Goal: Task Accomplishment & Management: Use online tool/utility

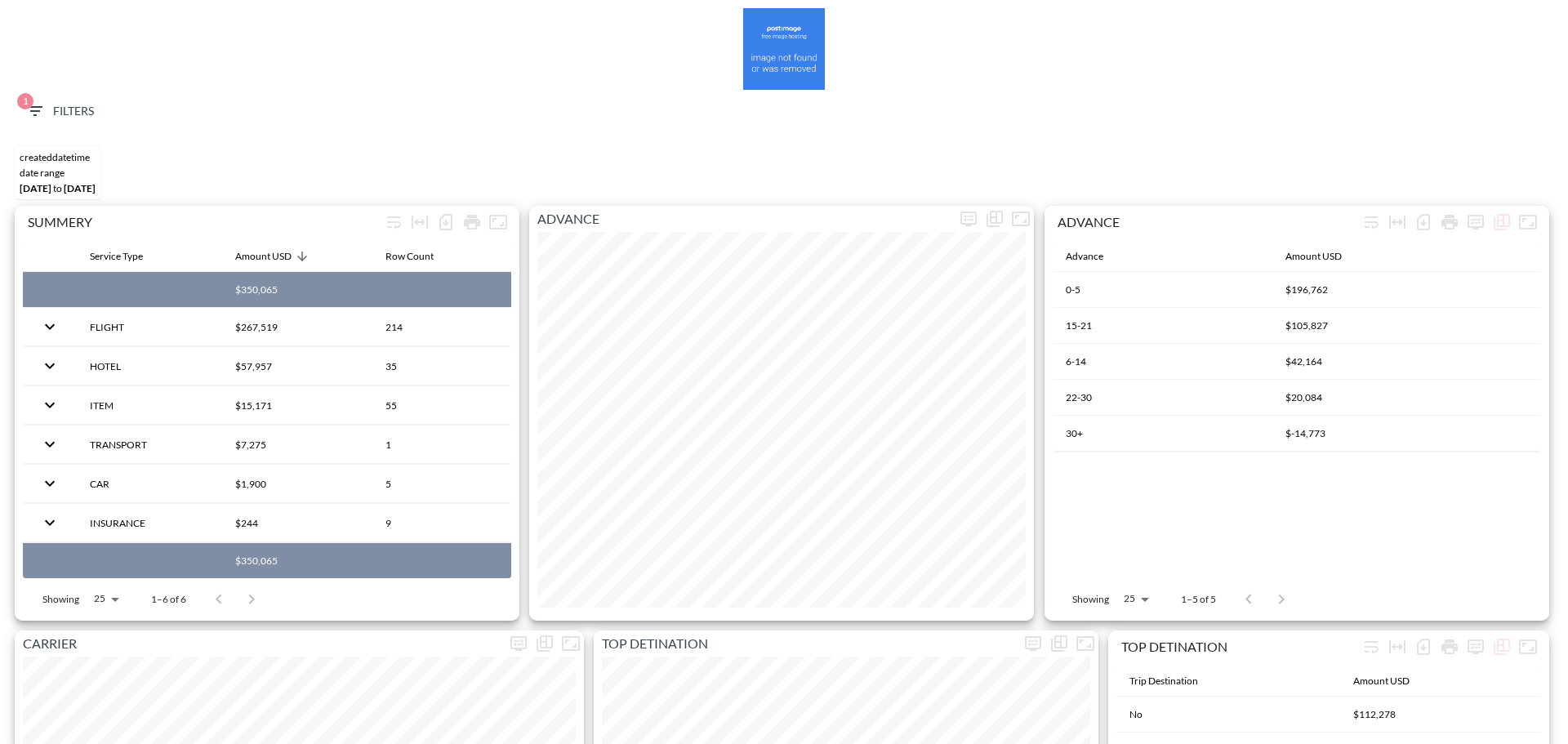
click at [40, 91] on div "1 Filters" at bounding box center [784, 114] width 1552 height 50
click at [43, 97] on button "1 Filters" at bounding box center [59, 111] width 82 height 30
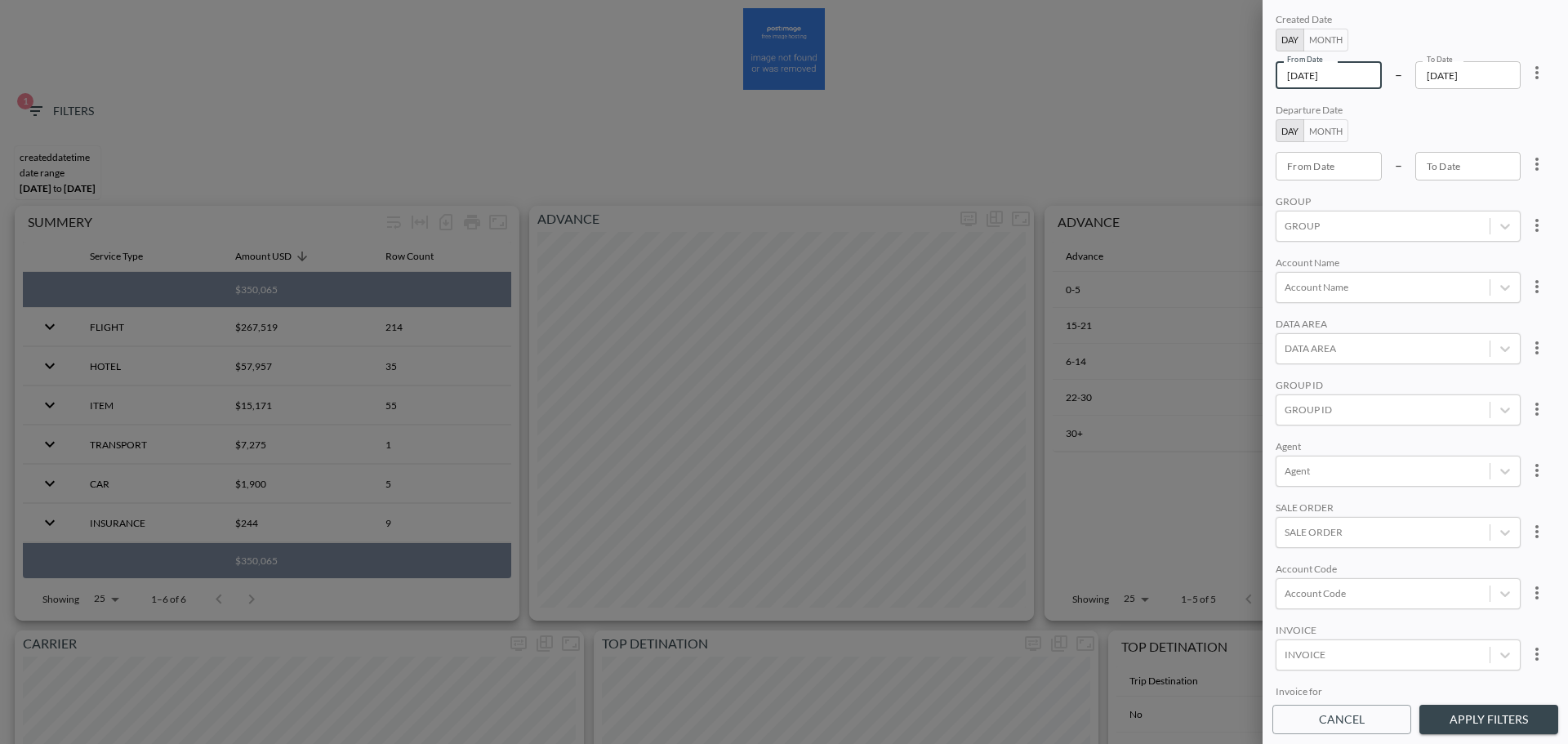
click at [1353, 76] on input "[DATE]" at bounding box center [1328, 75] width 106 height 28
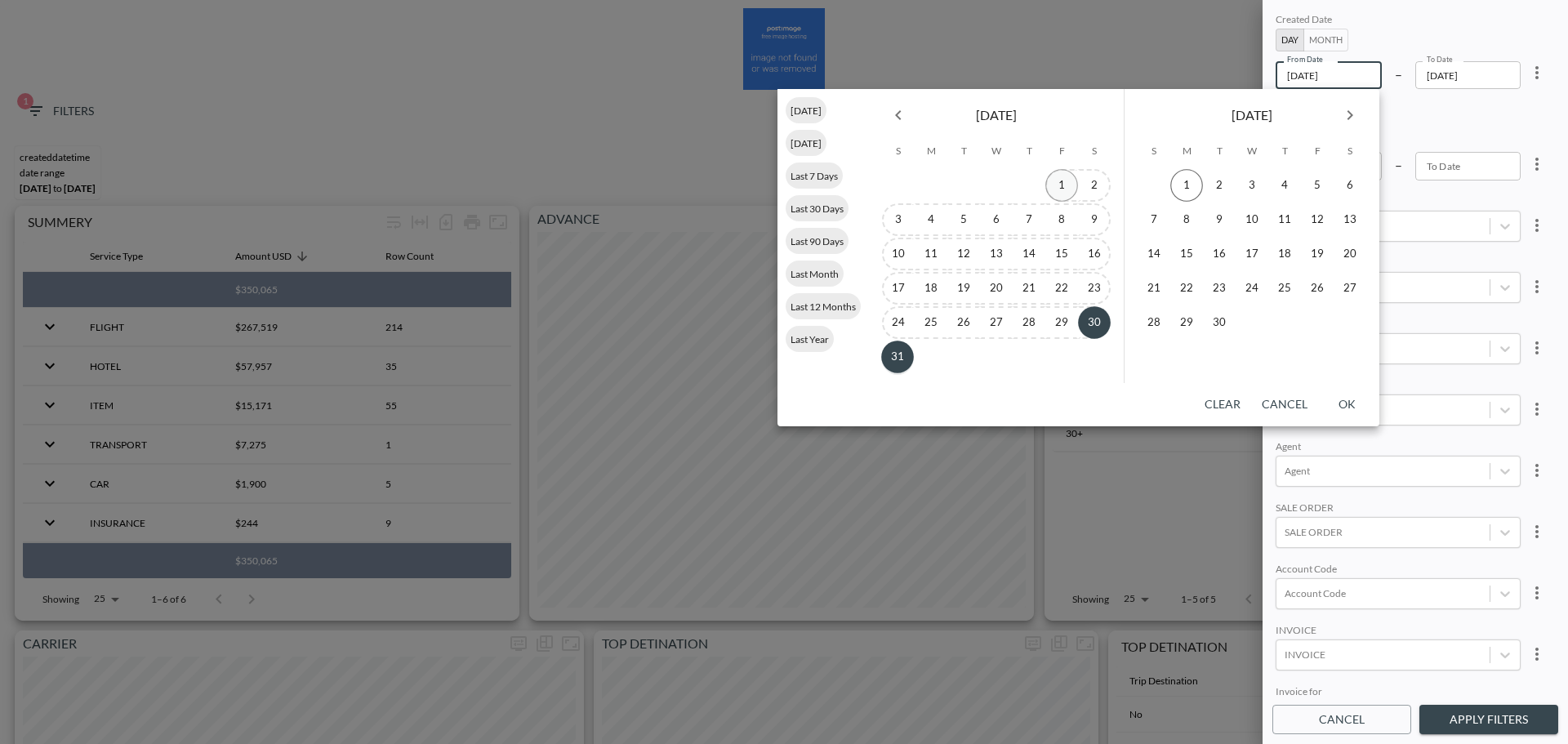
click at [1067, 178] on button "1" at bounding box center [1061, 185] width 32 height 32
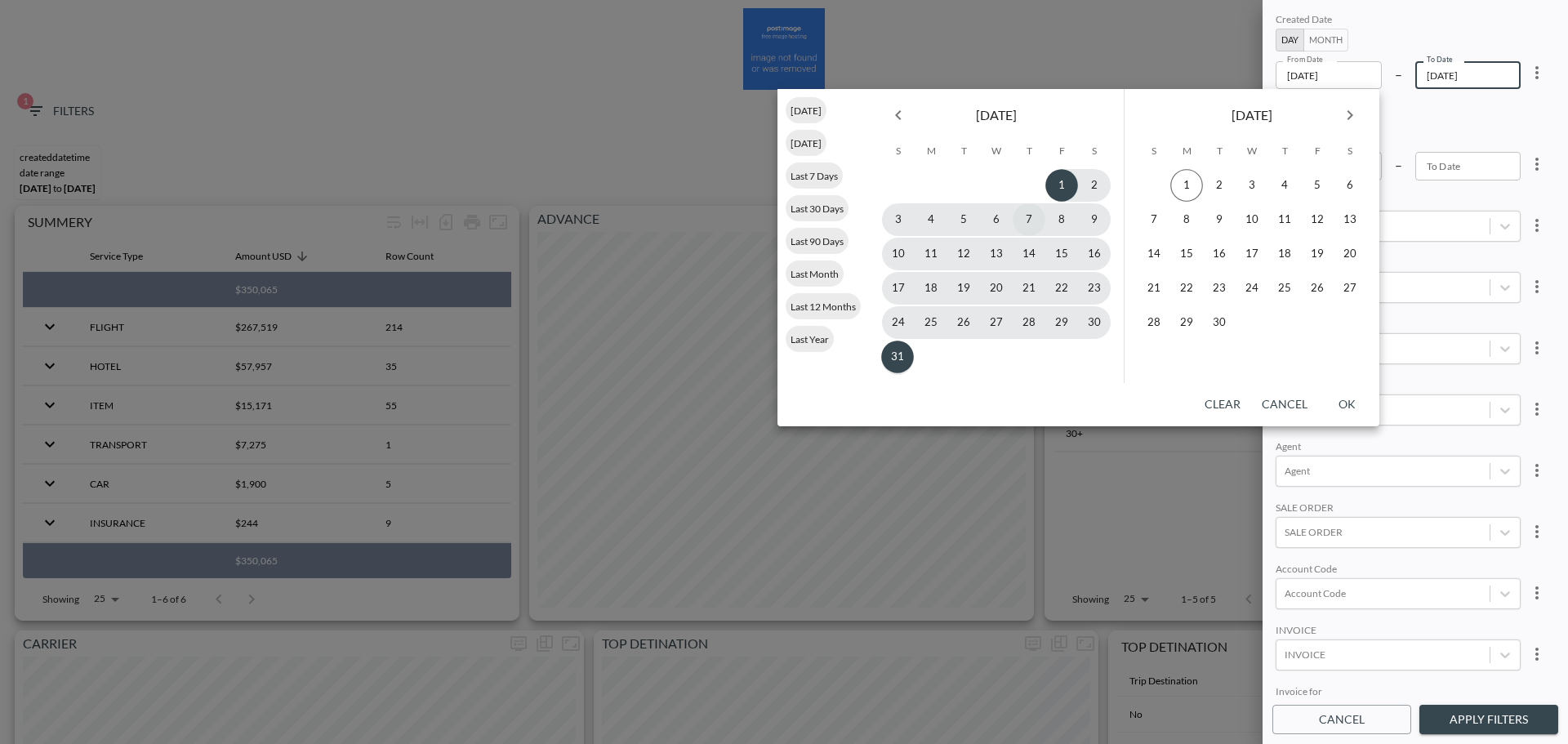
type input "[DATE]"
click at [898, 354] on button "31" at bounding box center [897, 356] width 32 height 32
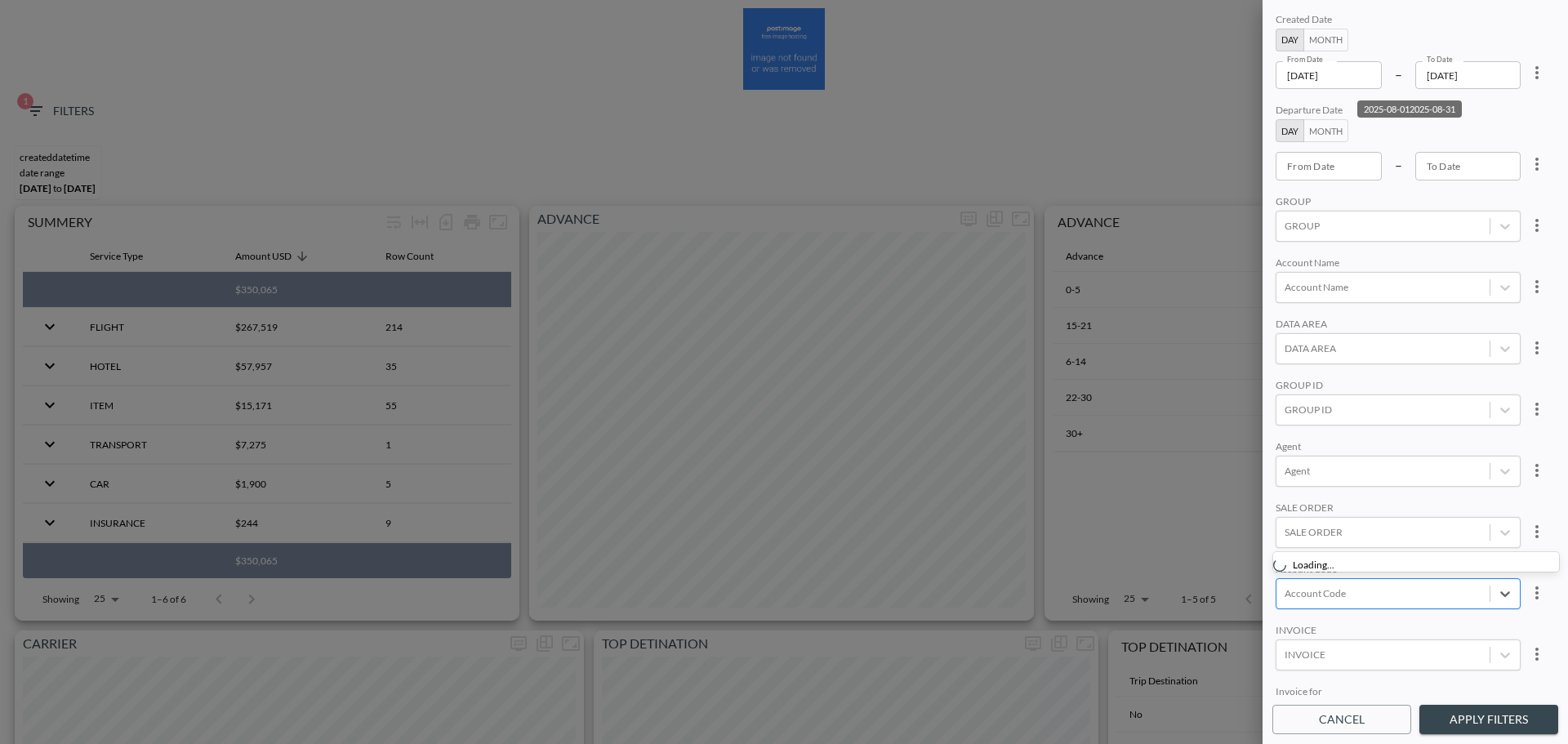
click at [1330, 604] on div "Account Code" at bounding box center [1398, 593] width 245 height 31
click at [1297, 535] on input "AXSO" at bounding box center [1288, 539] width 34 height 34
type input "axso"
click at [1372, 441] on div "Agent" at bounding box center [1398, 447] width 245 height 16
click at [1453, 731] on button "Apply Filters" at bounding box center [1489, 719] width 139 height 30
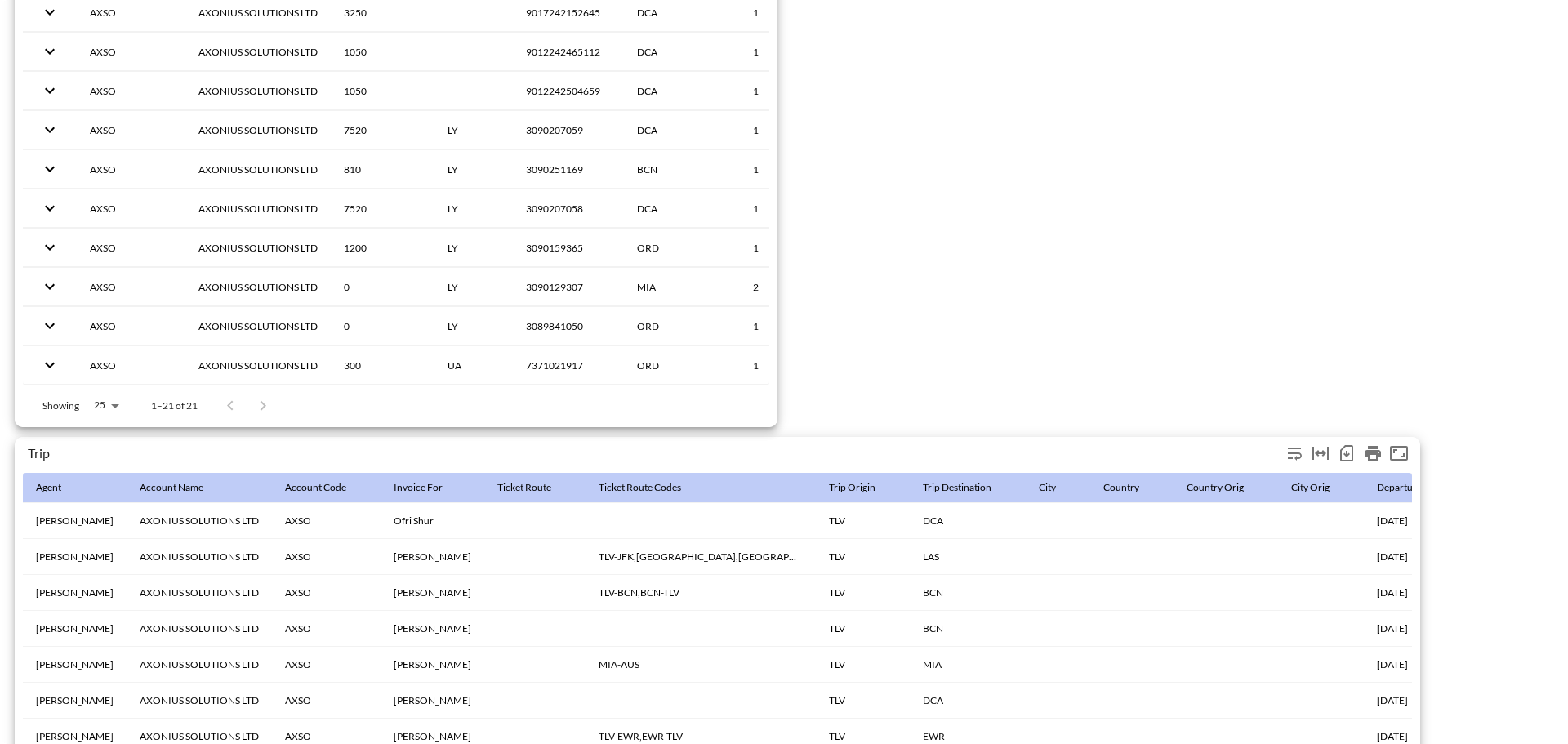
scroll to position [2567, 0]
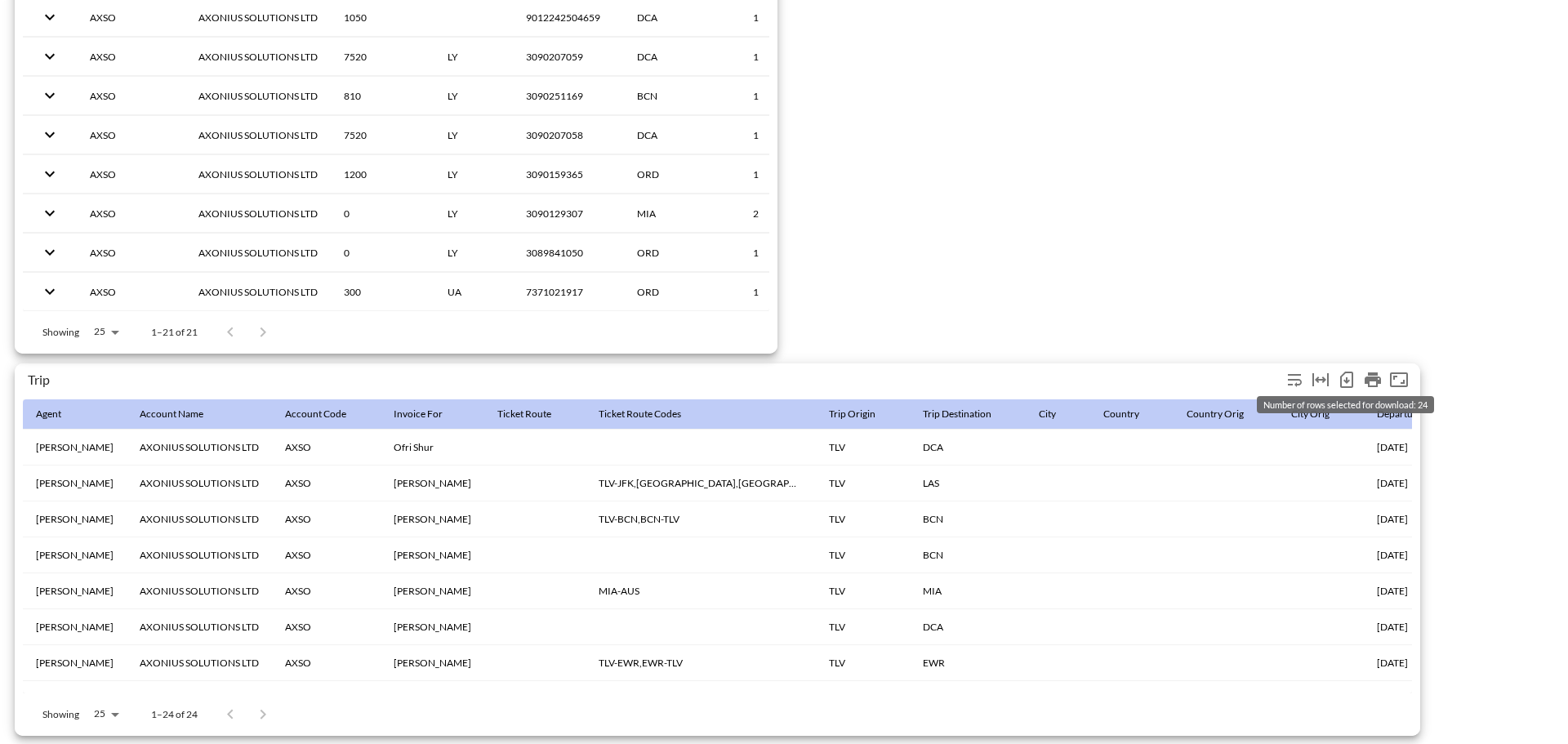
click at [1343, 370] on icon "Number of rows selected for download: 24" at bounding box center [1347, 379] width 19 height 19
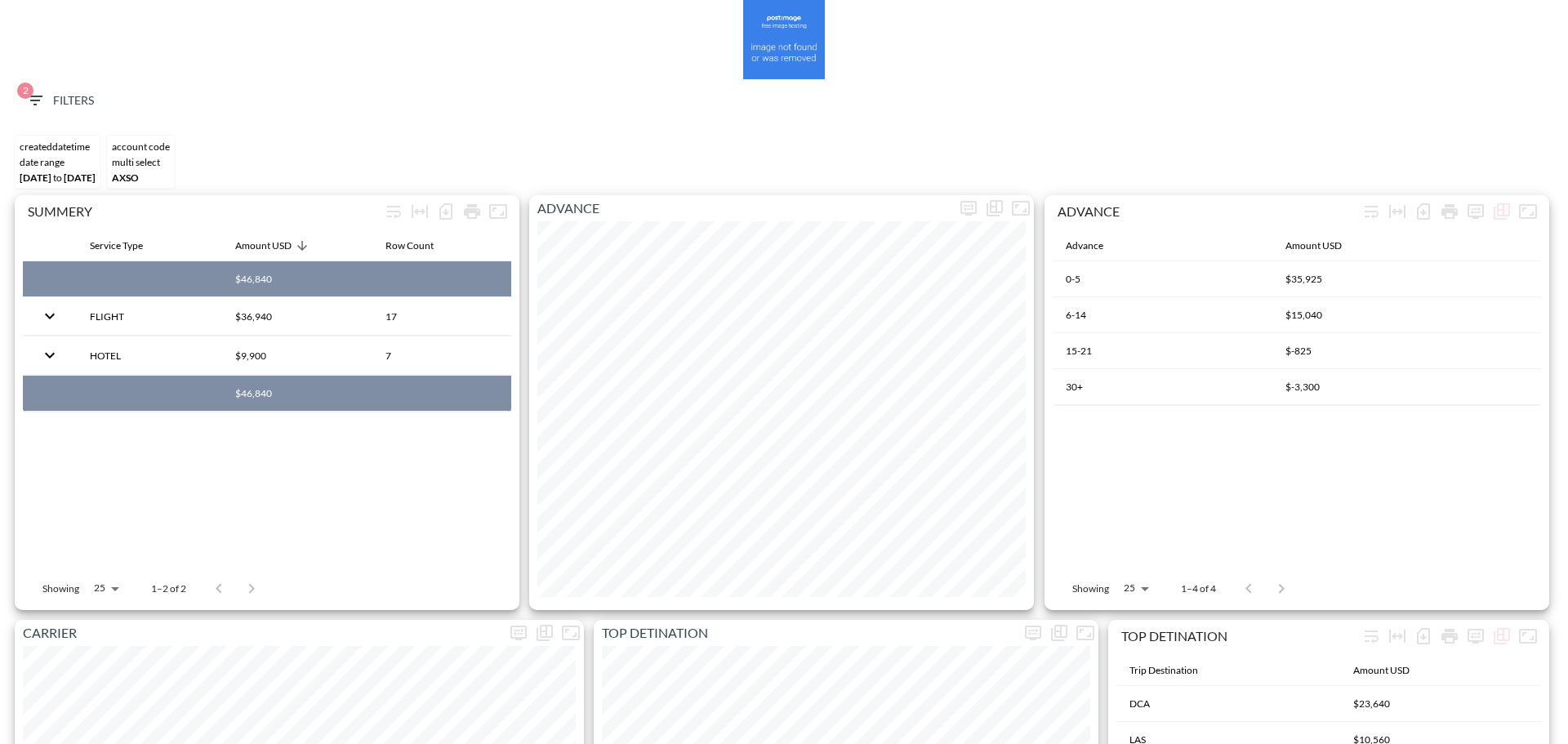
scroll to position [0, 0]
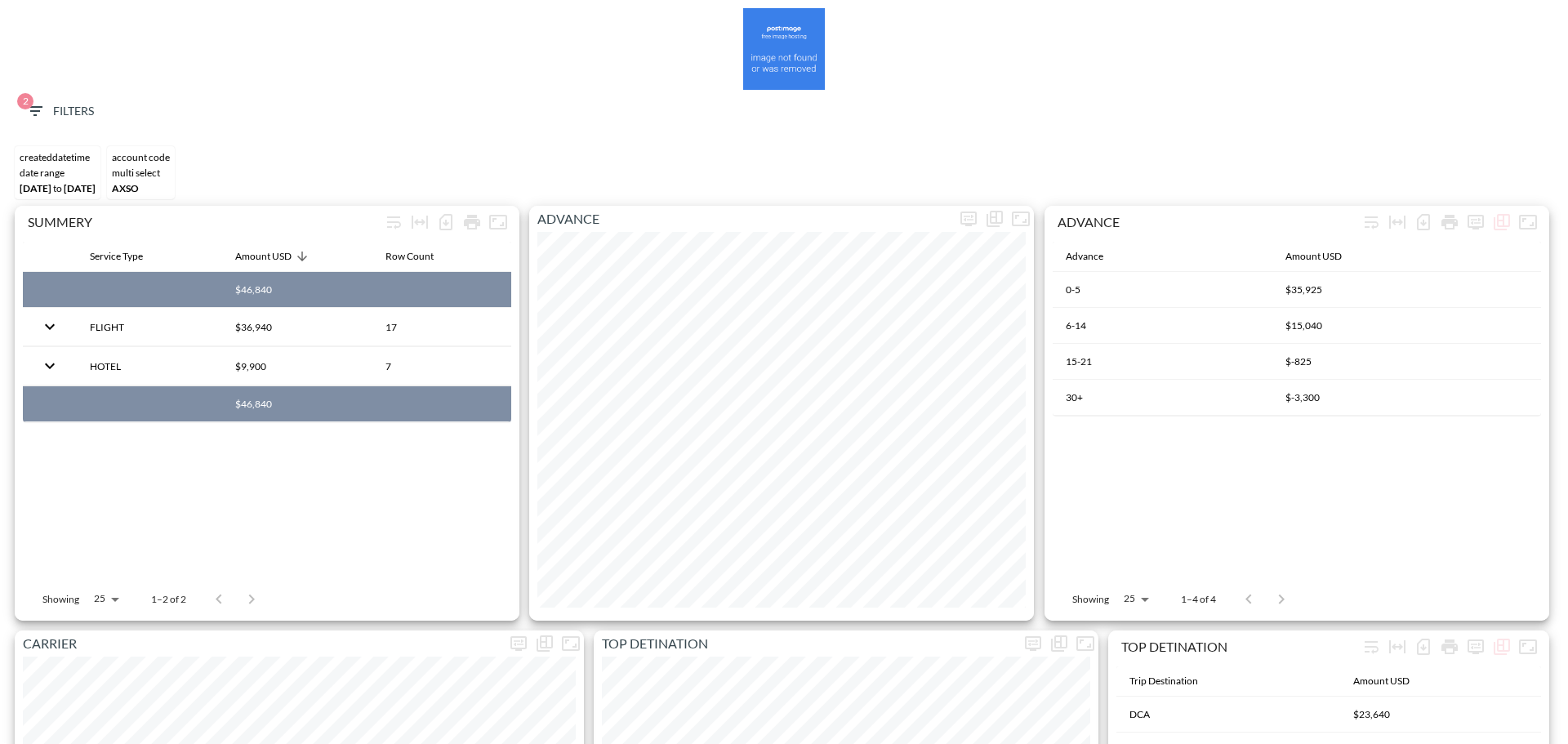
click at [76, 97] on button "2 Filters" at bounding box center [59, 111] width 82 height 30
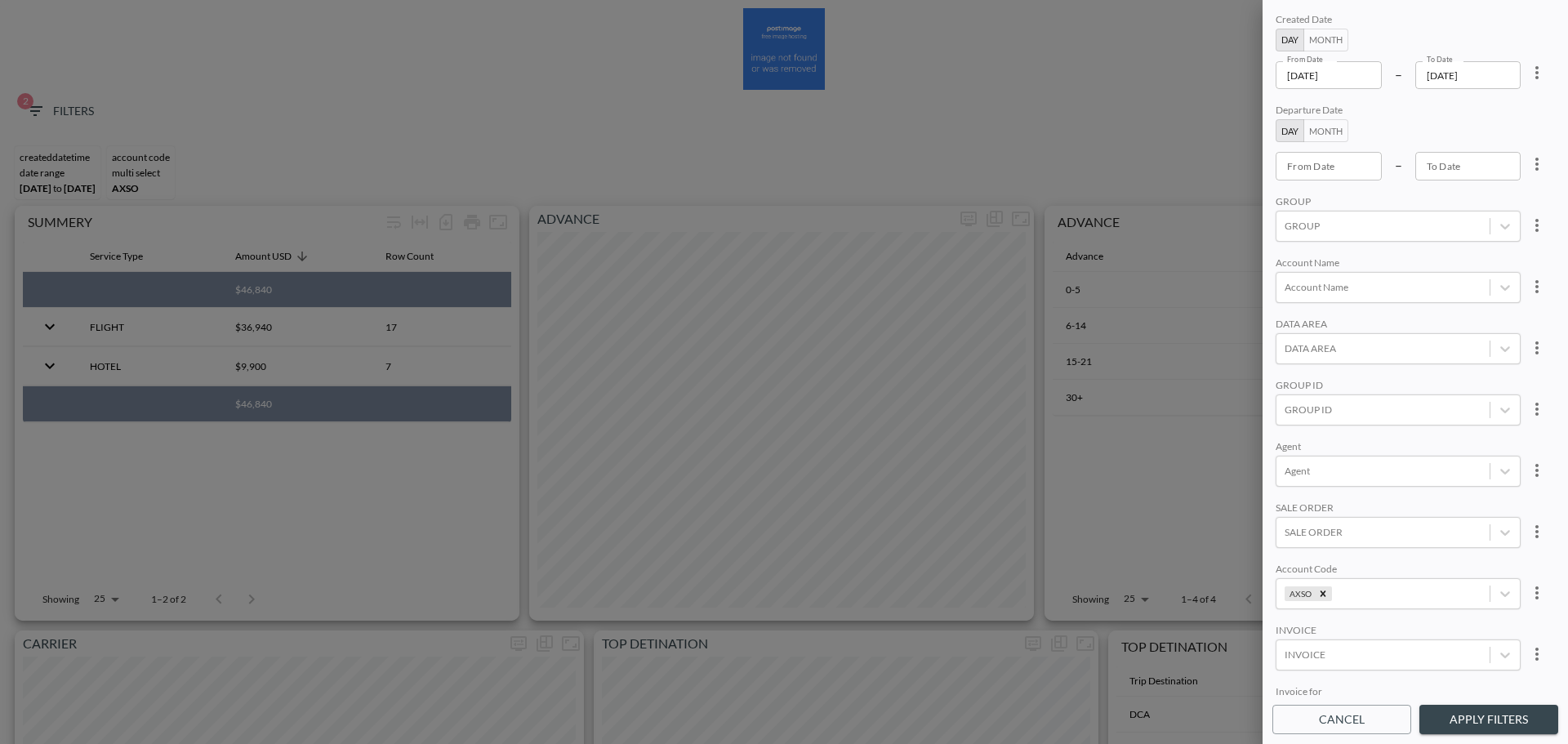
click at [1544, 75] on button "more" at bounding box center [1536, 72] width 32 height 32
click at [1525, 101] on li "Clear" at bounding box center [1476, 110] width 147 height 29
click at [1353, 82] on input "From Date" at bounding box center [1328, 75] width 106 height 28
type input "YYYY-MM-DD"
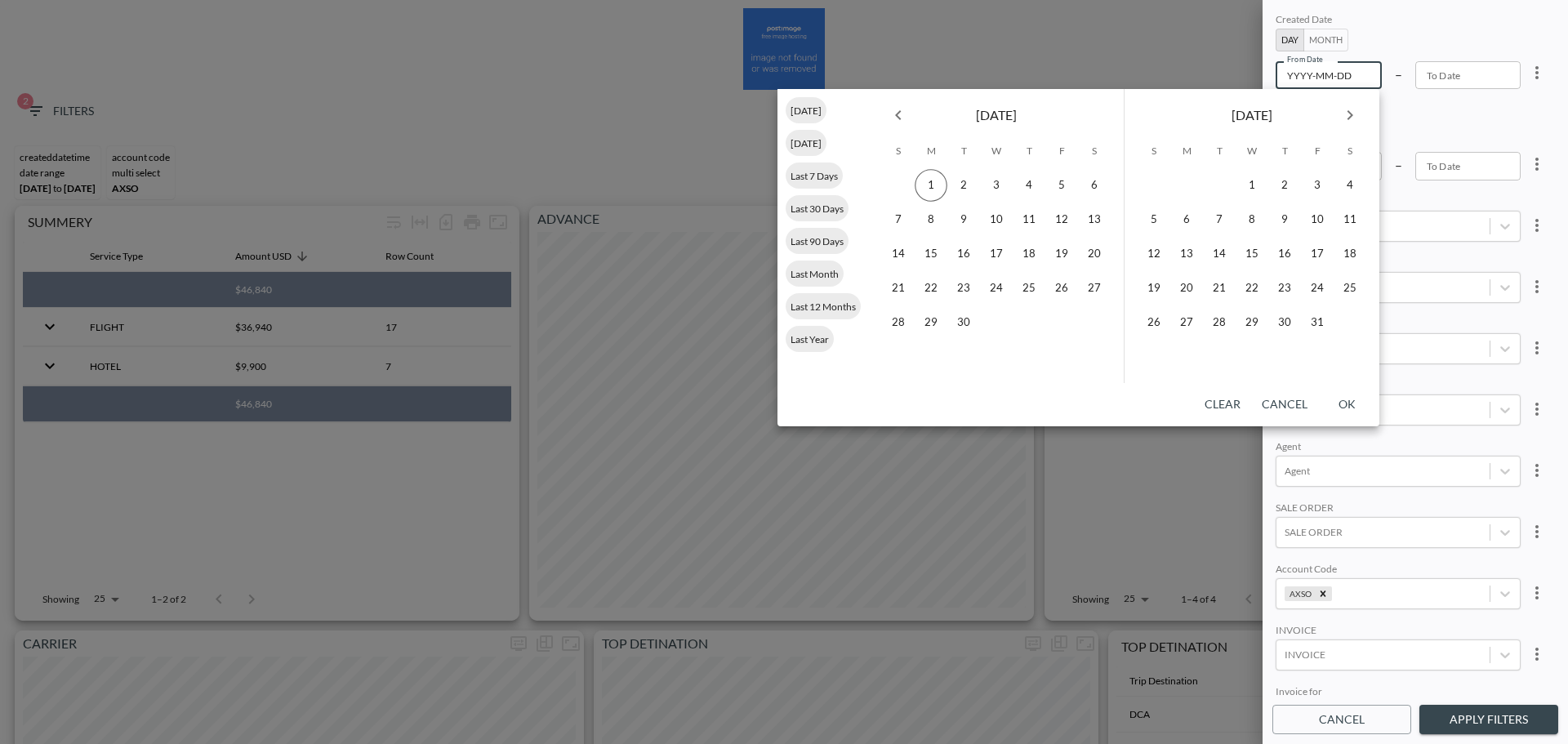
click at [895, 111] on icon "Previous month" at bounding box center [898, 115] width 19 height 19
click at [1057, 182] on button "1" at bounding box center [1061, 185] width 32 height 32
type input "[DATE]"
type input "YYYY-MM-DD"
click at [893, 360] on button "31" at bounding box center [897, 356] width 32 height 32
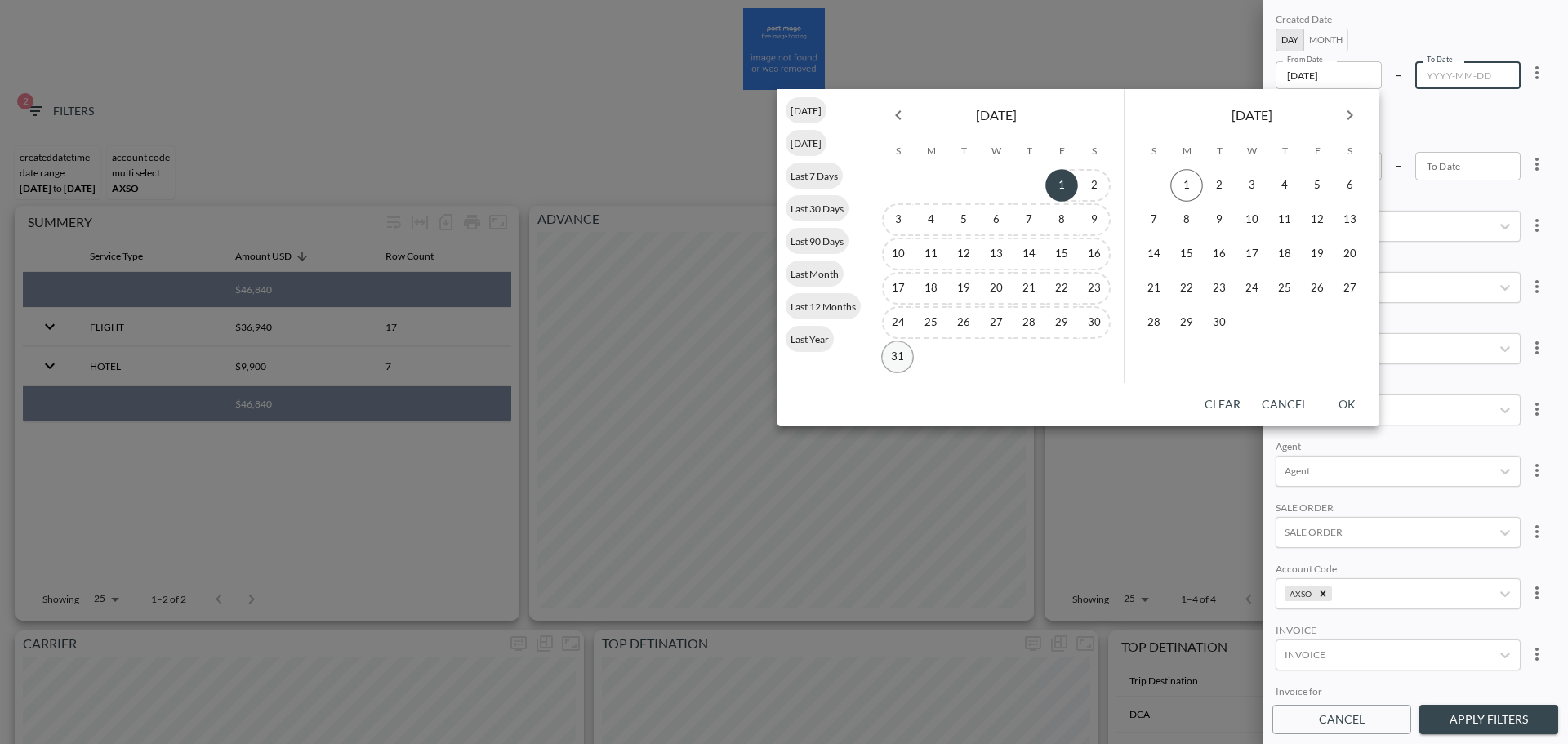
type input "[DATE]"
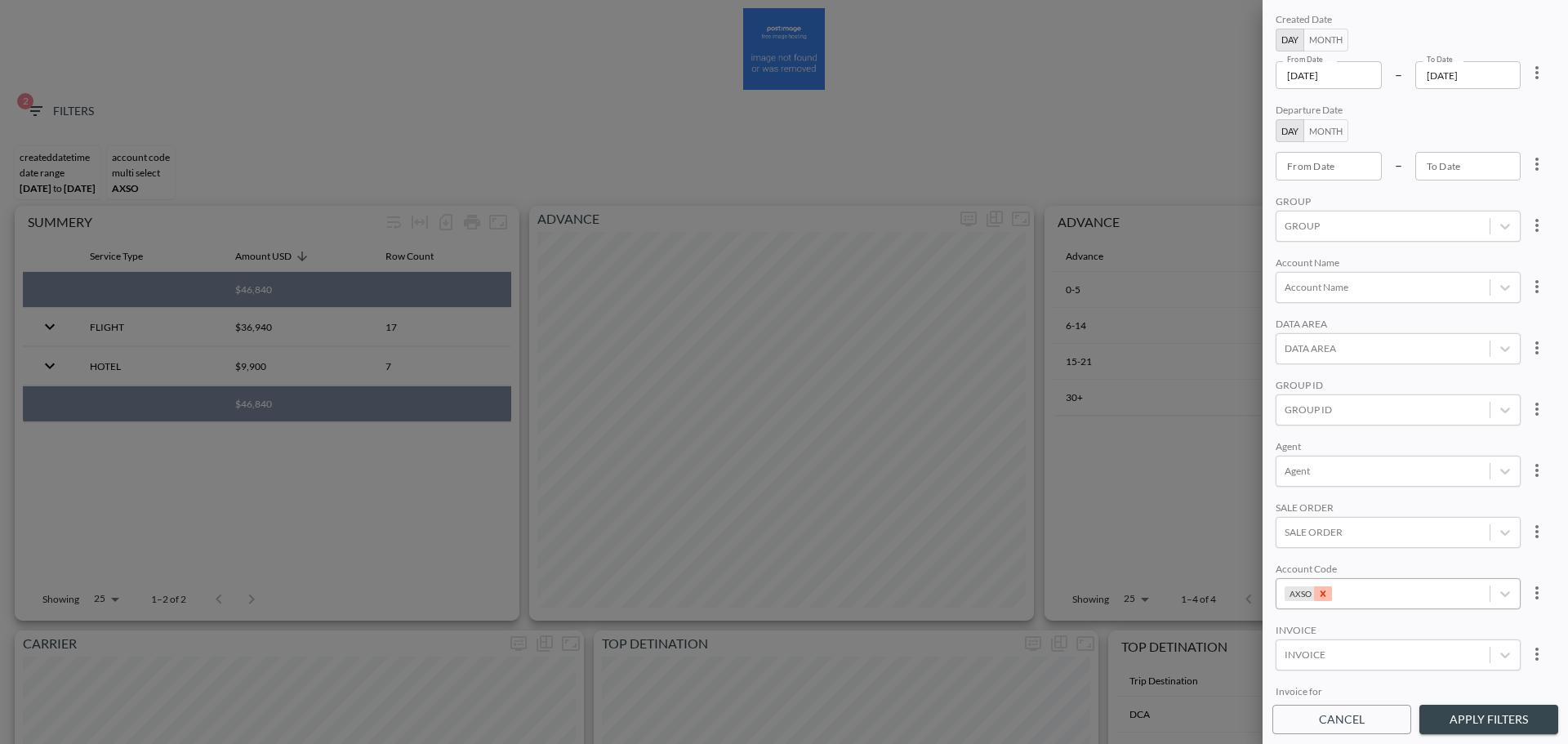
click at [1321, 590] on icon "Remove AXSO" at bounding box center [1323, 593] width 11 height 11
click at [1334, 404] on div at bounding box center [1384, 410] width 197 height 16
click at [1284, 353] on input "ROY" at bounding box center [1288, 355] width 34 height 34
type input "ROY"
click at [1404, 256] on div "Account Name" at bounding box center [1398, 264] width 245 height 16
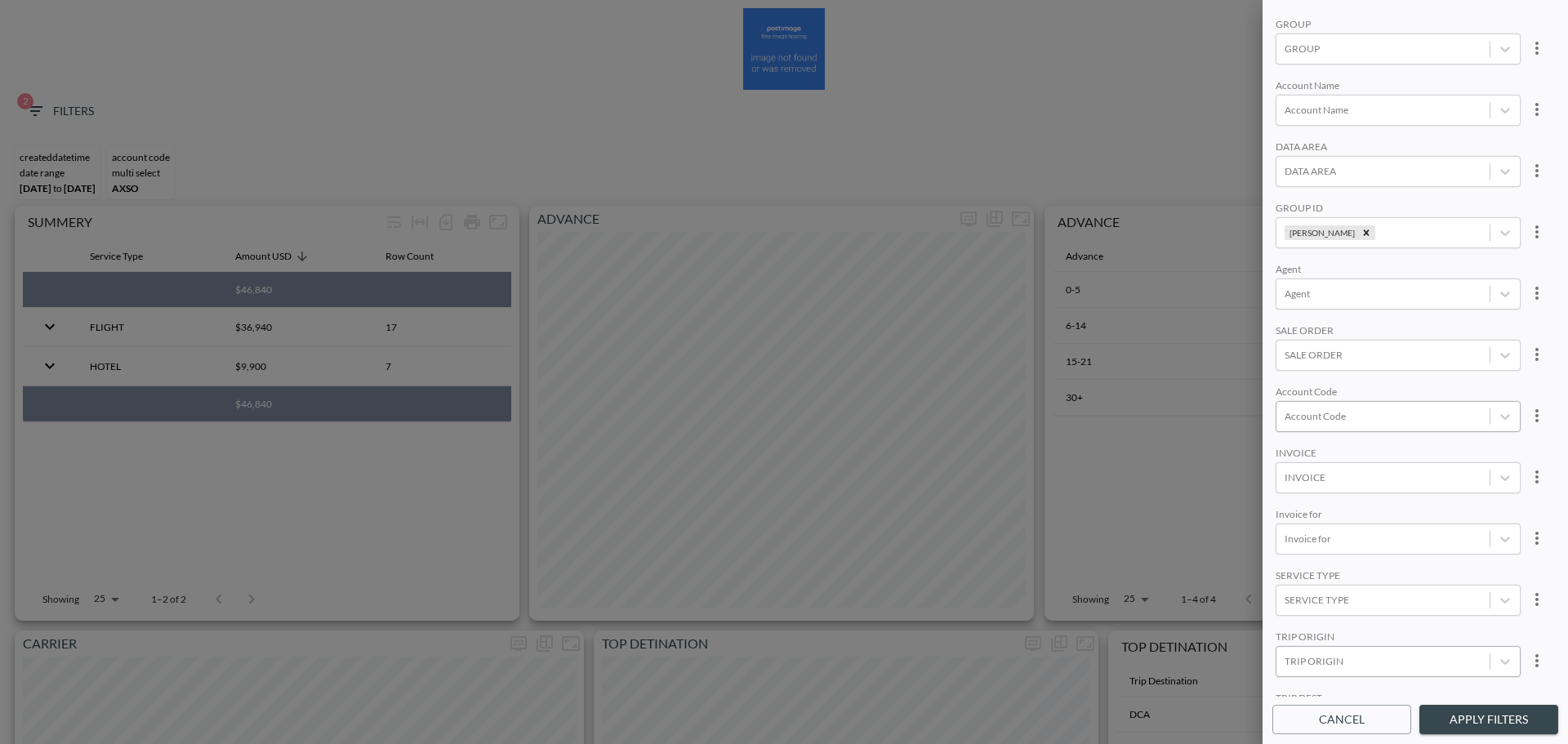
scroll to position [230, 0]
click at [1458, 706] on button "Apply Filters" at bounding box center [1489, 719] width 139 height 30
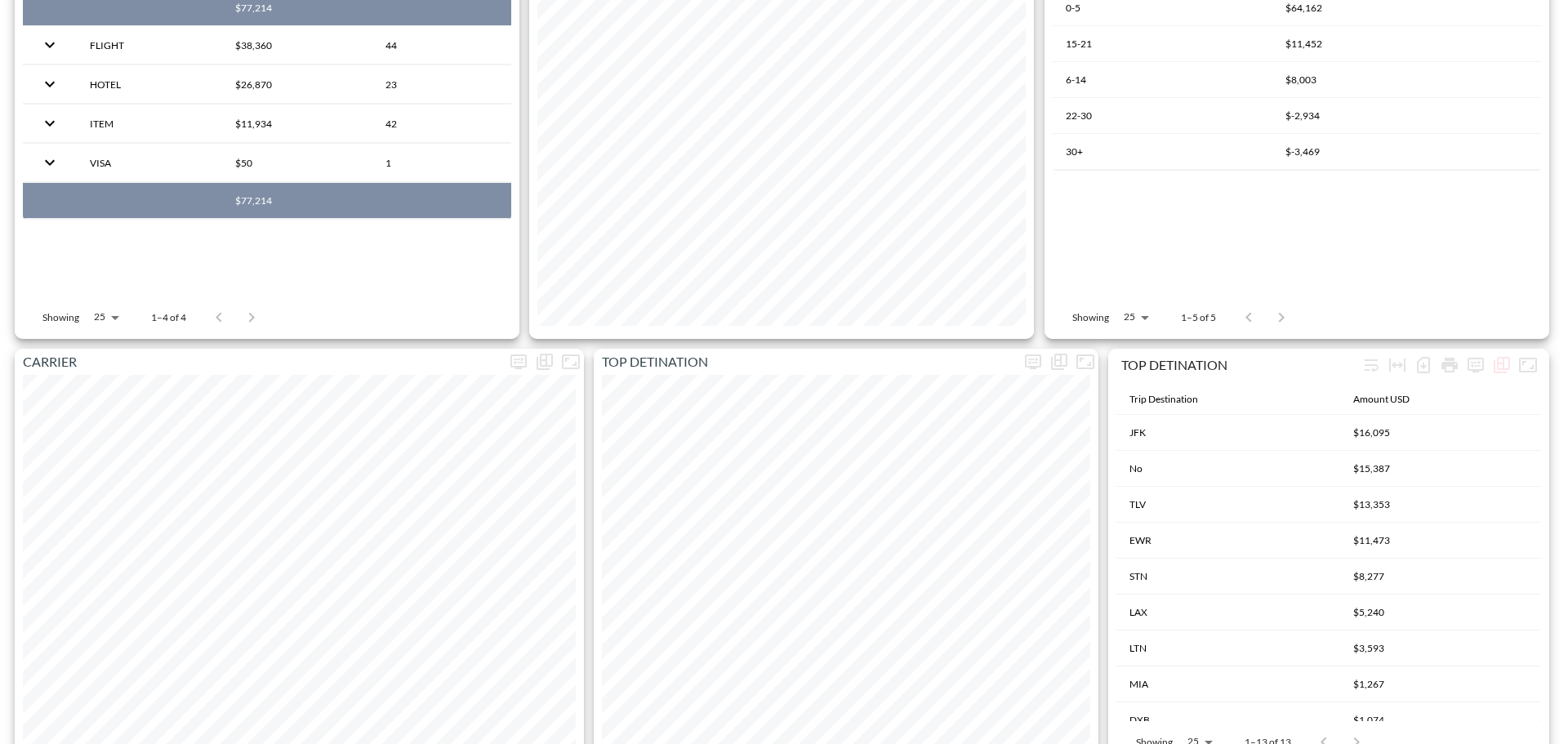
scroll to position [0, 0]
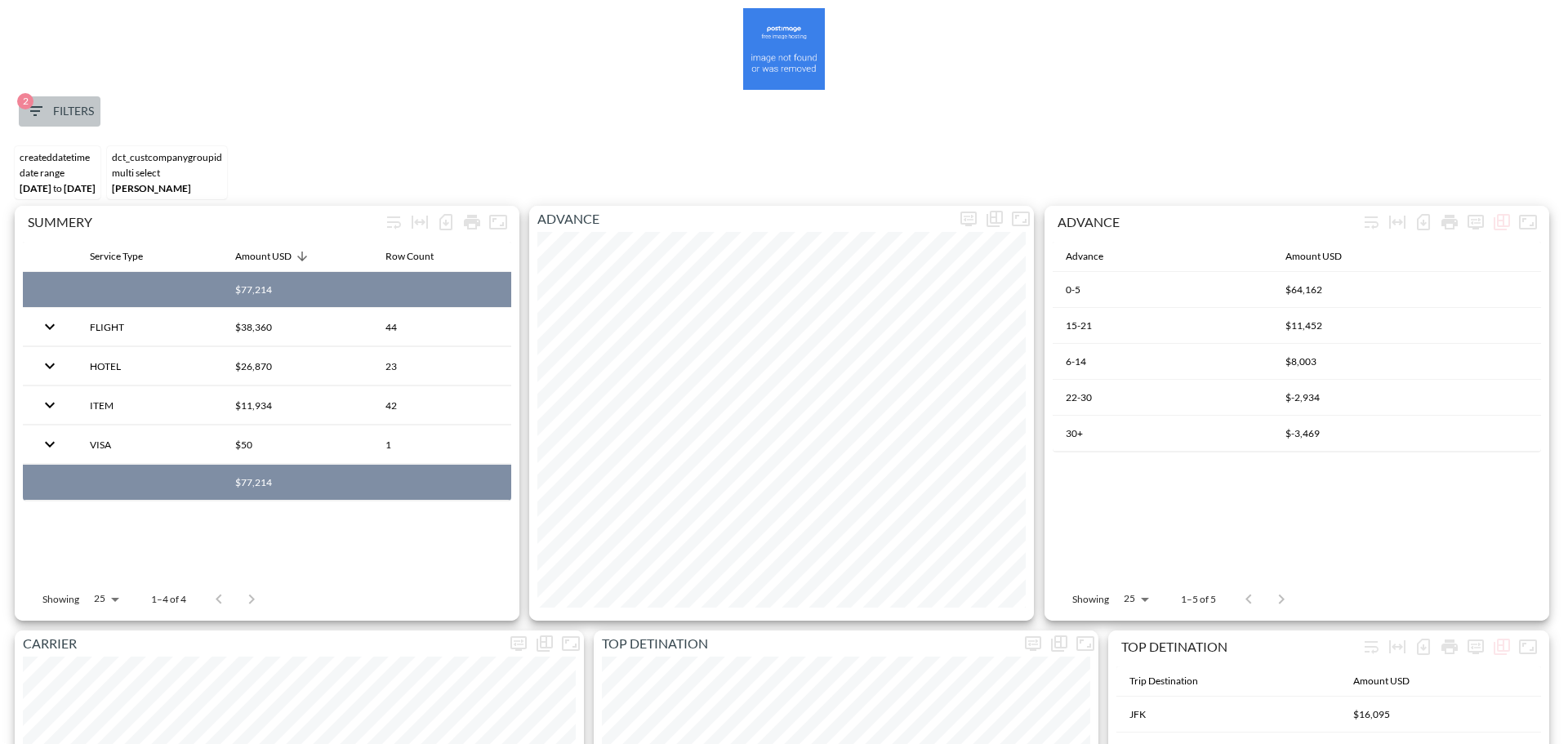
click at [62, 108] on span "2 Filters" at bounding box center [60, 111] width 68 height 20
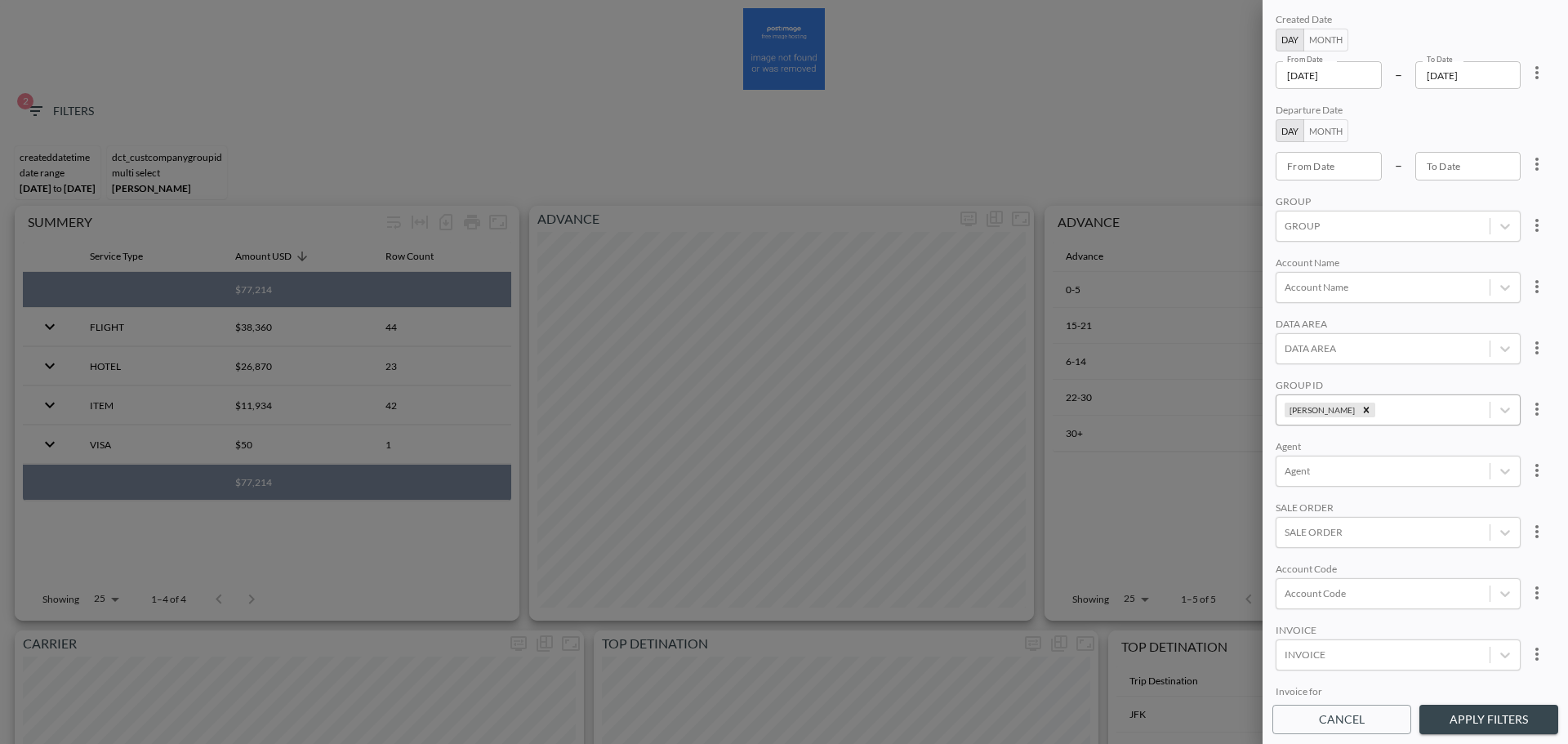
click at [1361, 409] on icon "Remove ROY" at bounding box center [1366, 410] width 11 height 11
click at [1318, 409] on div at bounding box center [1384, 410] width 197 height 16
click at [1295, 349] on input "ORCA" at bounding box center [1288, 355] width 34 height 34
type input "ORCA"
click at [1435, 313] on div "Created Date Day Month From Date 2025-08-01 From Date – To Date 2025-08-31 To D…" at bounding box center [1416, 353] width 286 height 686
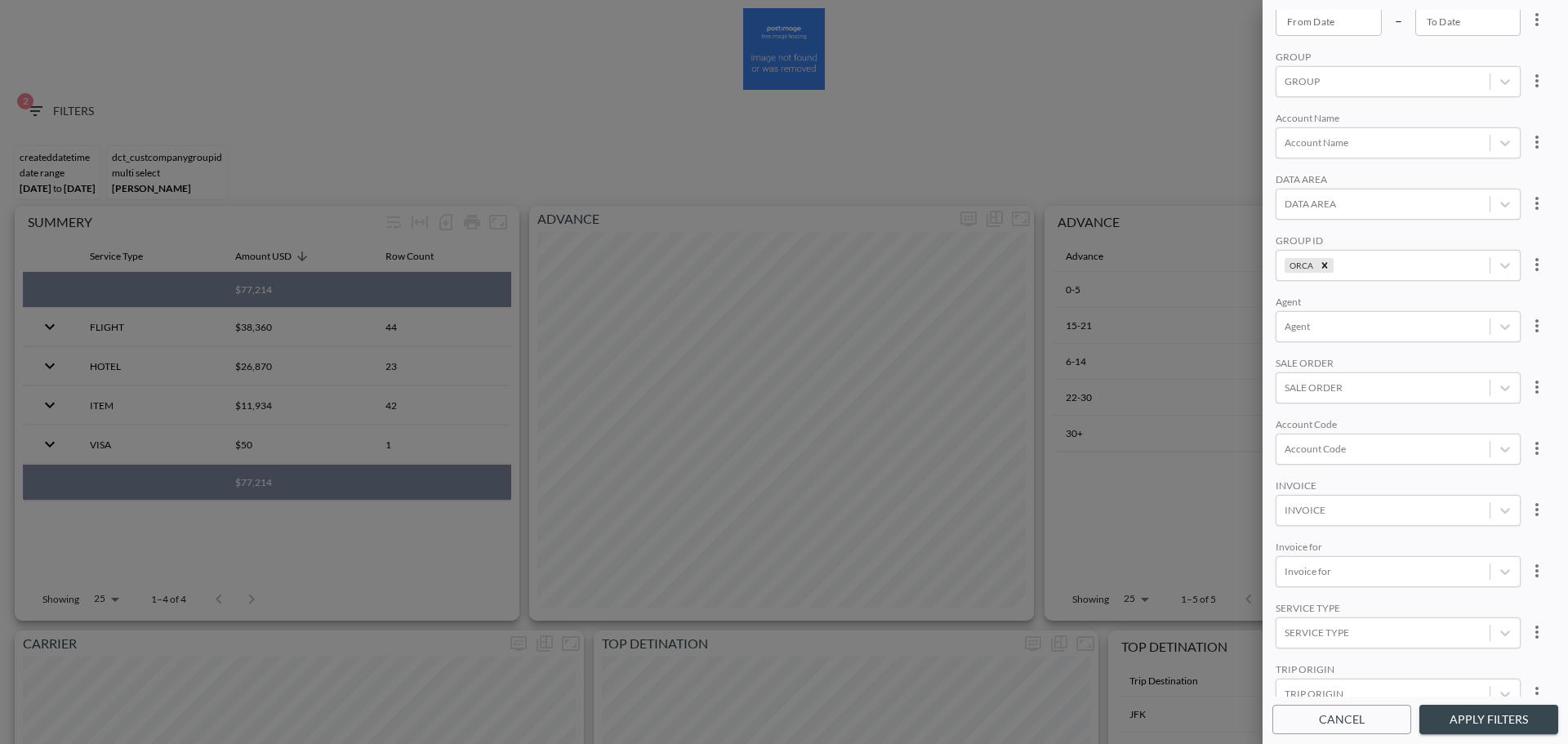
scroll to position [230, 0]
click at [1445, 718] on button "Apply Filters" at bounding box center [1489, 719] width 139 height 30
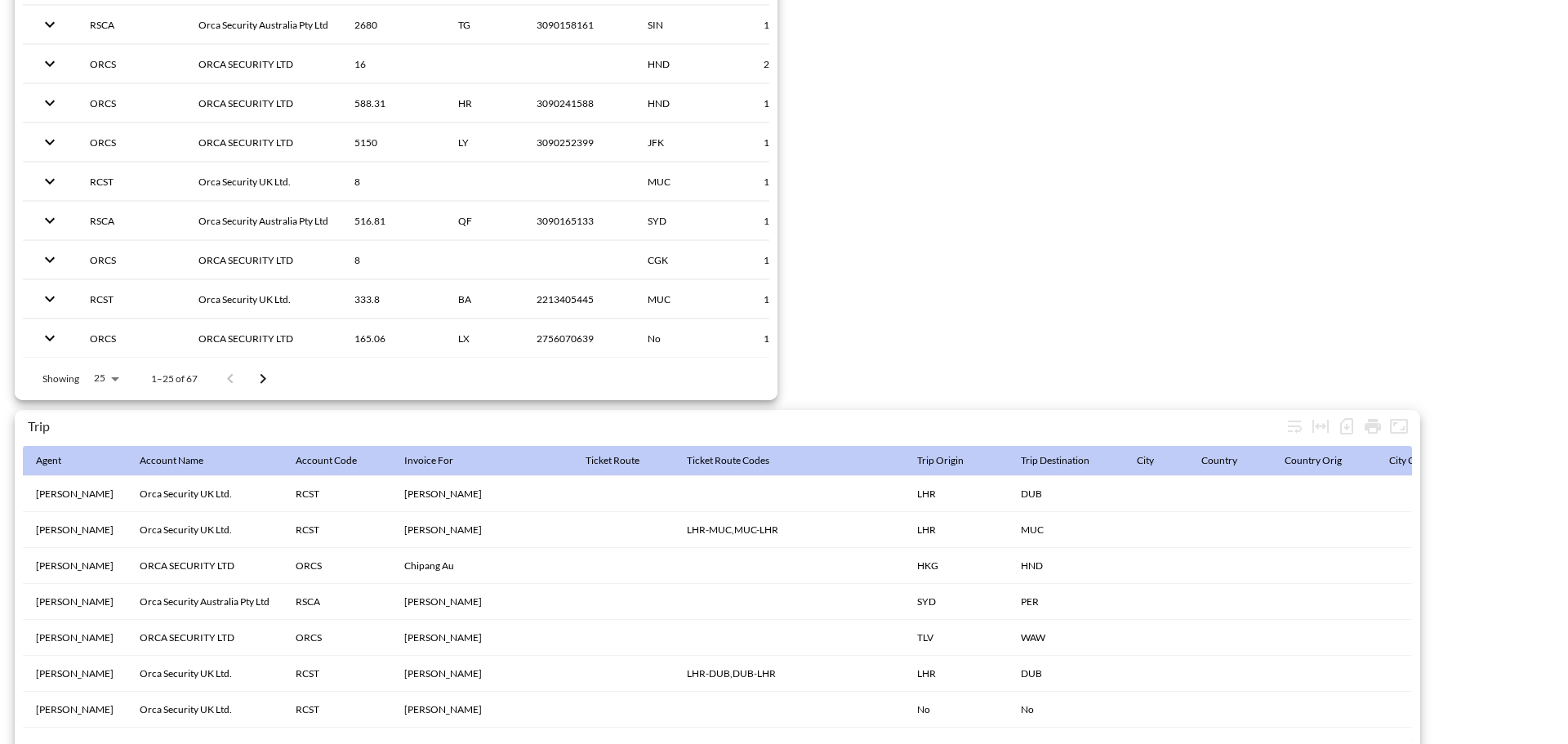
scroll to position [2567, 0]
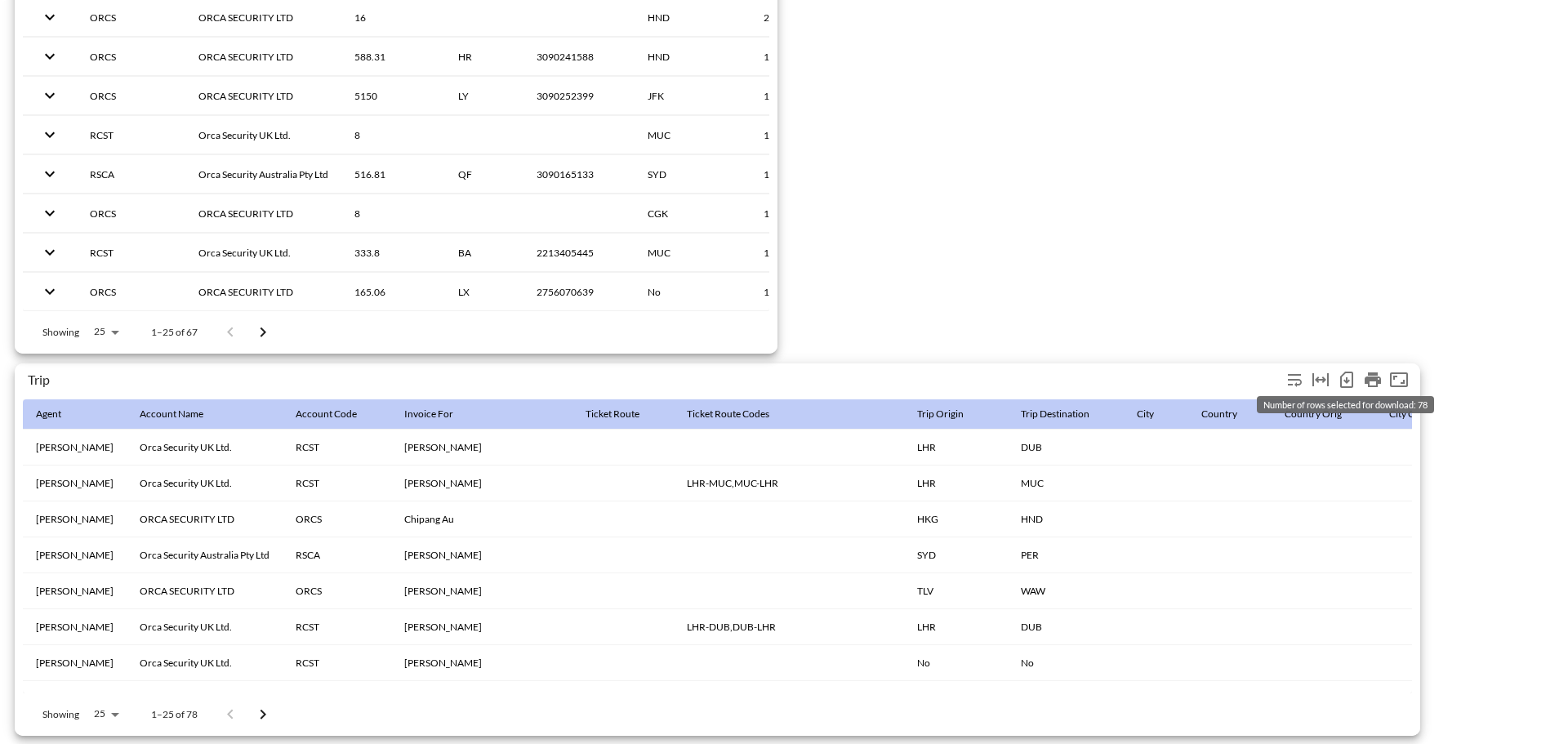
click at [1345, 369] on icon "Number of rows selected for download: 78" at bounding box center [1347, 379] width 19 height 19
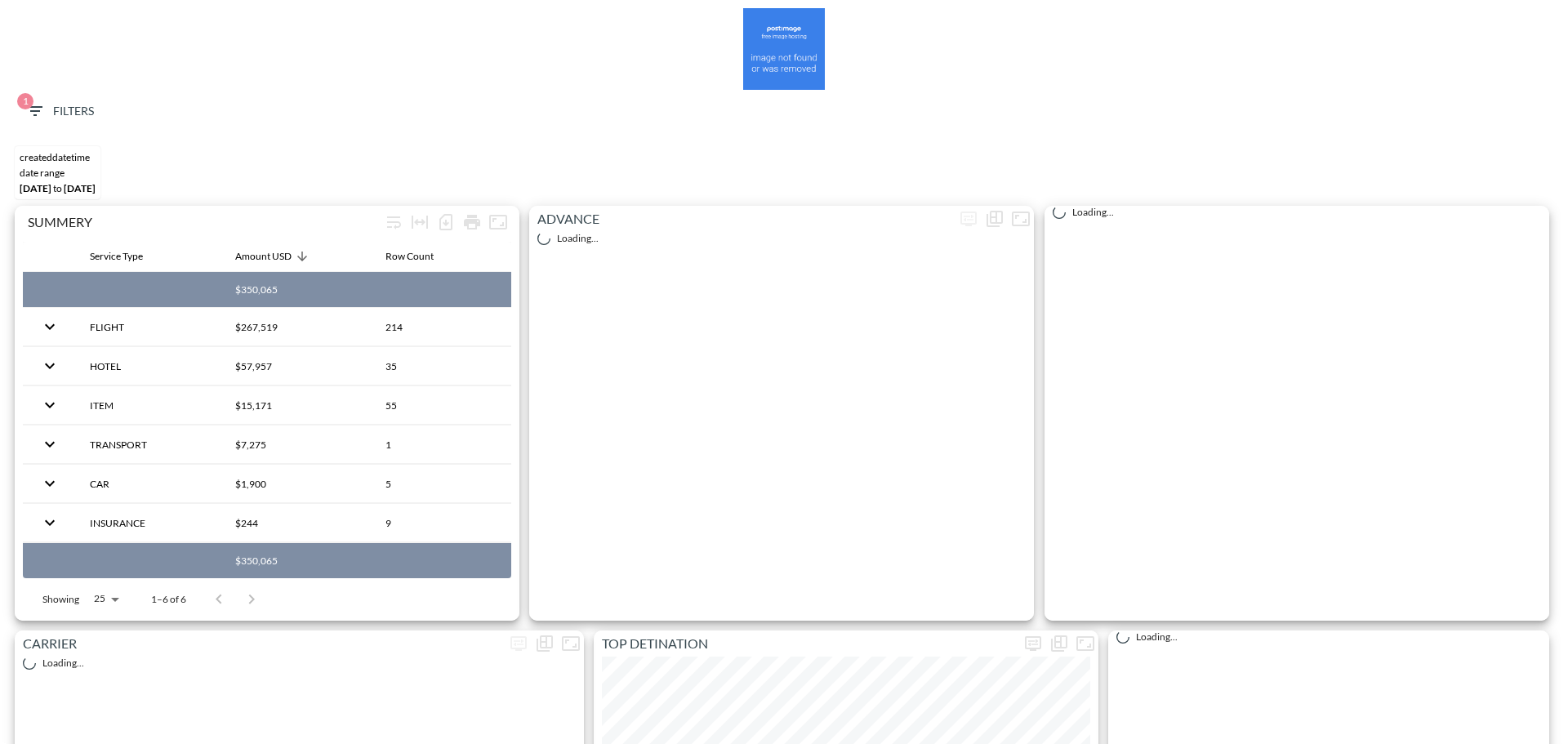
click at [52, 111] on span "1 Filters" at bounding box center [60, 111] width 68 height 20
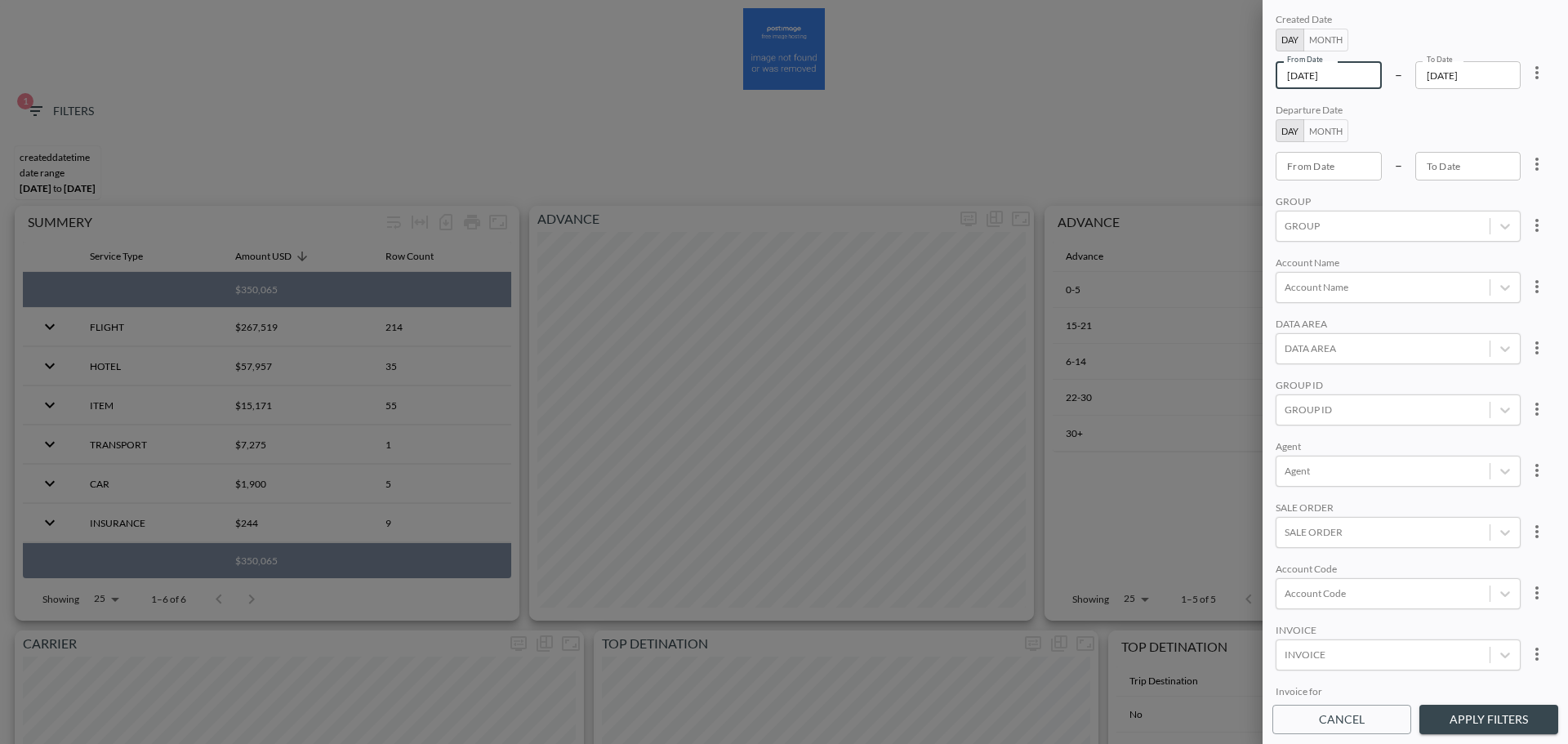
click at [1368, 77] on input "[DATE]" at bounding box center [1328, 75] width 106 height 28
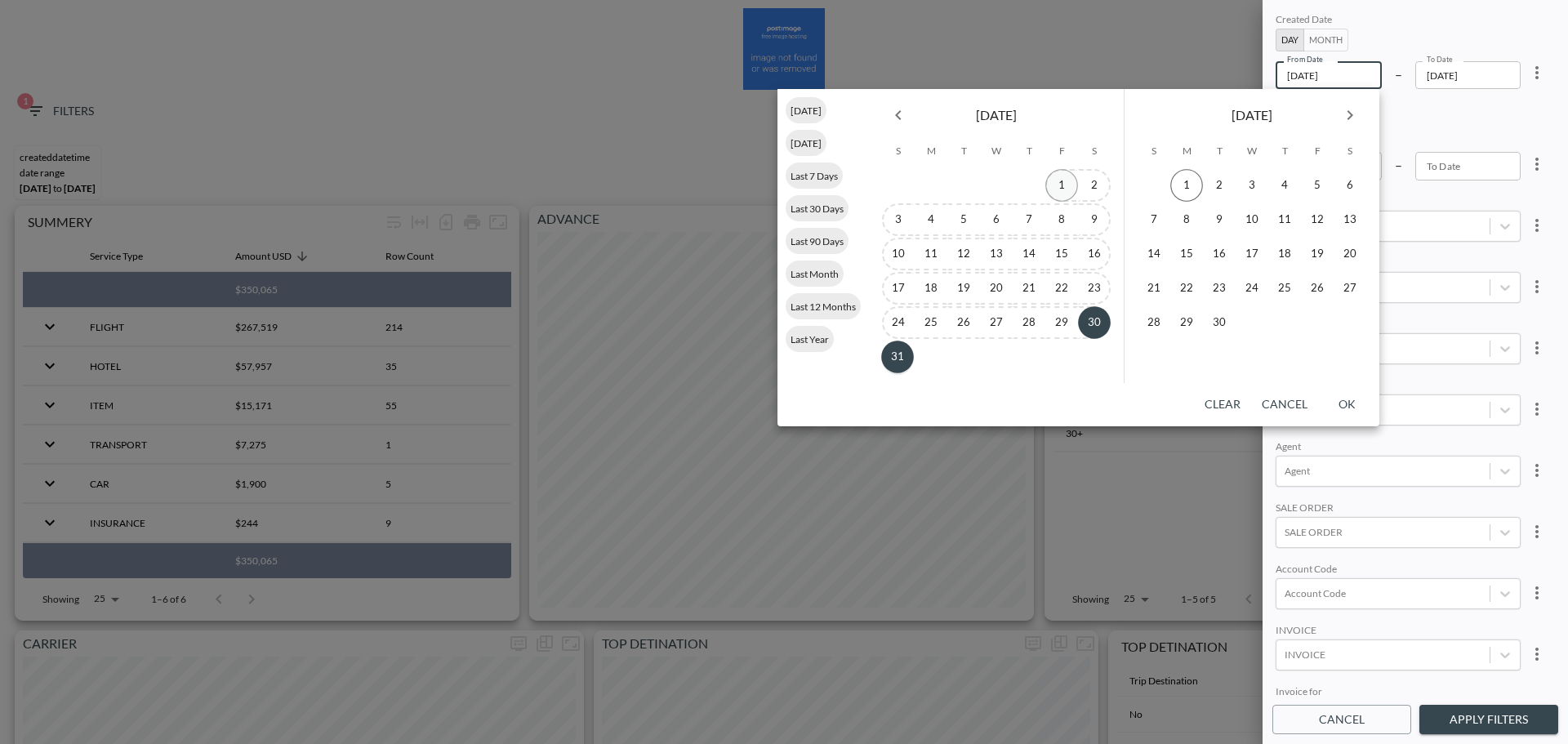
click at [1074, 188] on button "1" at bounding box center [1061, 185] width 32 height 32
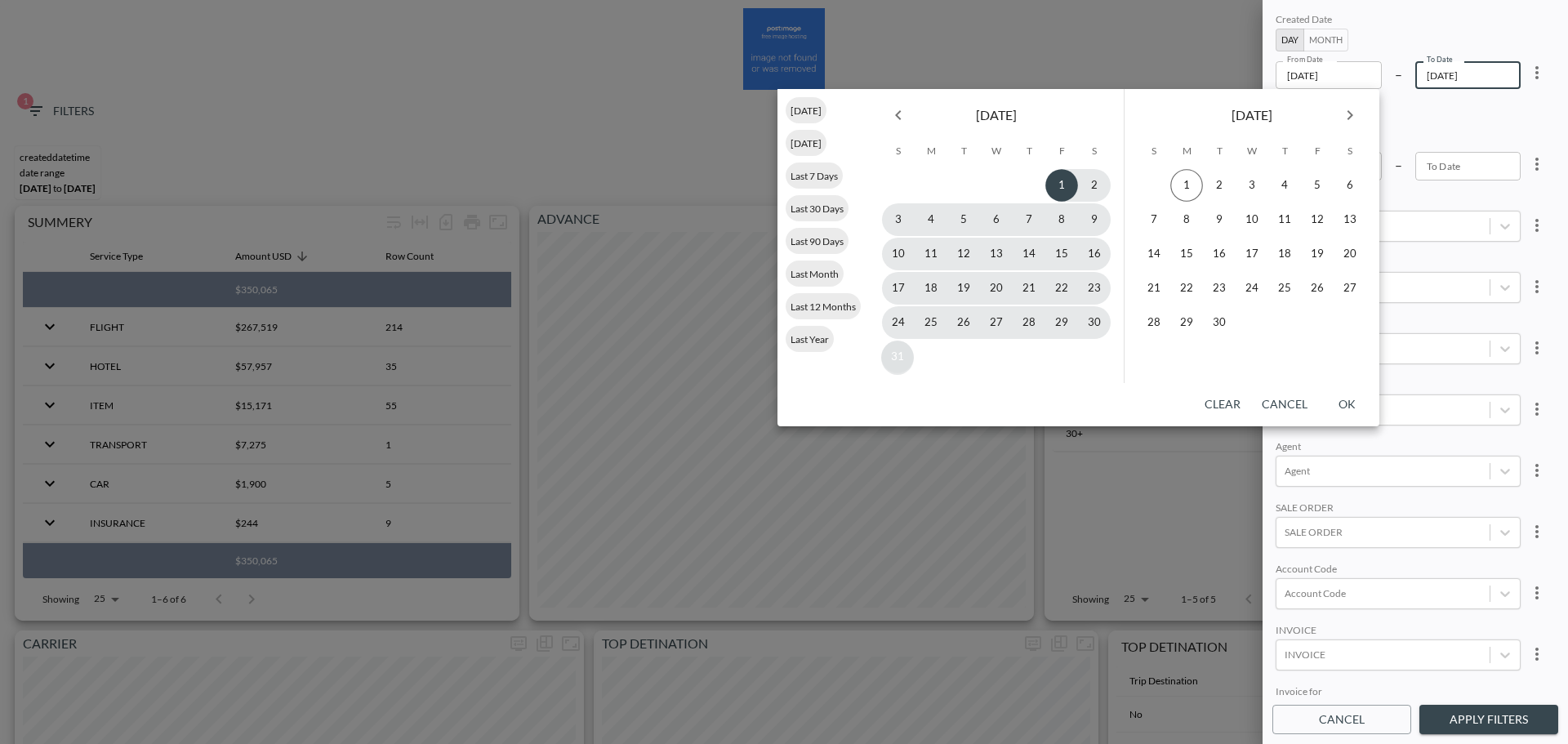
click at [891, 364] on button "31" at bounding box center [897, 356] width 32 height 32
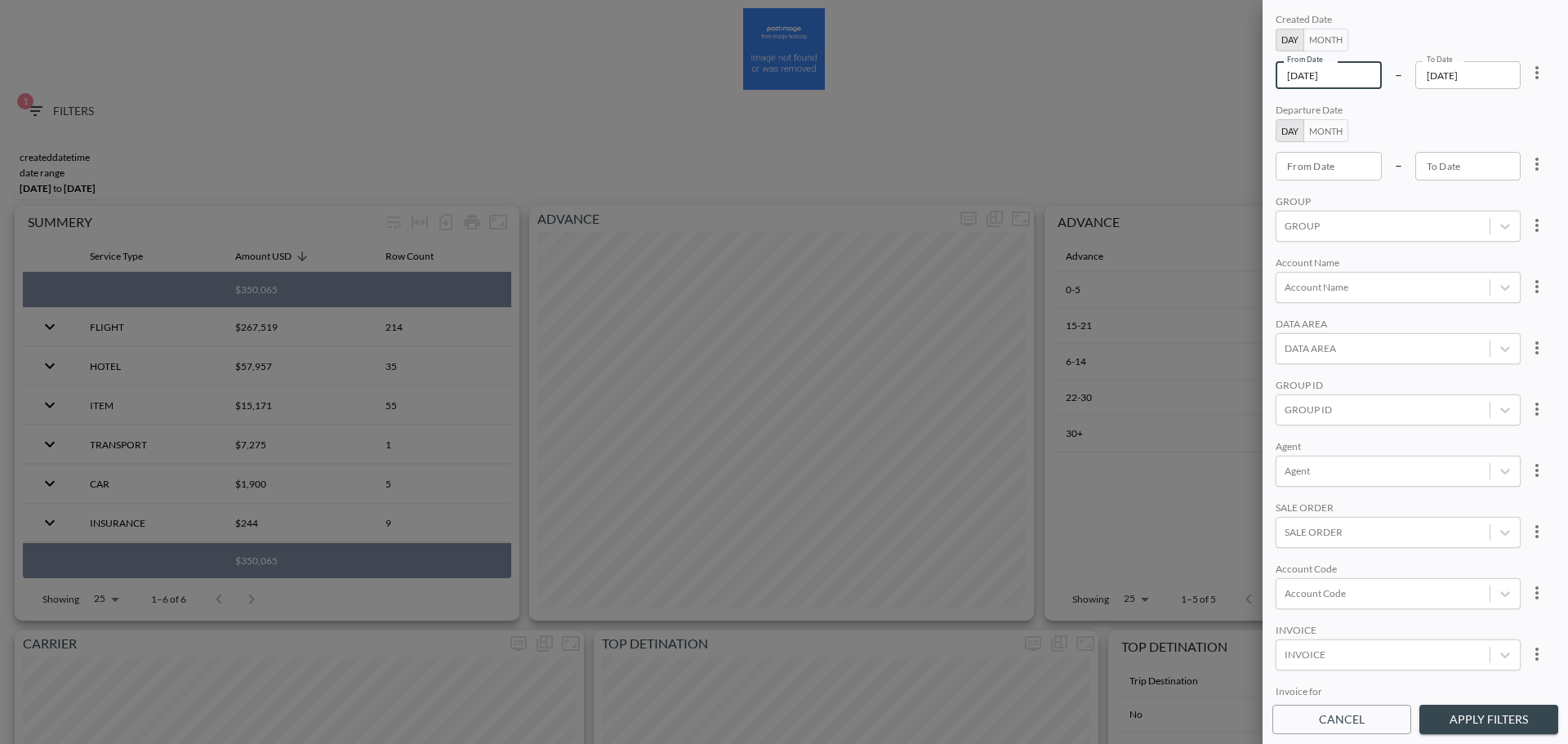
click at [1363, 65] on input "[DATE]" at bounding box center [1328, 75] width 106 height 28
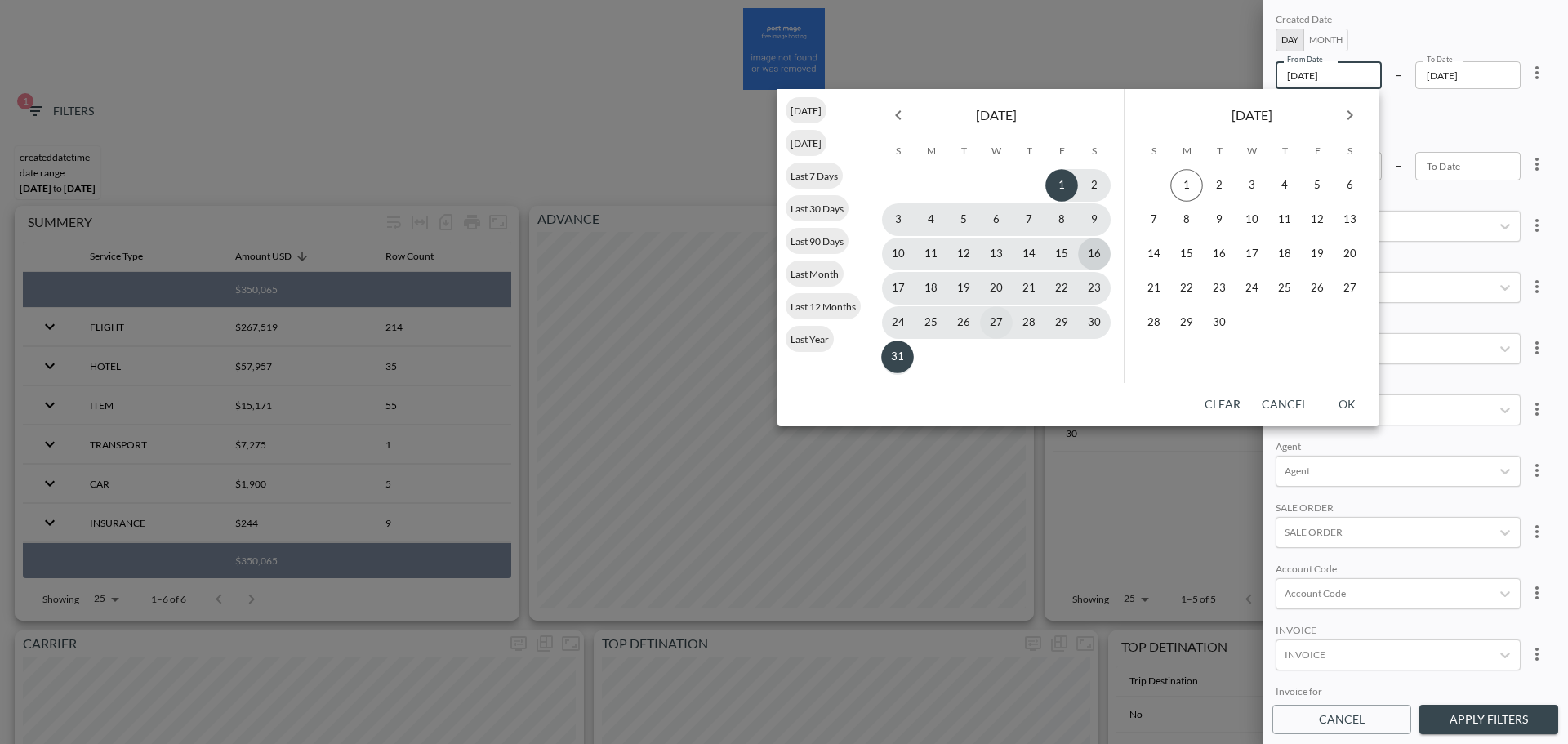
click at [1099, 264] on button "16" at bounding box center [1094, 254] width 32 height 32
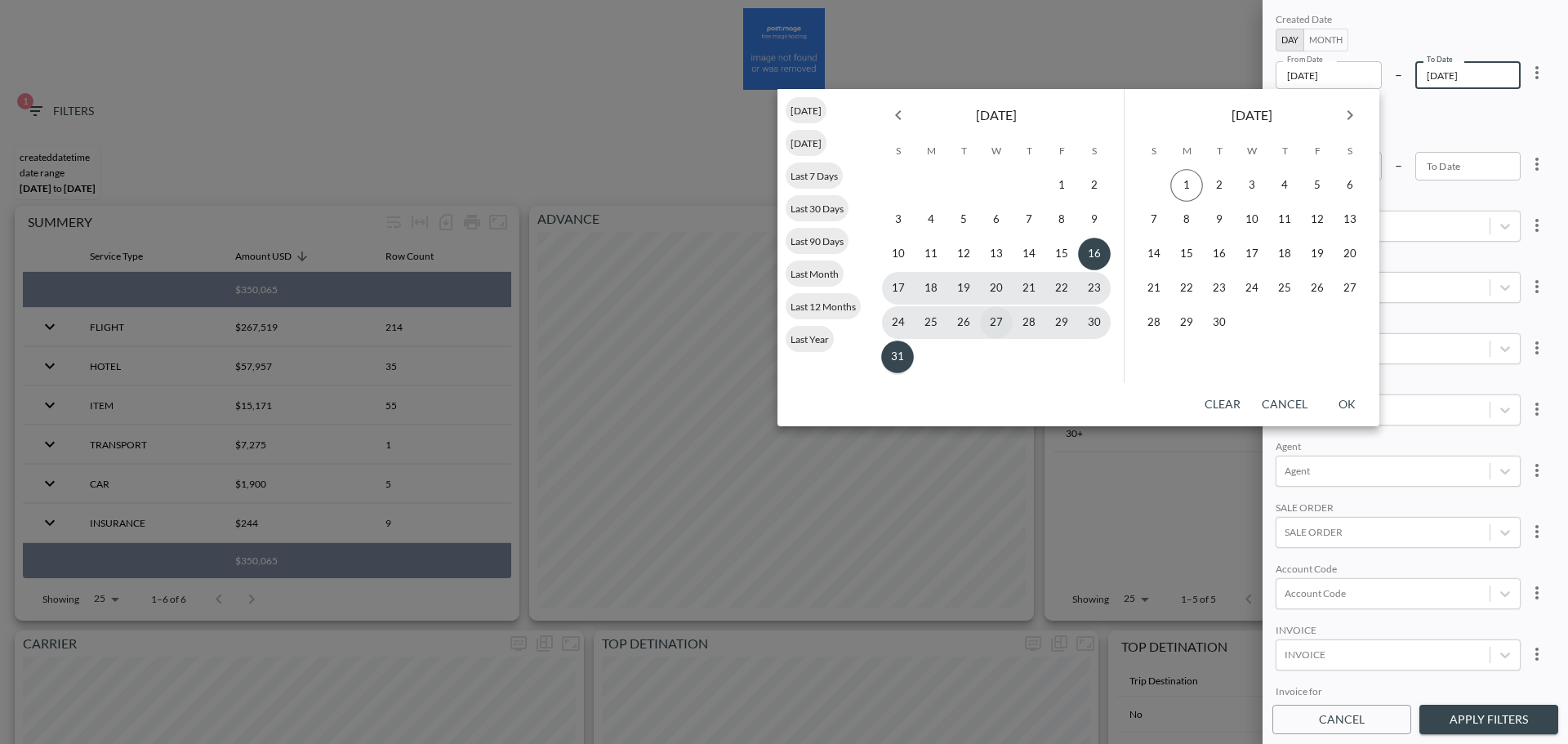
type input "[DATE]"
click at [896, 361] on button "31" at bounding box center [897, 356] width 32 height 32
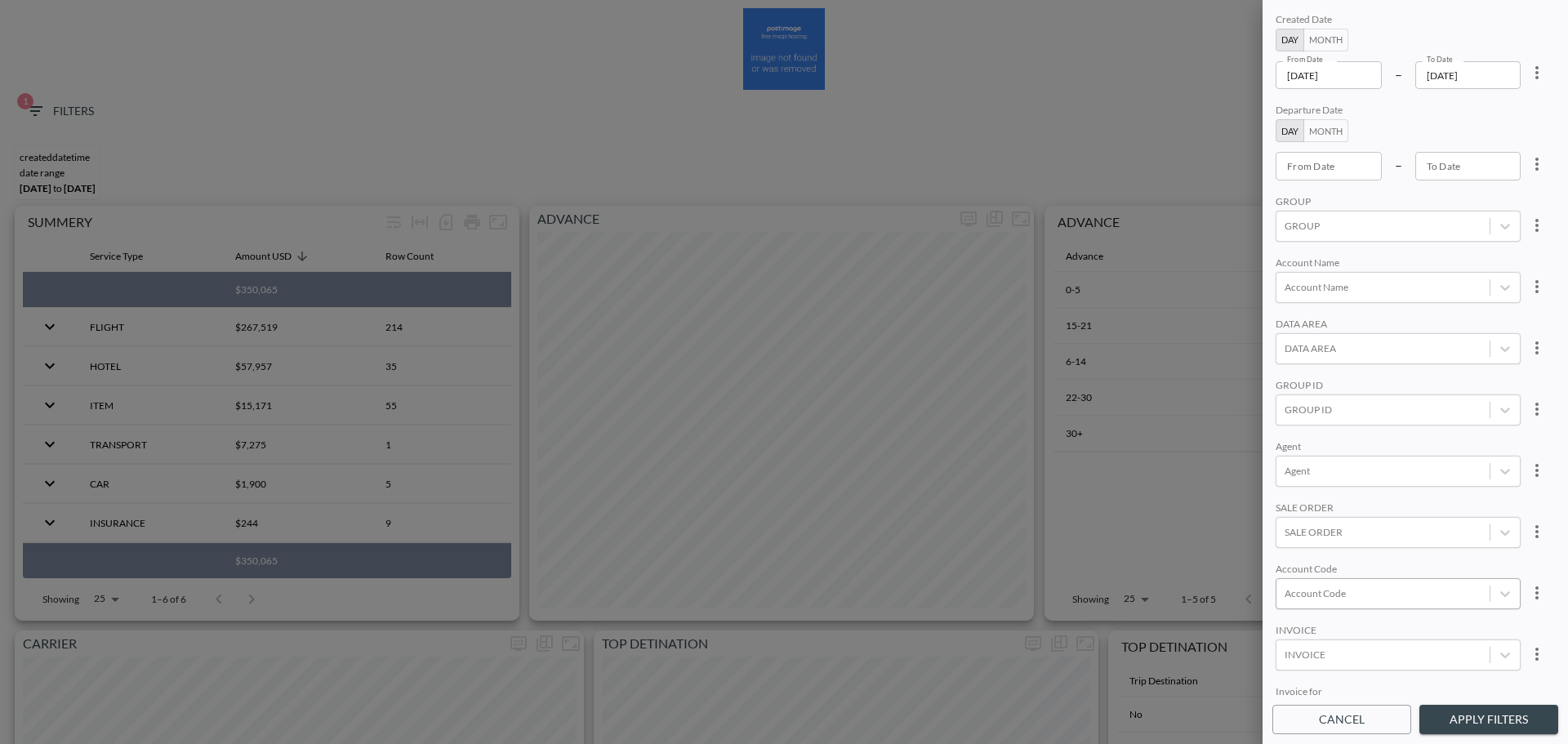
click at [1320, 595] on div at bounding box center [1384, 593] width 197 height 16
click at [1340, 417] on div at bounding box center [1384, 410] width 197 height 16
click at [1288, 334] on input "Optimove" at bounding box center [1288, 327] width 34 height 34
type input "OPTI"
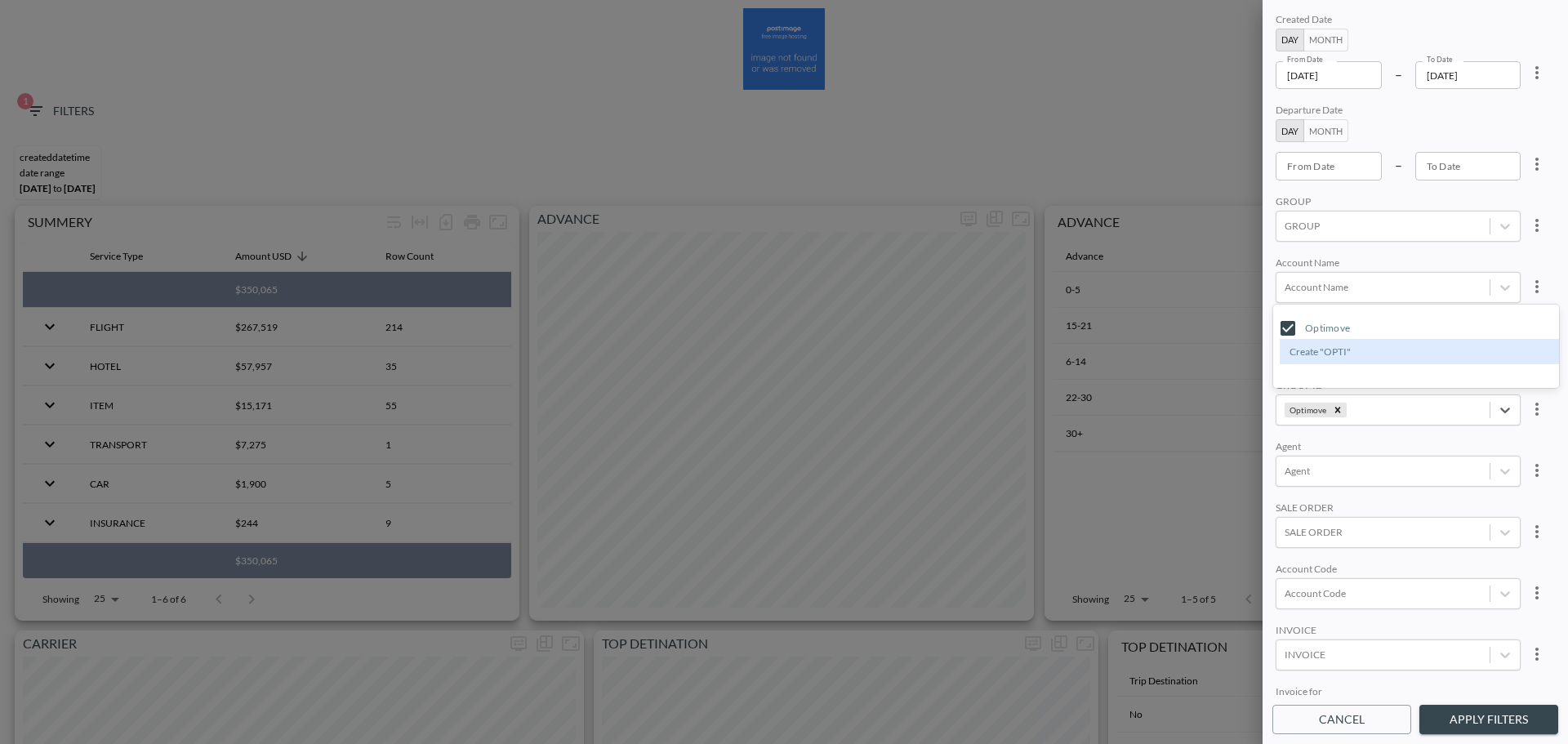
click at [1403, 263] on div "Account Name" at bounding box center [1398, 264] width 245 height 16
click at [1500, 727] on button "Apply Filters" at bounding box center [1489, 719] width 139 height 30
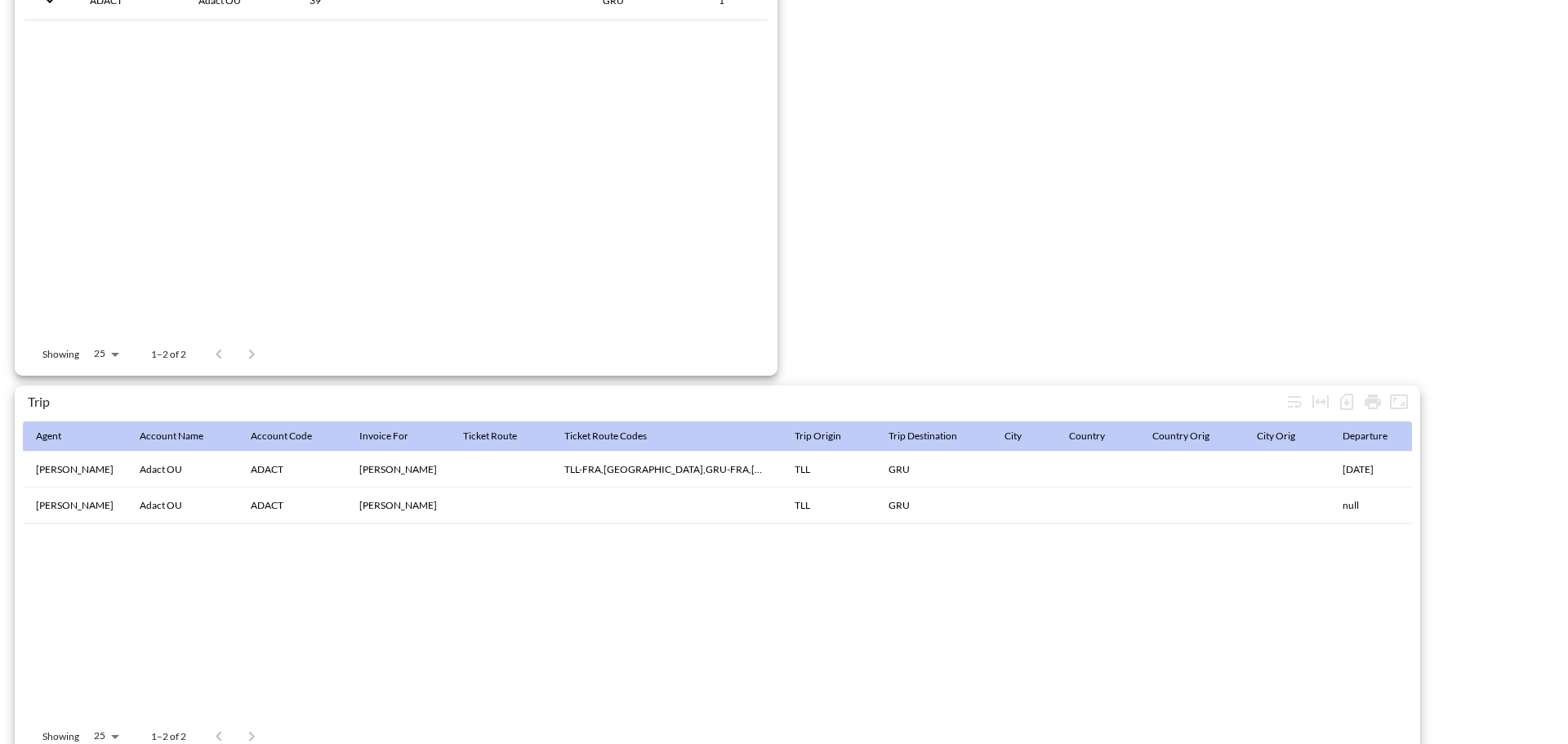
scroll to position [2567, 0]
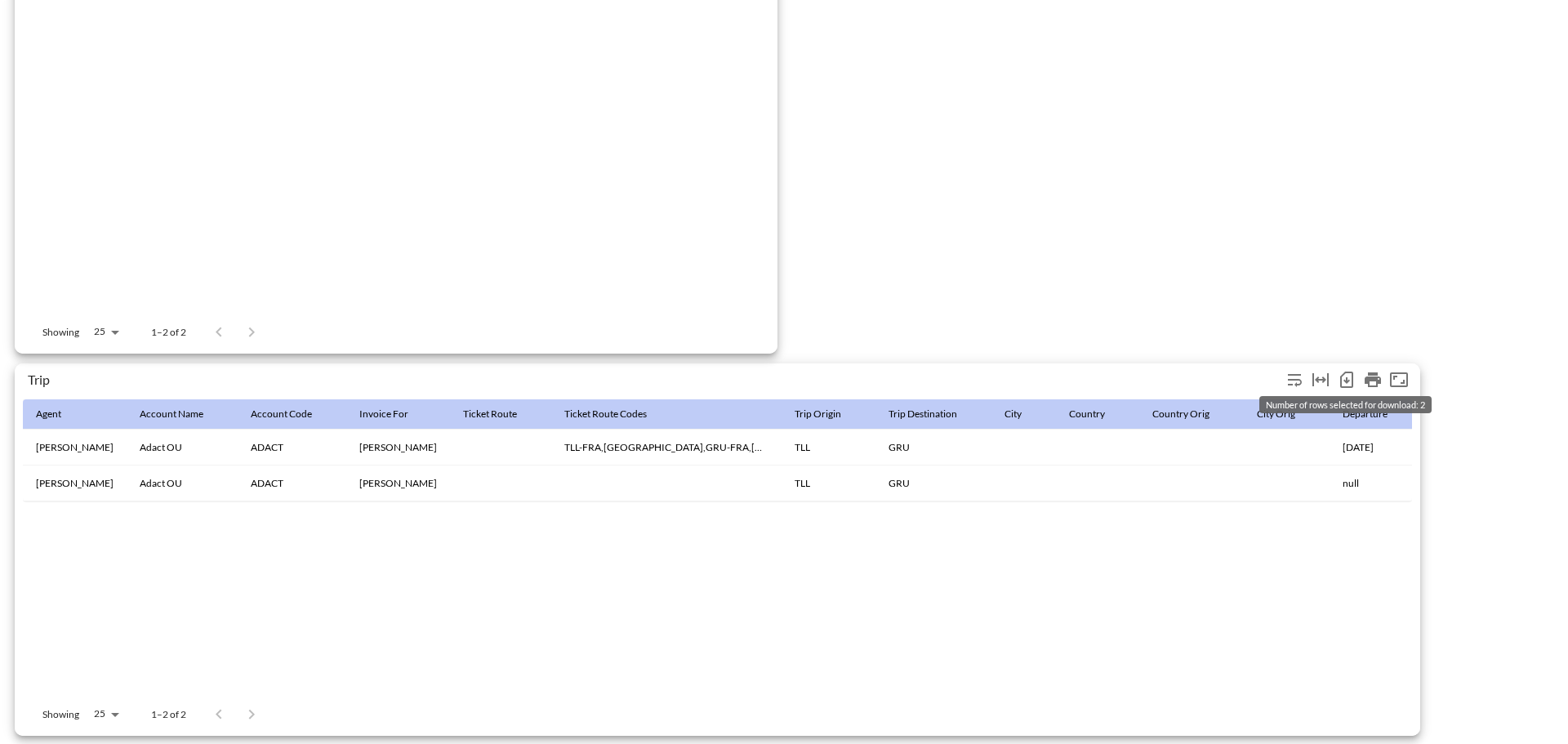
click at [1344, 376] on icon "Number of rows selected for download: 2" at bounding box center [1347, 379] width 19 height 19
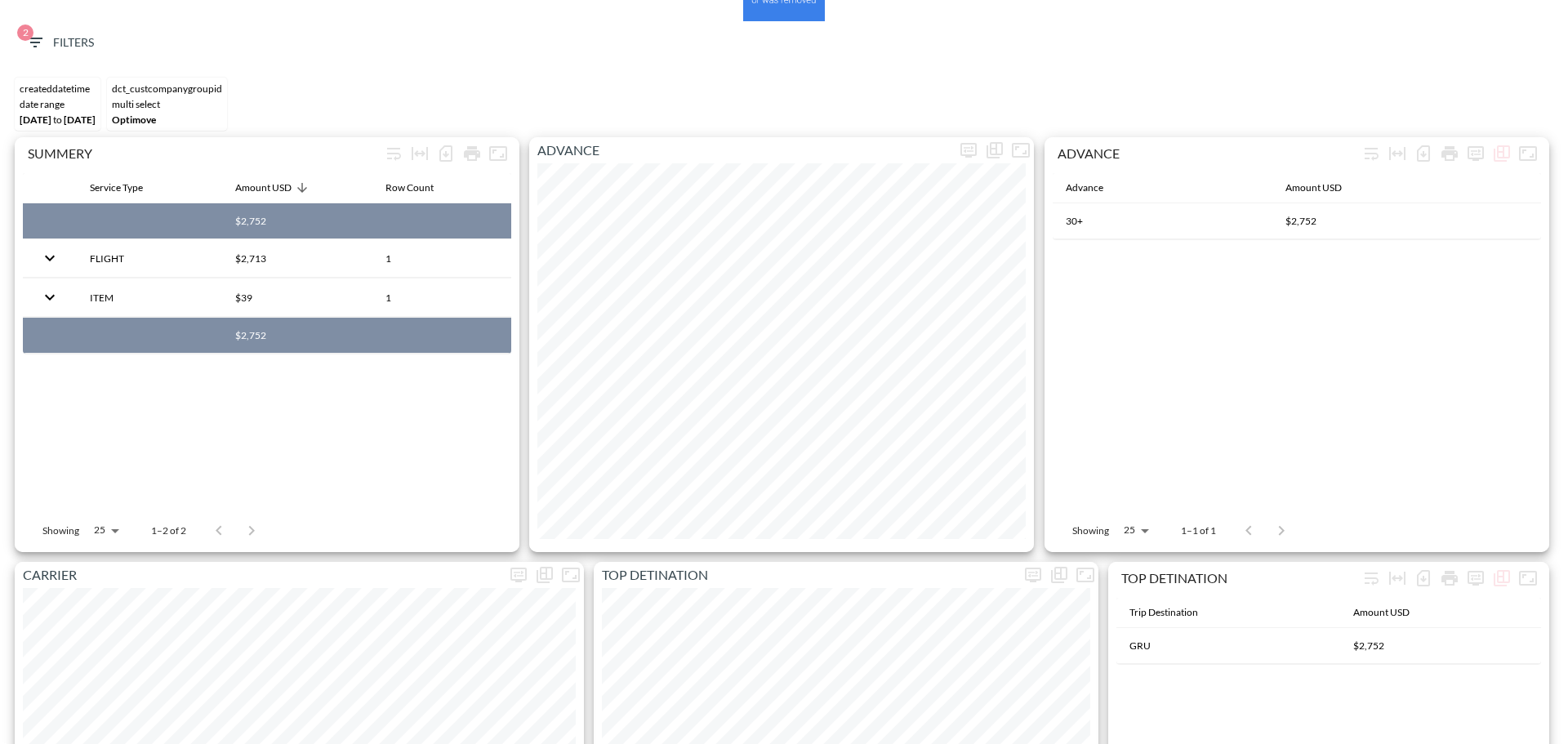
scroll to position [0, 0]
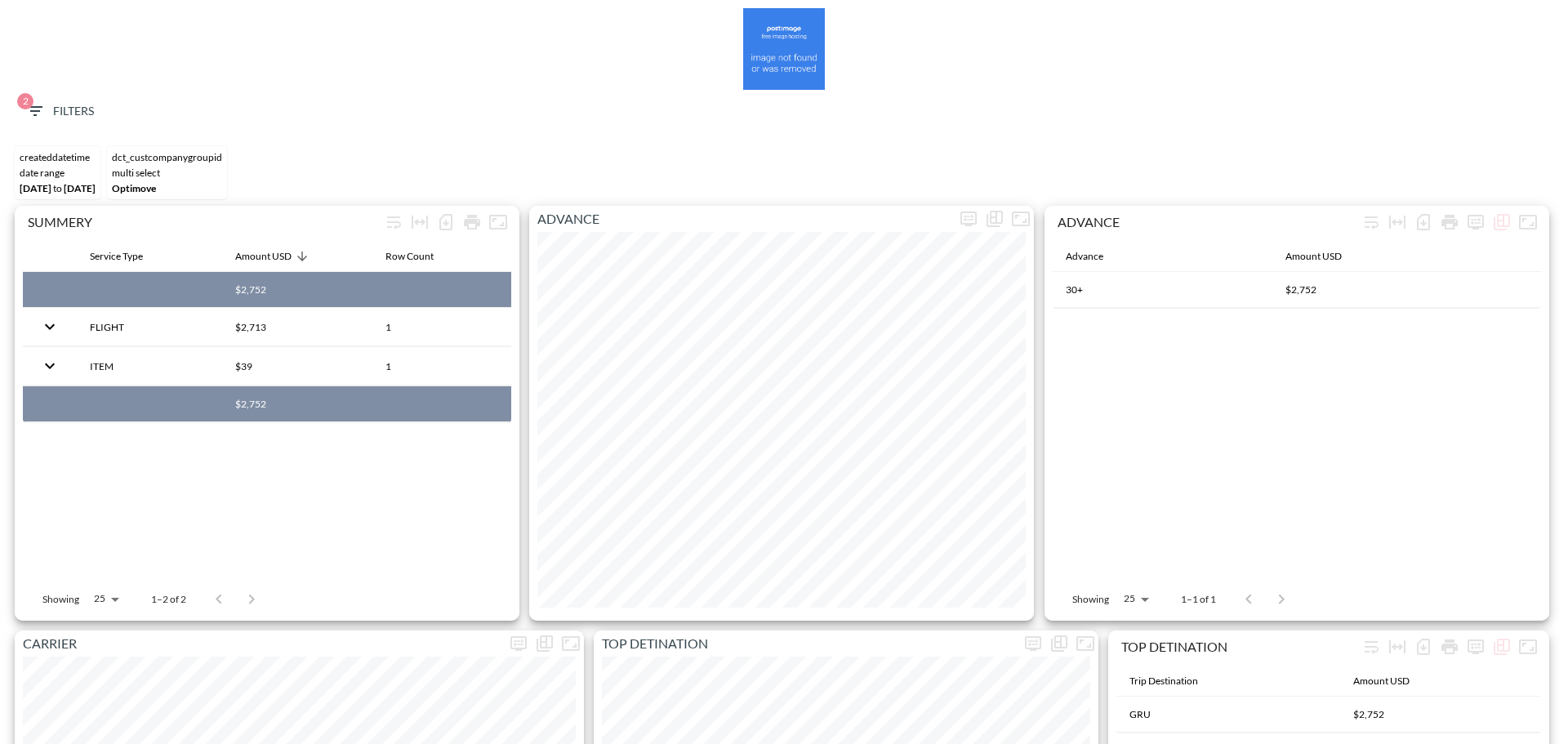
click at [87, 108] on span "2 Filters" at bounding box center [60, 111] width 68 height 20
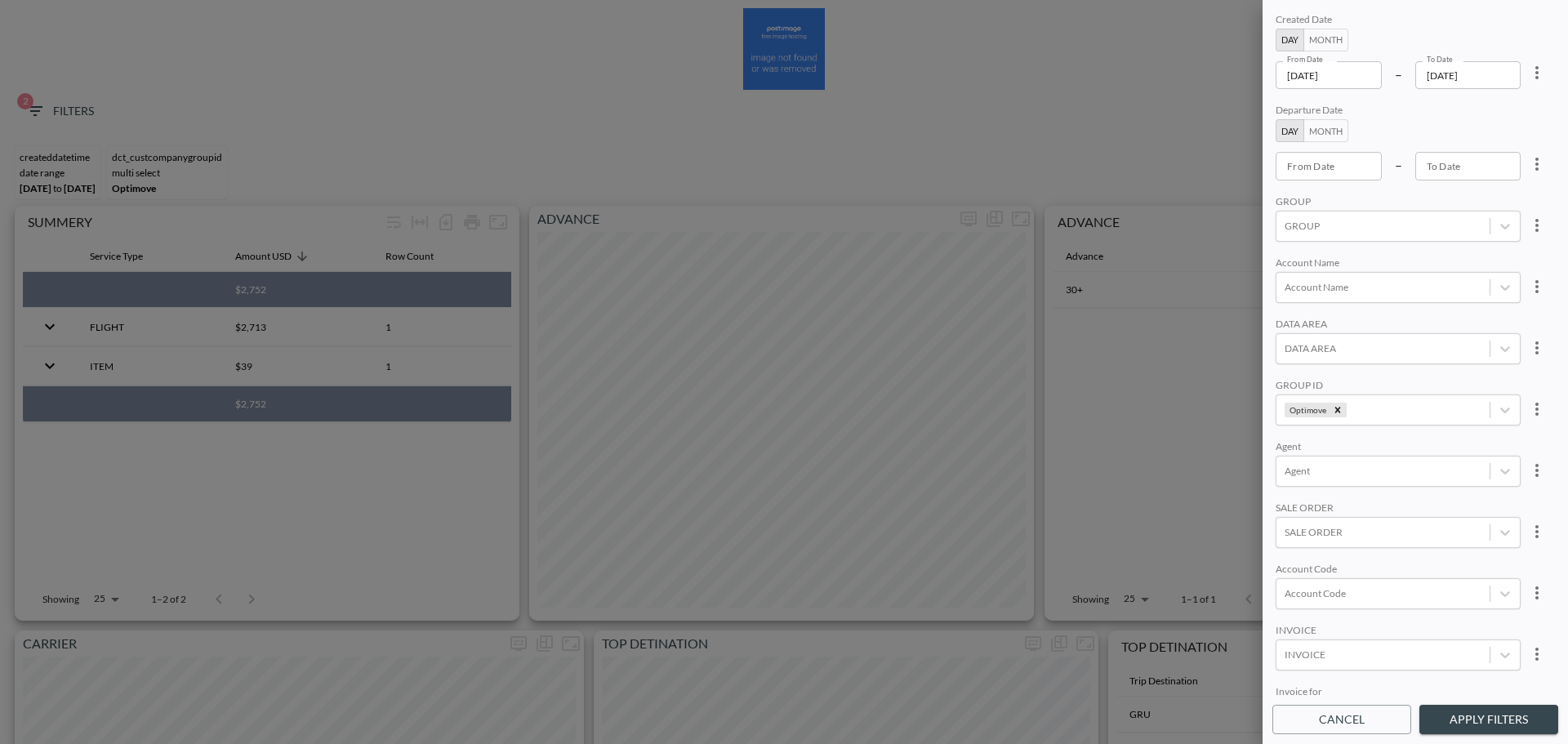
click at [1368, 76] on input "[DATE]" at bounding box center [1328, 75] width 106 height 28
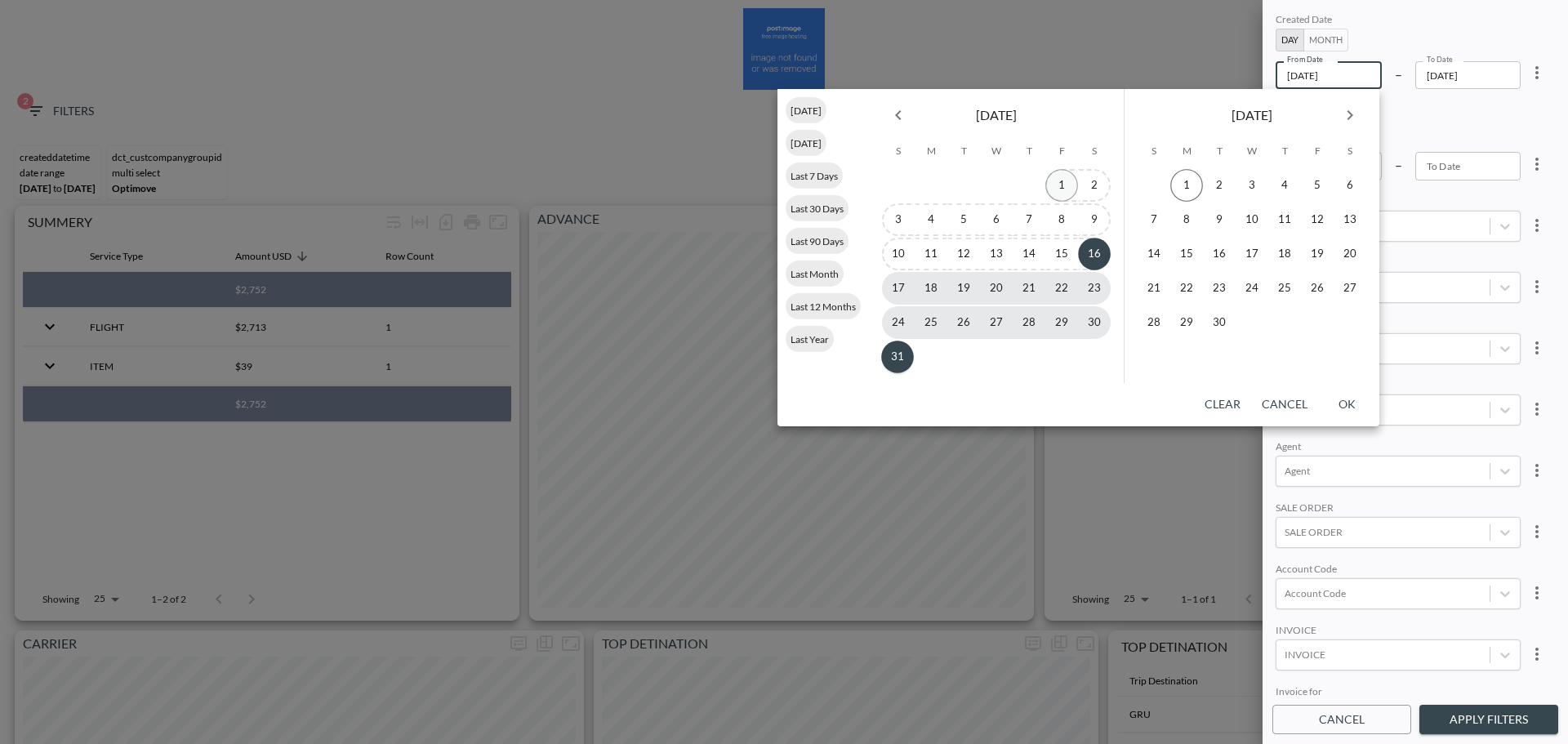
click at [1059, 180] on button "1" at bounding box center [1061, 185] width 32 height 32
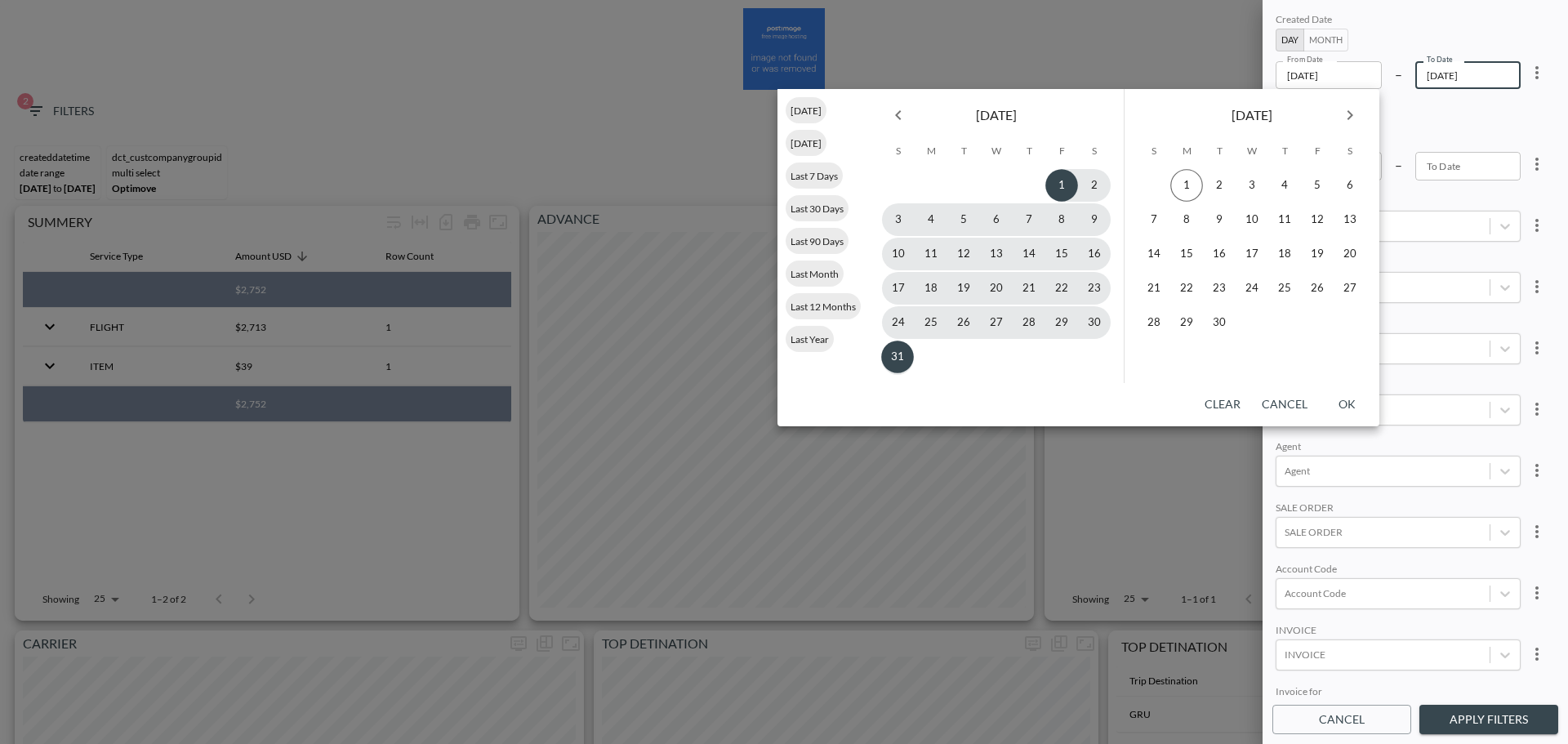
type input "[DATE]"
click at [902, 363] on button "31" at bounding box center [897, 356] width 32 height 32
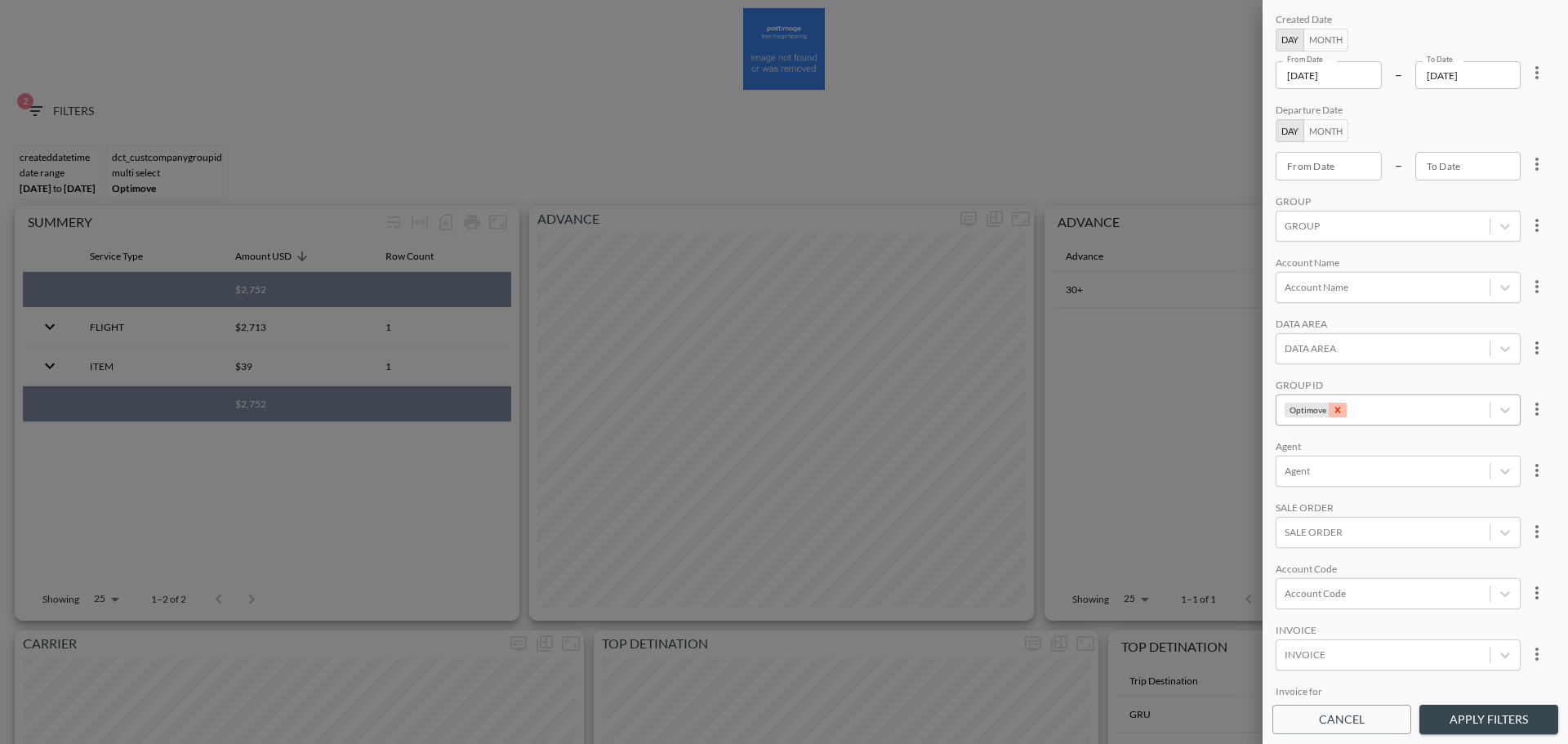
click at [1335, 408] on icon "Remove Optimove" at bounding box center [1338, 409] width 6 height 6
click at [1353, 588] on div at bounding box center [1384, 593] width 197 height 16
type input "ש"
click at [1291, 539] on input "AELL" at bounding box center [1288, 539] width 34 height 34
type input "AELL"
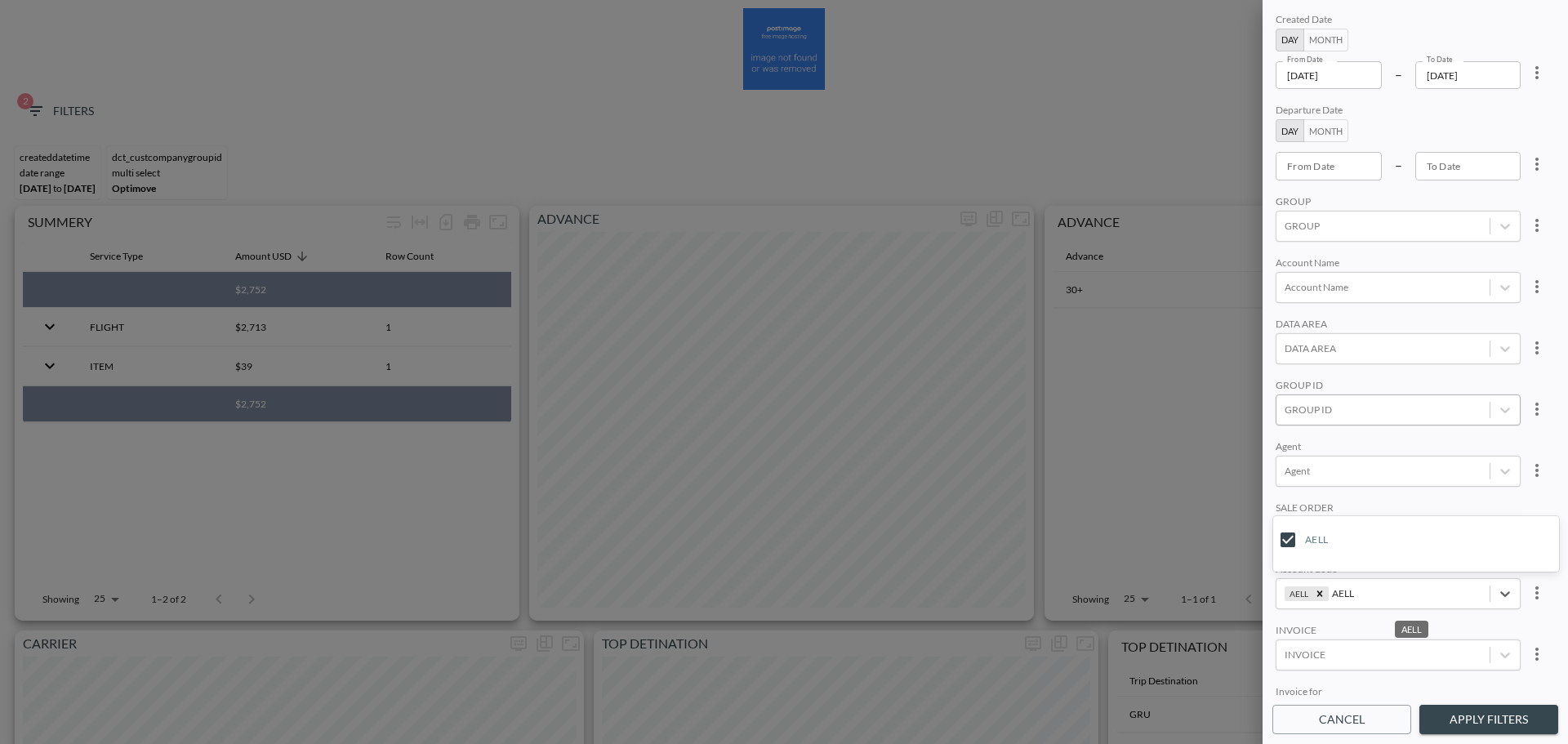
click at [1424, 504] on div "SALE ORDER" at bounding box center [1398, 509] width 245 height 16
click at [1459, 728] on button "Apply Filters" at bounding box center [1489, 719] width 139 height 30
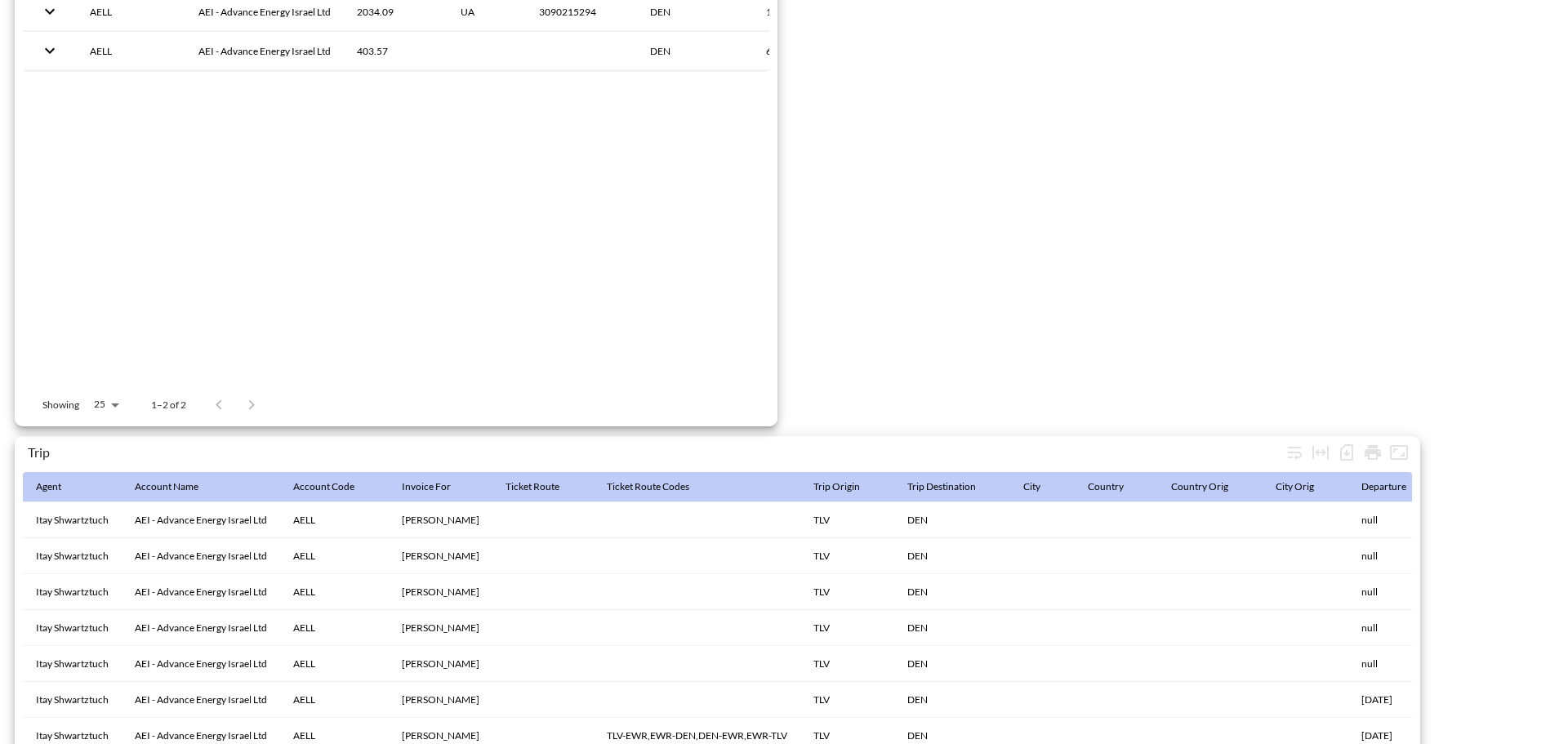
scroll to position [2567, 0]
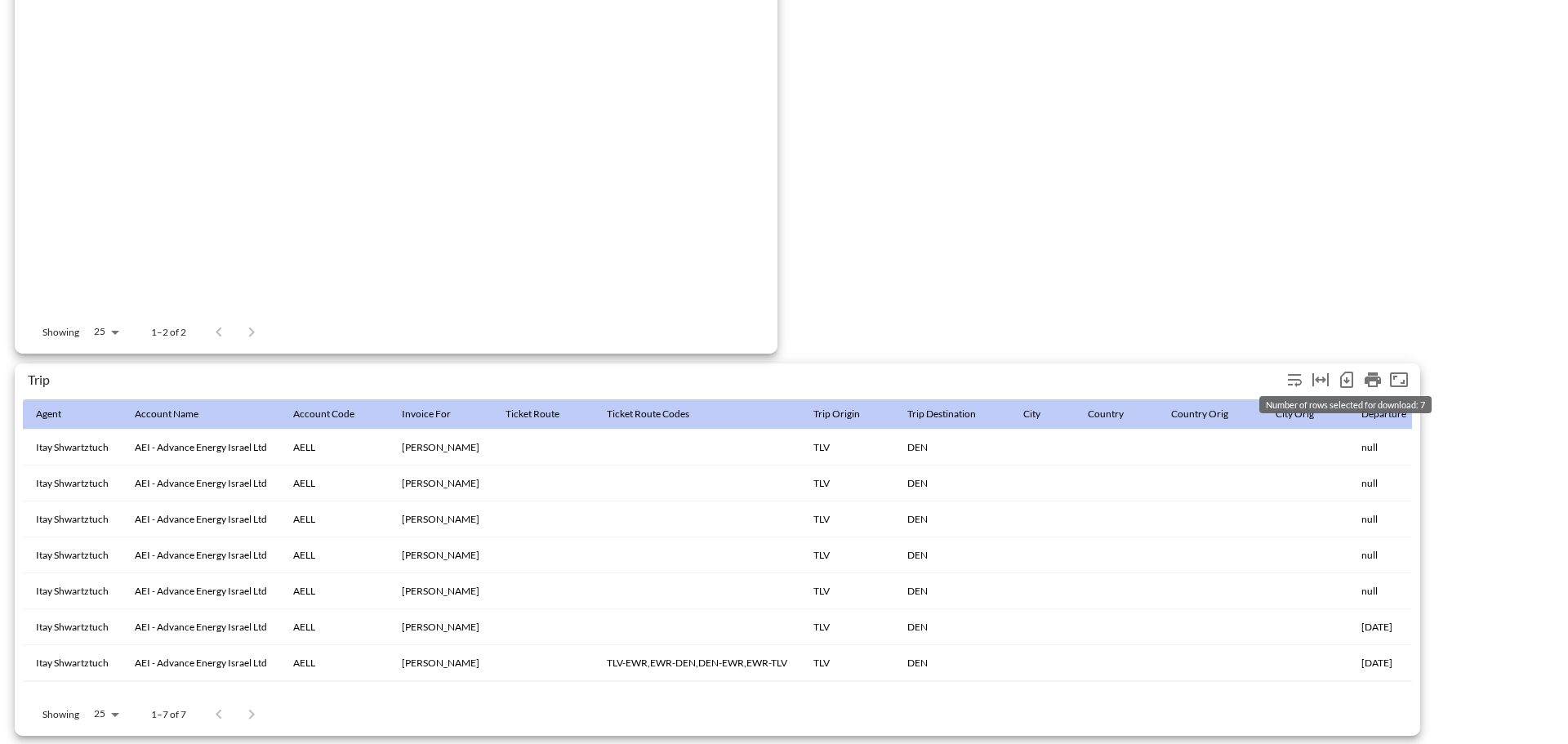
click at [1344, 377] on icon "Number of rows selected for download: 7" at bounding box center [1347, 380] width 6 height 6
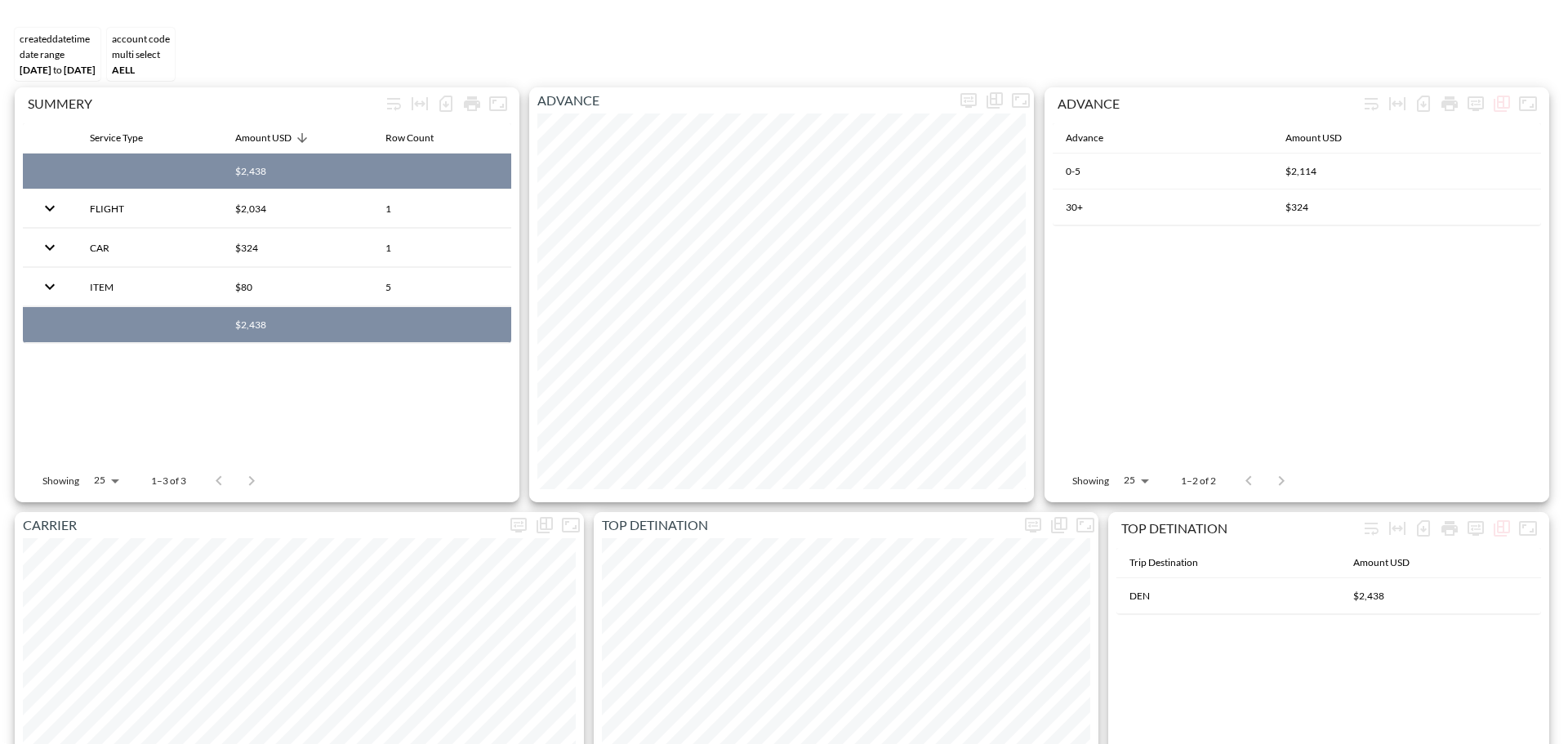
scroll to position [0, 0]
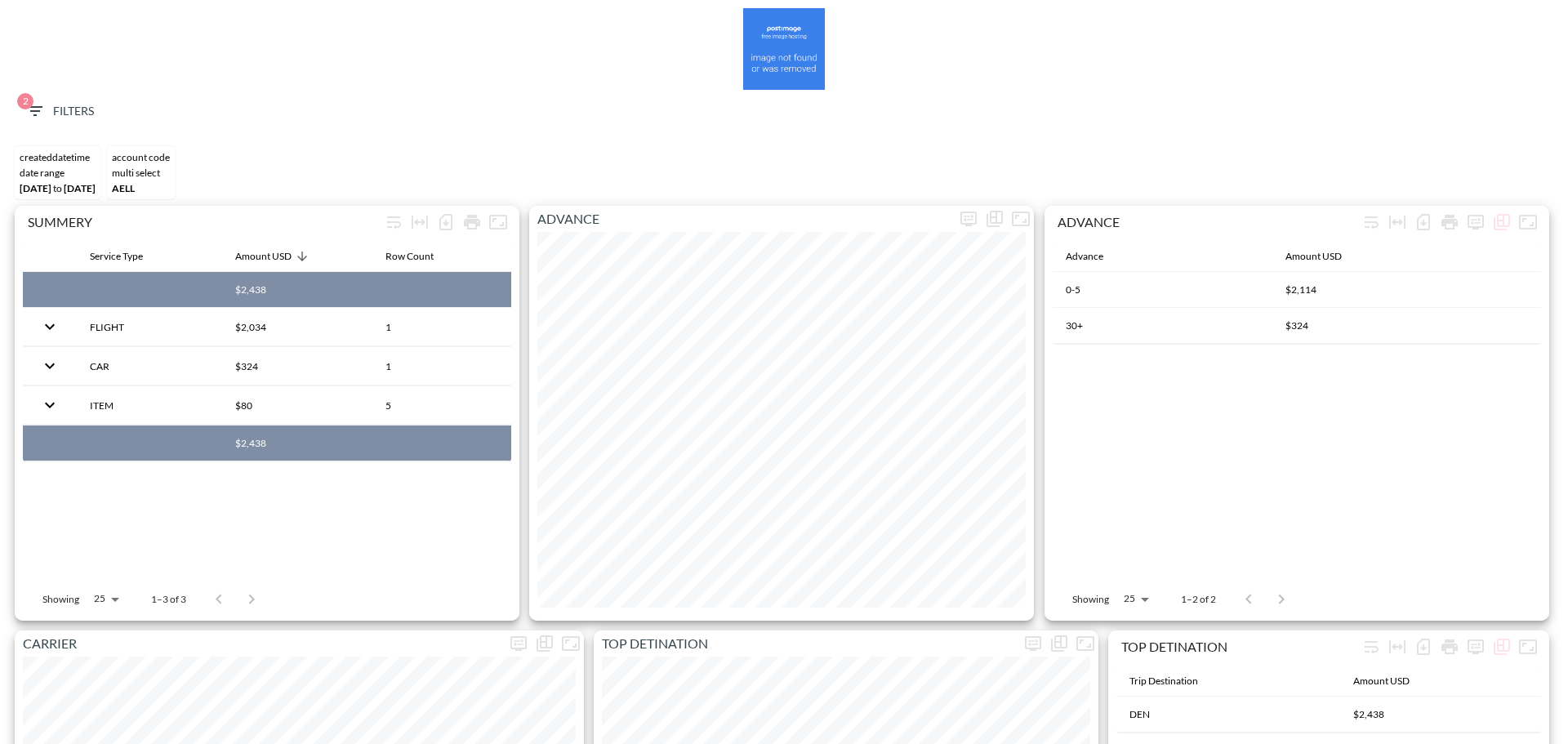
click at [58, 104] on span "2 Filters" at bounding box center [60, 111] width 68 height 20
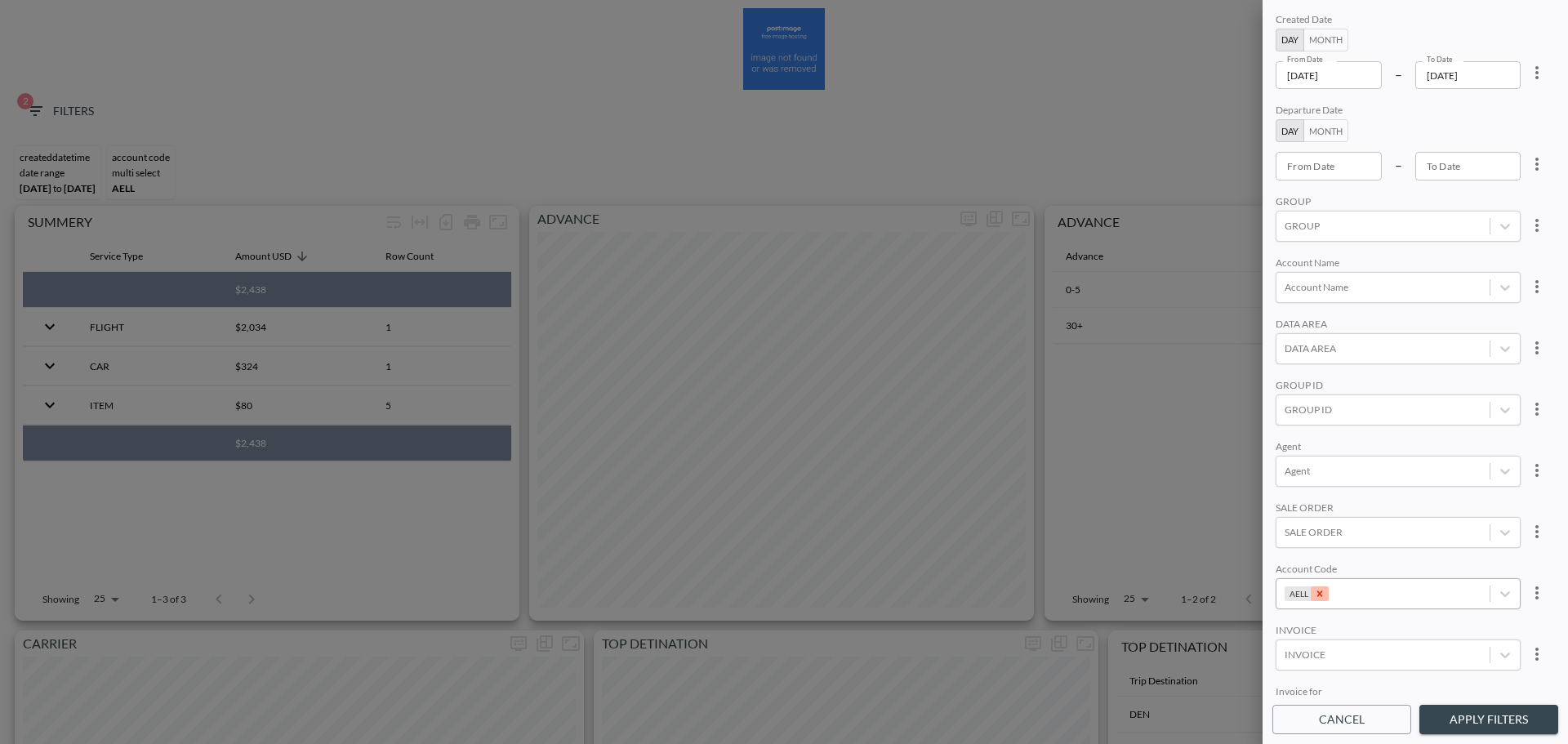
click at [1320, 592] on icon "Remove AELL" at bounding box center [1320, 593] width 11 height 11
click at [1320, 592] on div at bounding box center [1384, 593] width 197 height 16
click at [1286, 542] on input "MPLC" at bounding box center [1288, 539] width 34 height 34
type input "mplc"
click at [1381, 491] on div "Created Date Day Month From Date [DATE] From Date – To Date [DATE] To Date Depa…" at bounding box center [1416, 353] width 286 height 686
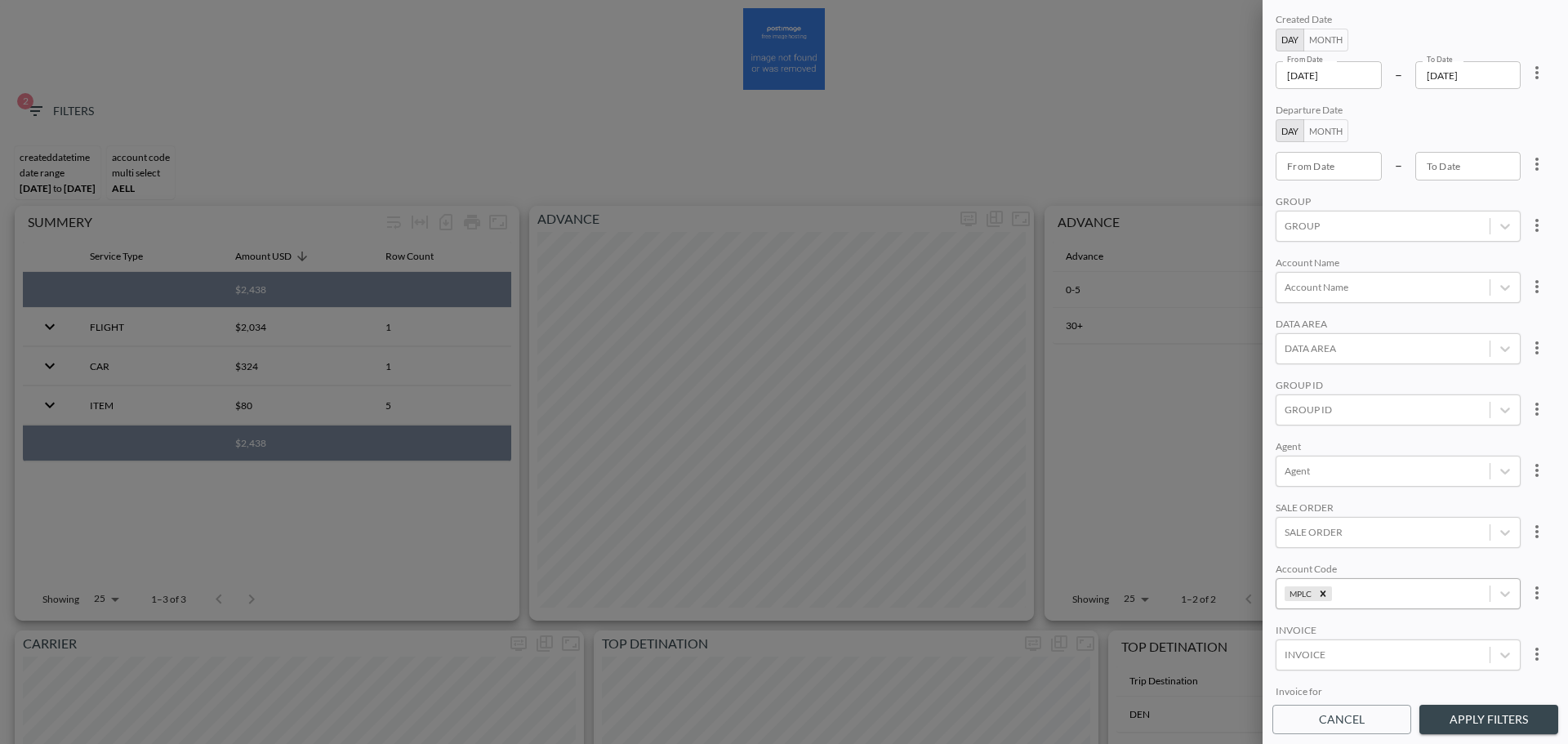
click at [1481, 719] on button "Apply Filters" at bounding box center [1489, 719] width 139 height 30
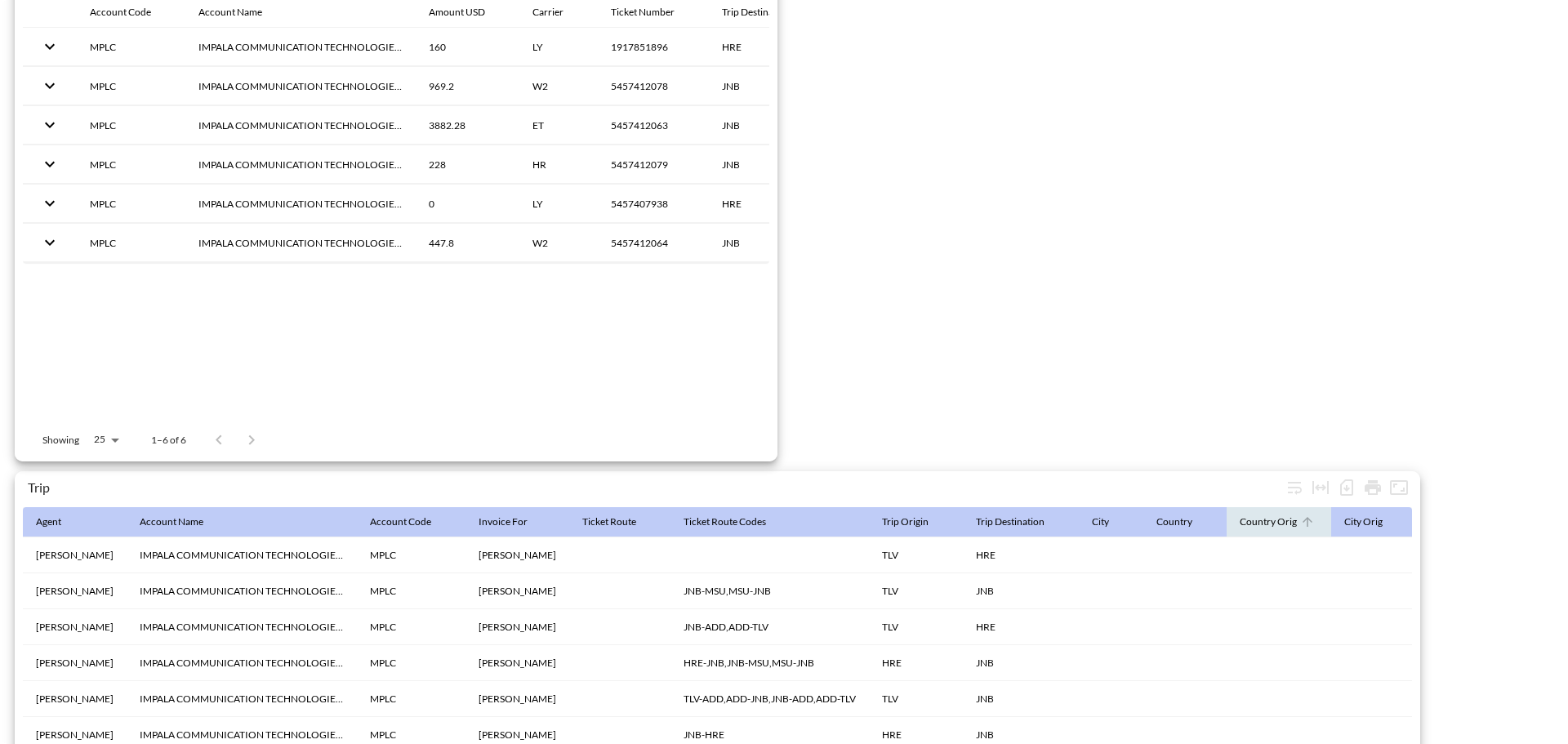
scroll to position [2567, 0]
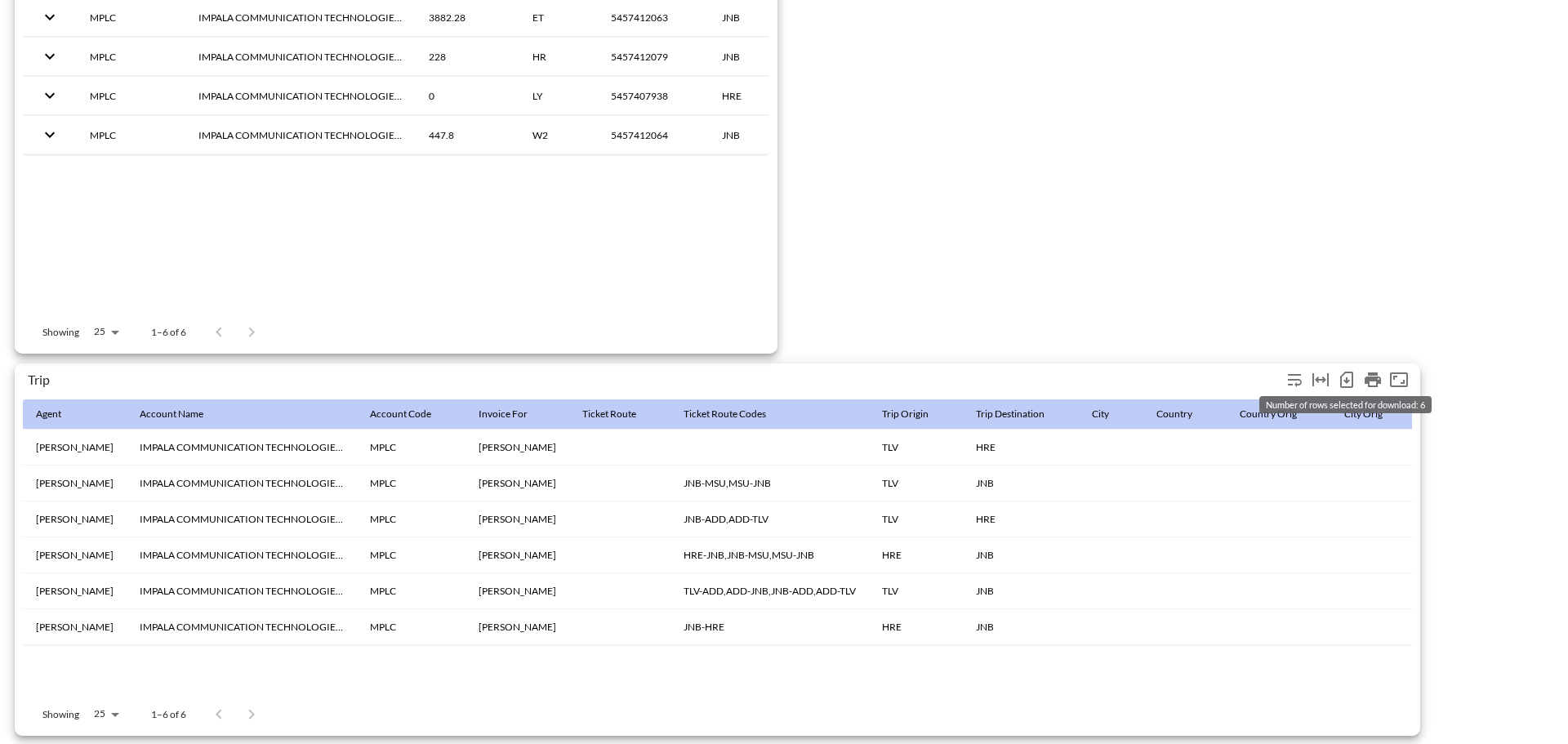
click at [1348, 376] on icon "Number of rows selected for download: 6" at bounding box center [1347, 379] width 19 height 19
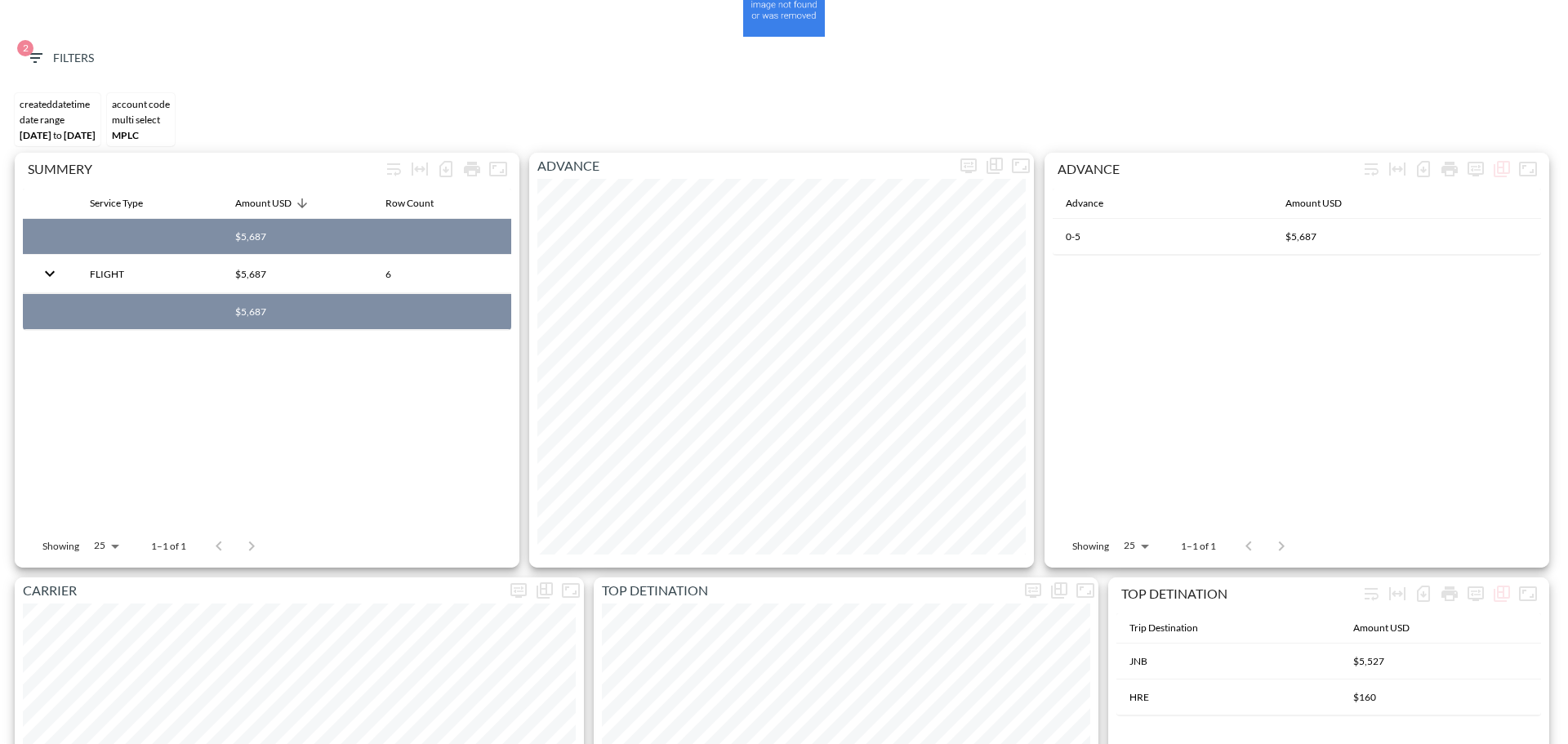
scroll to position [0, 0]
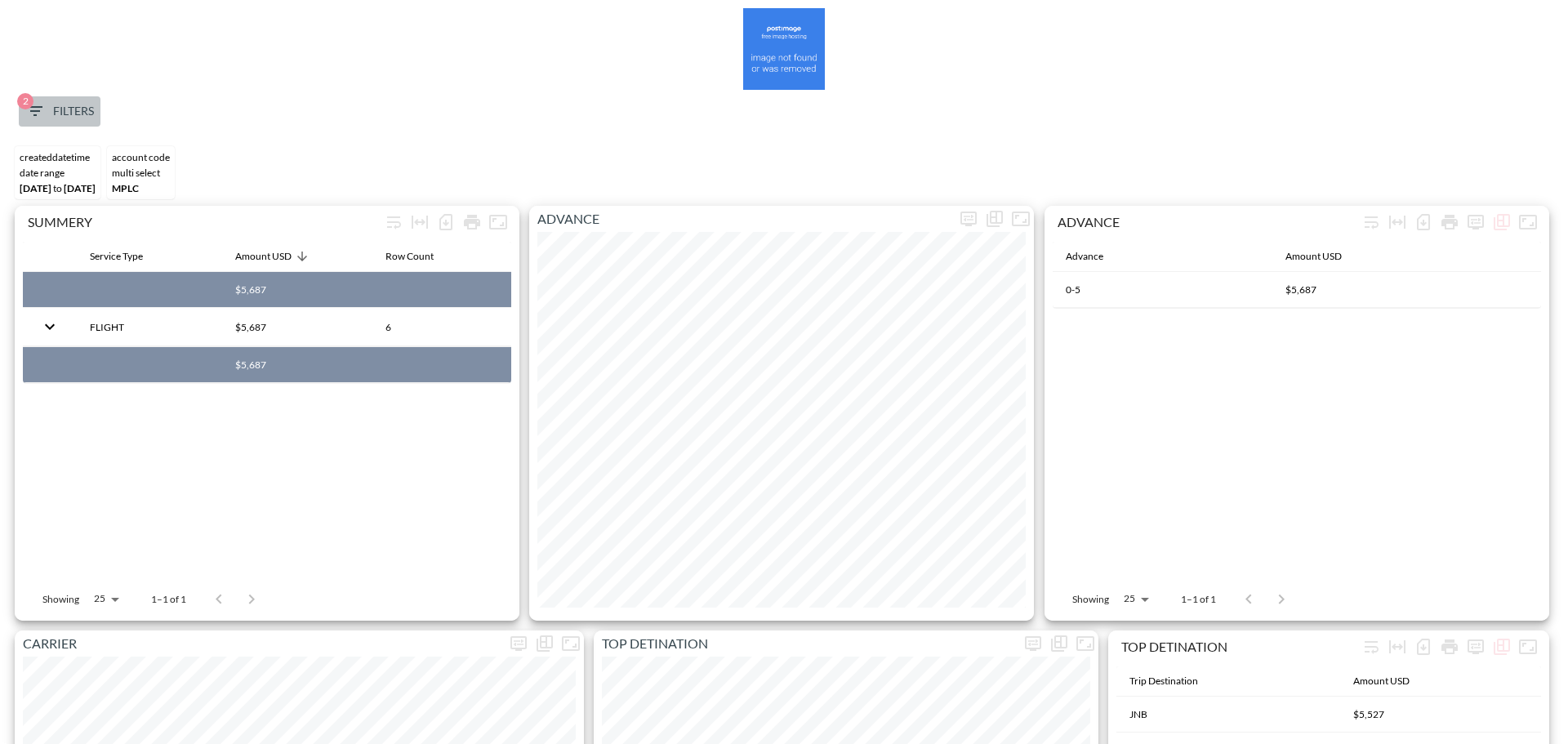
click at [57, 111] on span "2 Filters" at bounding box center [60, 111] width 68 height 20
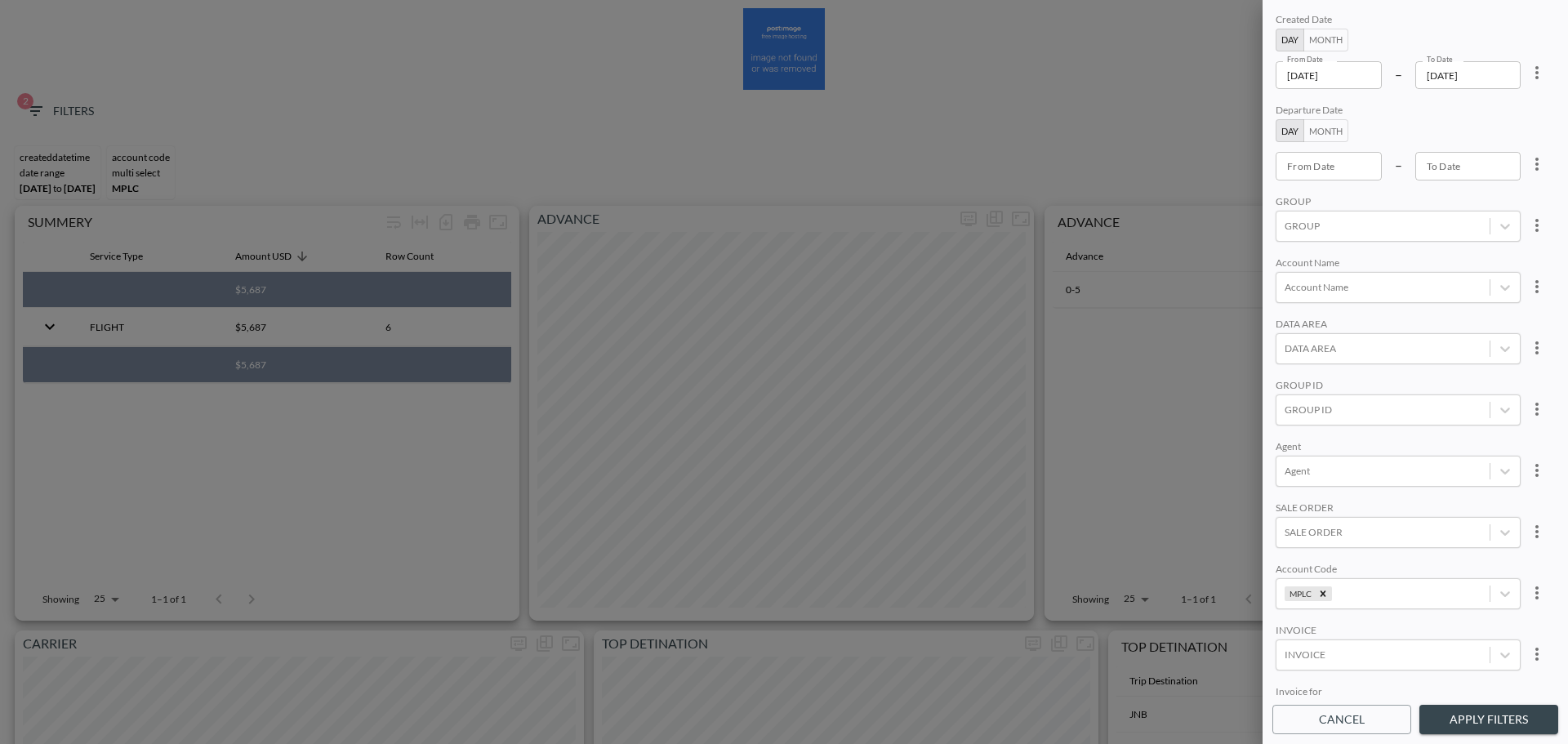
click at [1533, 90] on div "Created Date Day Month From Date [DATE] From Date – To Date [DATE] To Date Depa…" at bounding box center [1416, 353] width 286 height 686
click at [1542, 86] on button "more" at bounding box center [1536, 72] width 32 height 32
click at [1348, 69] on div at bounding box center [784, 372] width 1568 height 744
click at [1536, 73] on icon "more" at bounding box center [1537, 72] width 4 height 13
click at [1510, 122] on li "Clear" at bounding box center [1476, 110] width 147 height 29
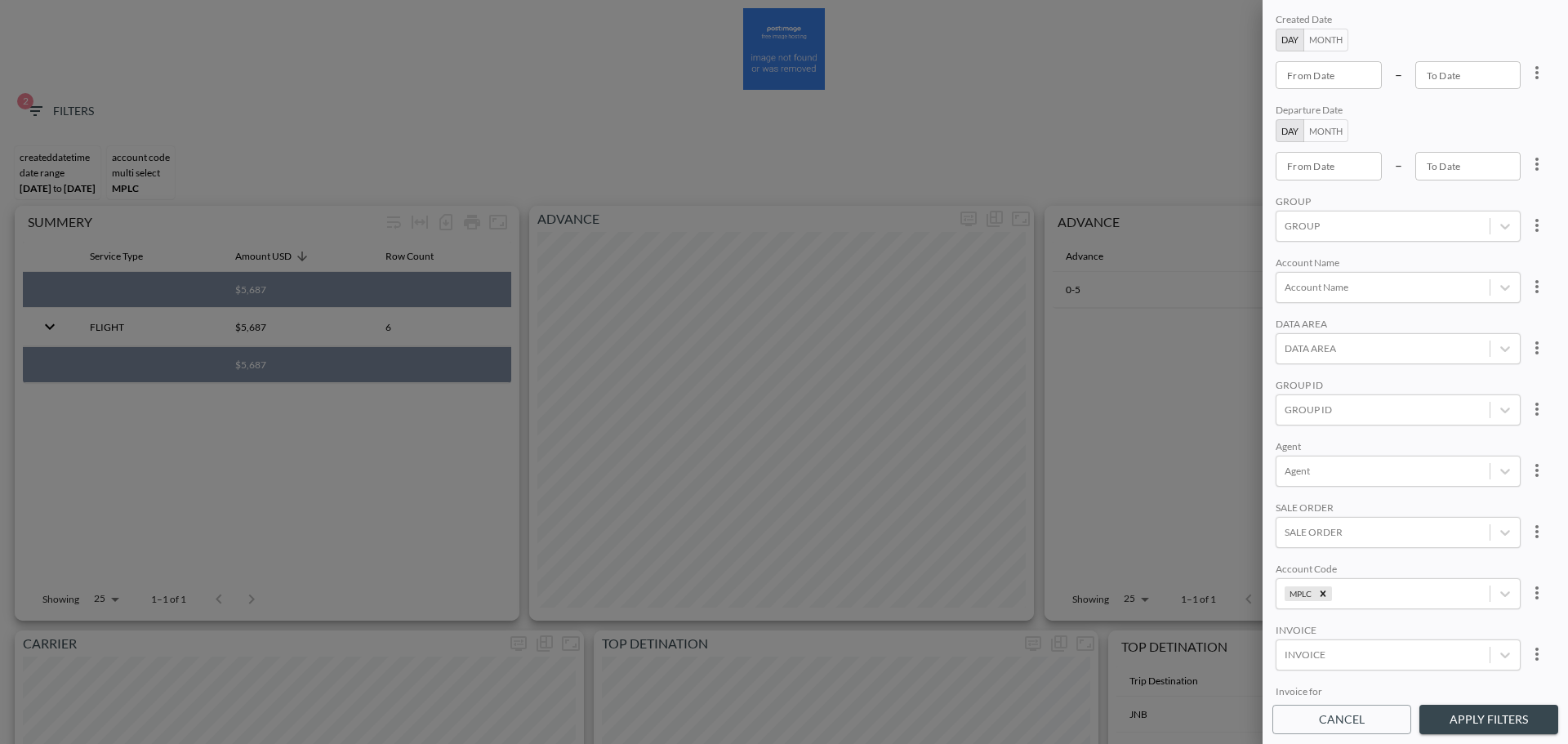
click at [1348, 176] on input "From Date" at bounding box center [1328, 166] width 106 height 28
type input "YYYY-MM-DD"
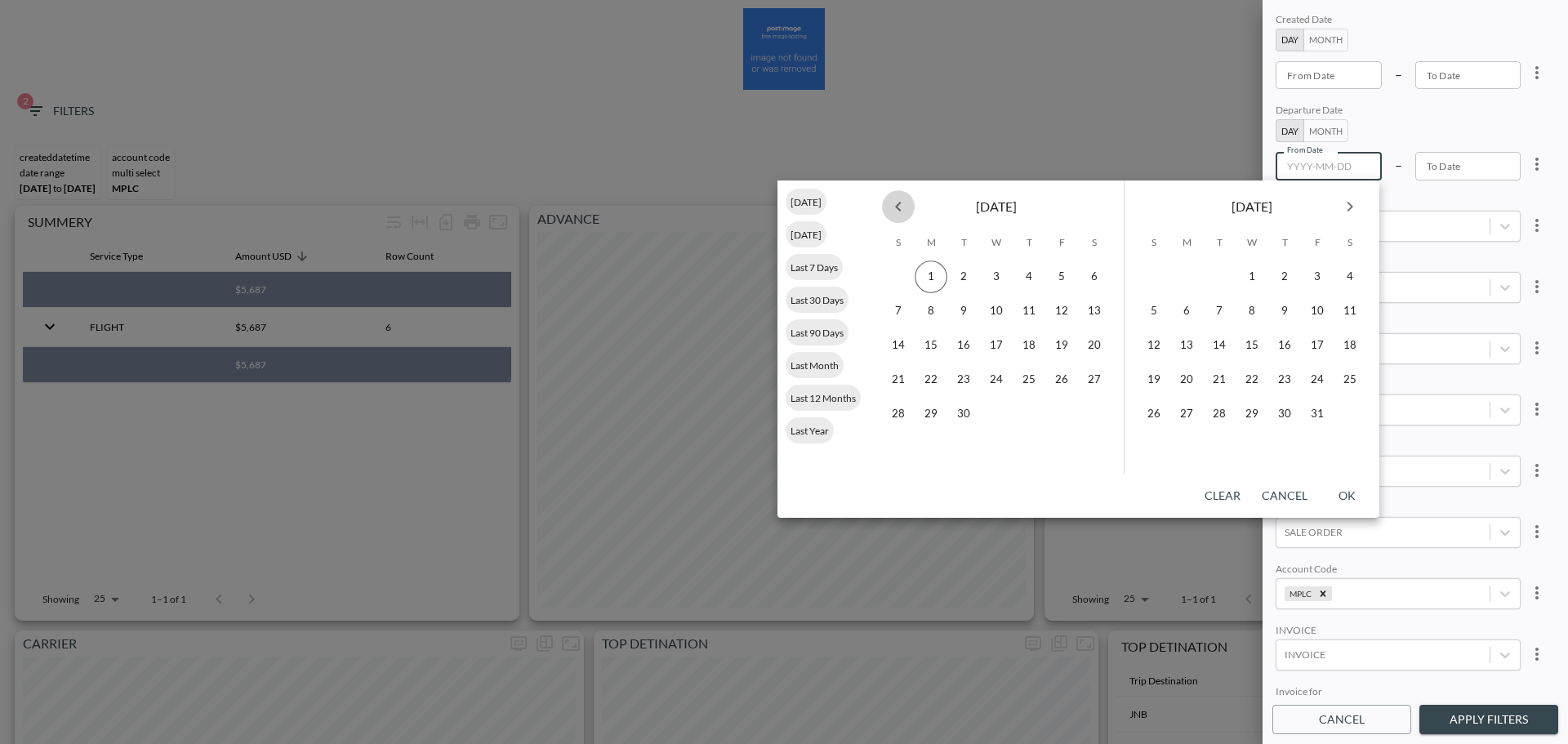
click at [898, 217] on button "Previous month" at bounding box center [898, 206] width 32 height 32
click at [1074, 276] on button "1" at bounding box center [1061, 276] width 32 height 32
type input "[DATE]"
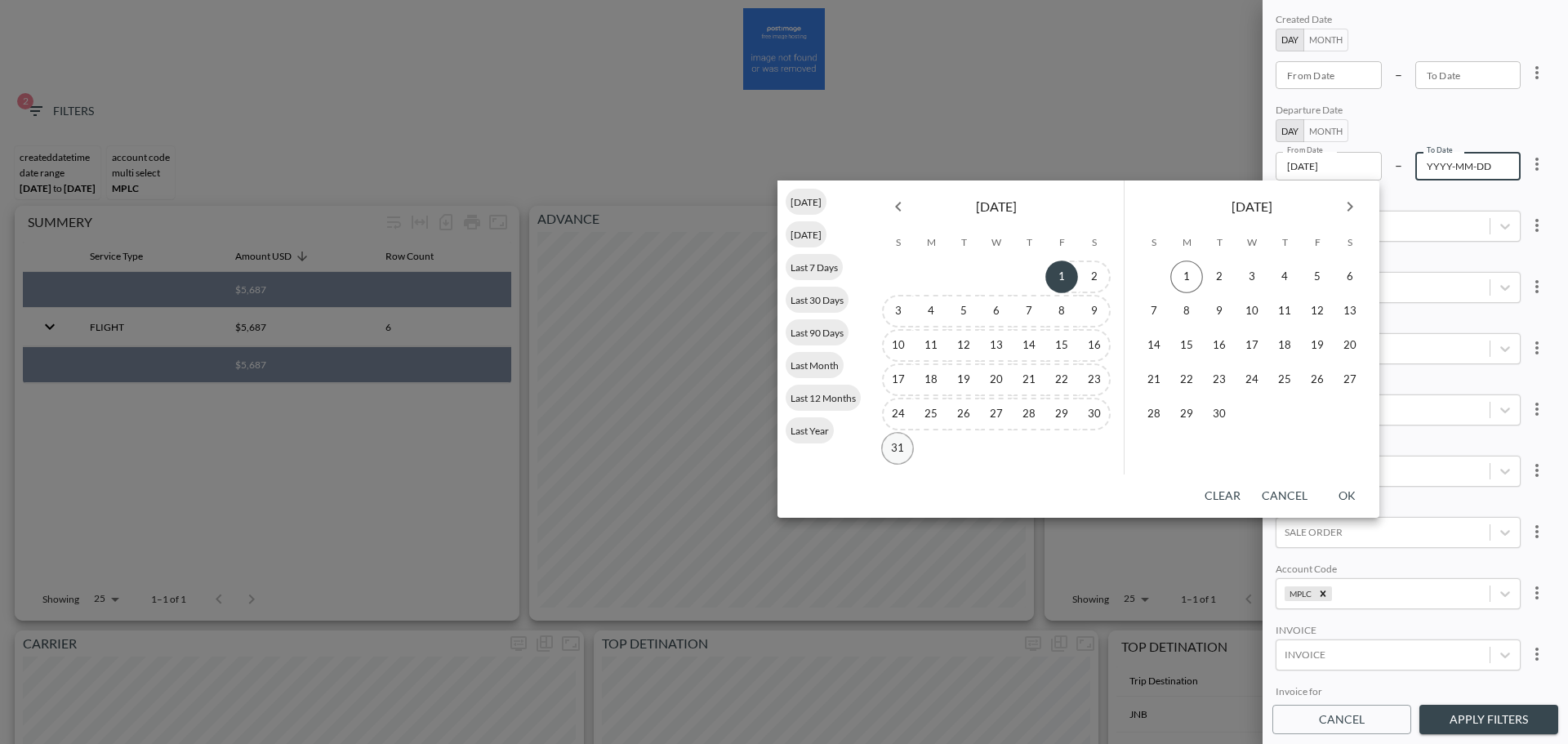
click at [898, 453] on button "31" at bounding box center [897, 447] width 32 height 32
type input "[DATE]"
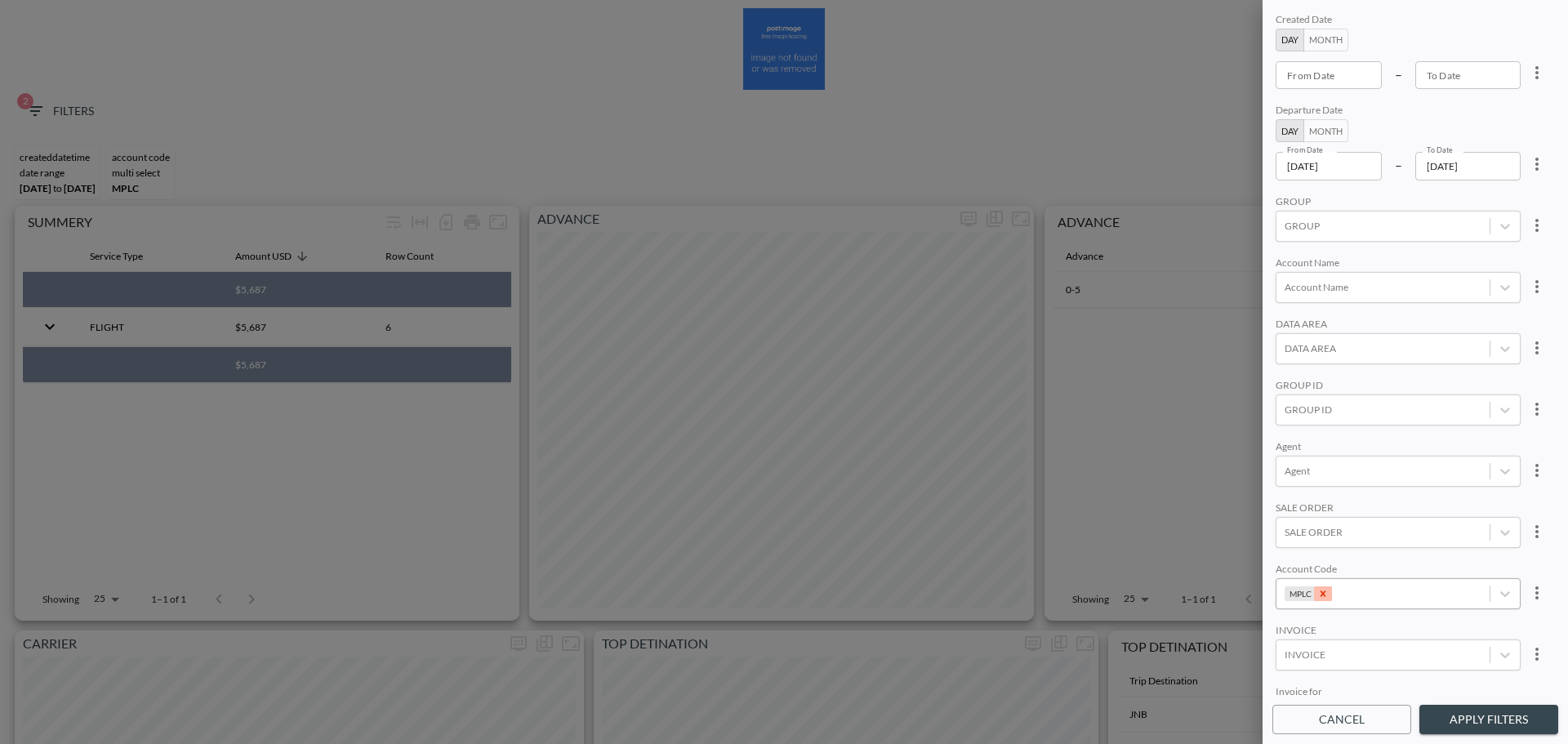
click at [1327, 589] on div "Remove MPLC" at bounding box center [1323, 593] width 18 height 15
click at [1327, 592] on div at bounding box center [1384, 593] width 197 height 16
click at [1302, 549] on input "BLUW" at bounding box center [1288, 539] width 34 height 34
type input "BLUW"
click at [1388, 505] on div "SALE ORDER" at bounding box center [1398, 509] width 245 height 16
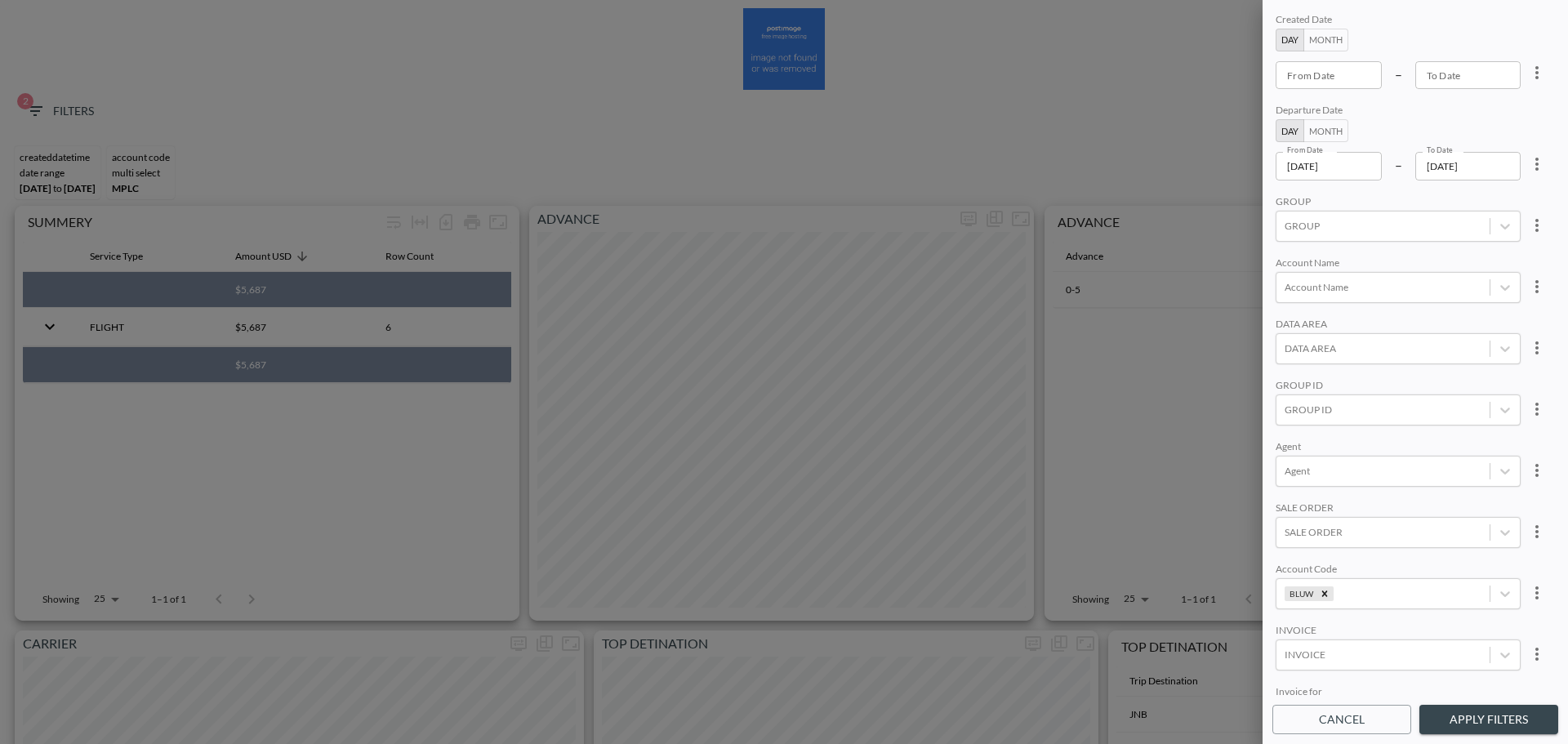
click at [1467, 710] on button "Apply Filters" at bounding box center [1489, 719] width 139 height 30
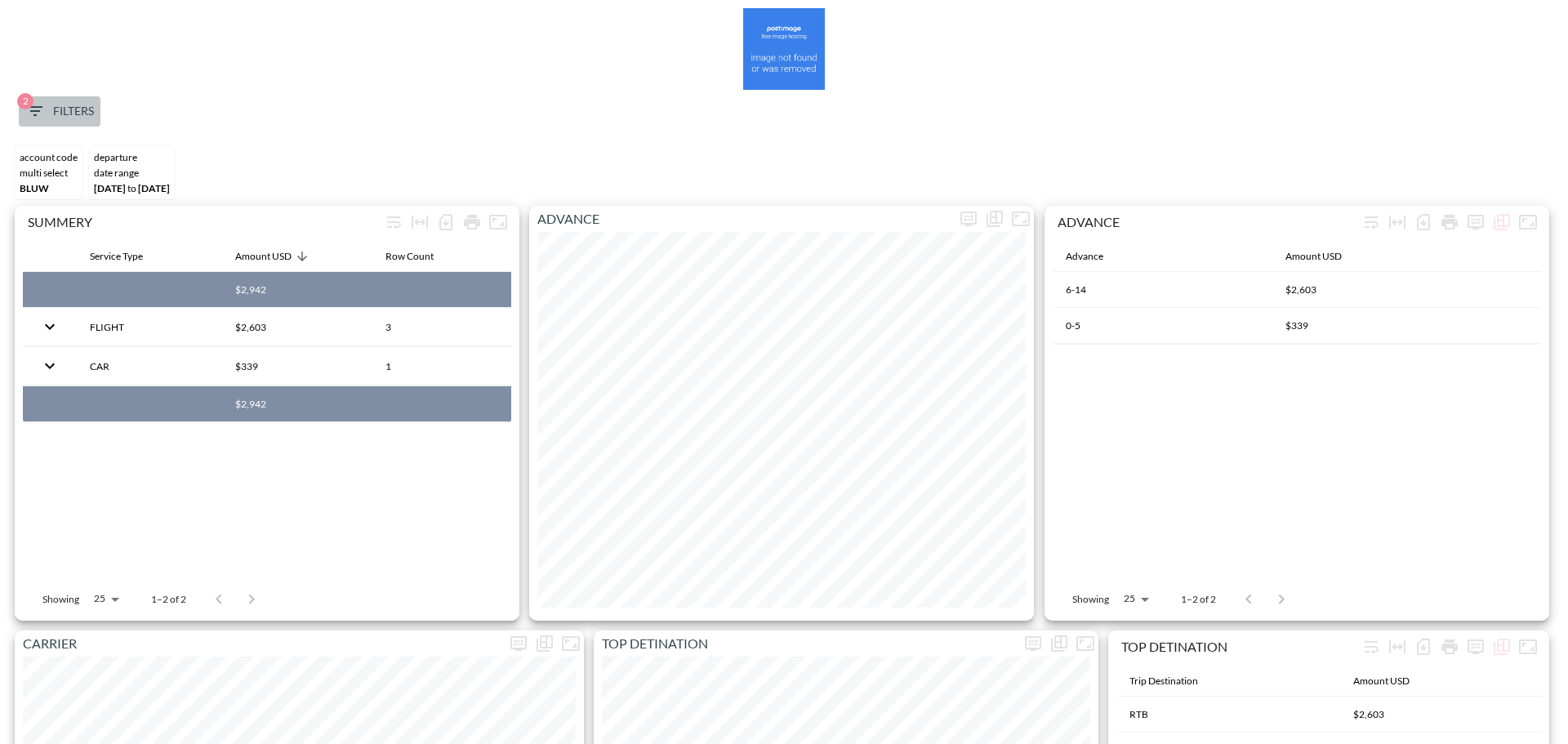
click at [60, 117] on span "2 Filters" at bounding box center [60, 111] width 68 height 20
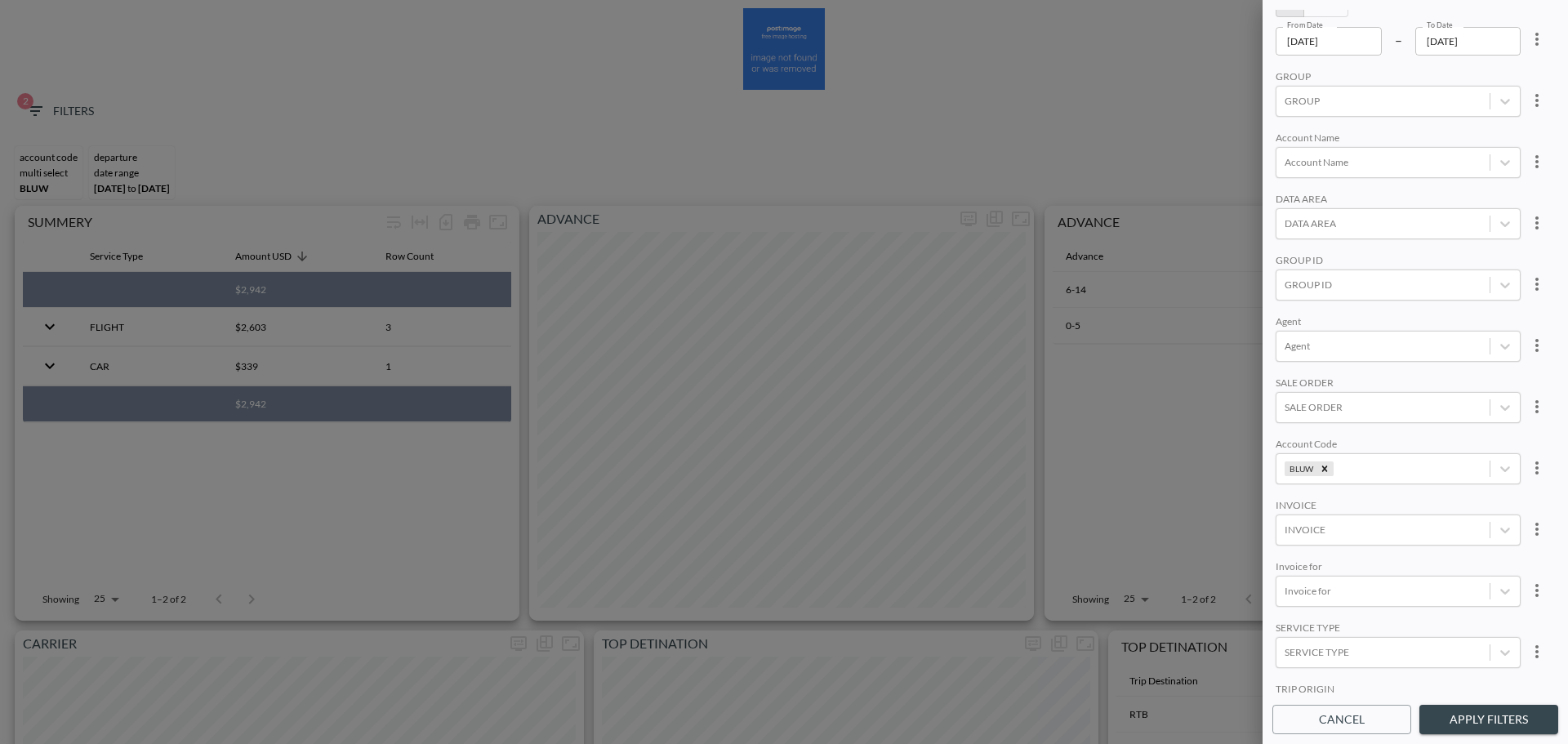
scroll to position [230, 0]
click at [639, 160] on div at bounding box center [784, 372] width 1568 height 744
click at [1327, 715] on button "Cancel" at bounding box center [1342, 719] width 139 height 30
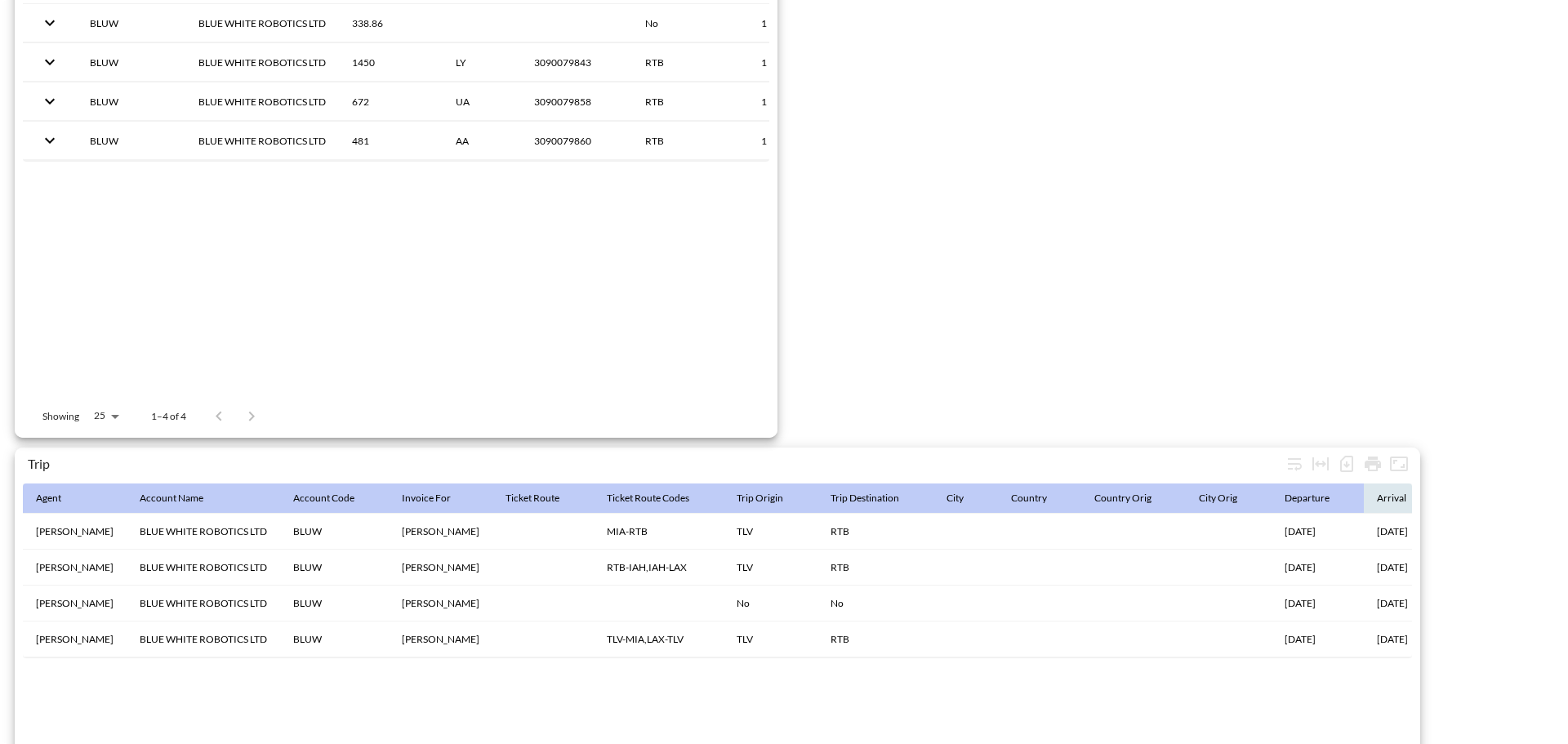
scroll to position [2567, 0]
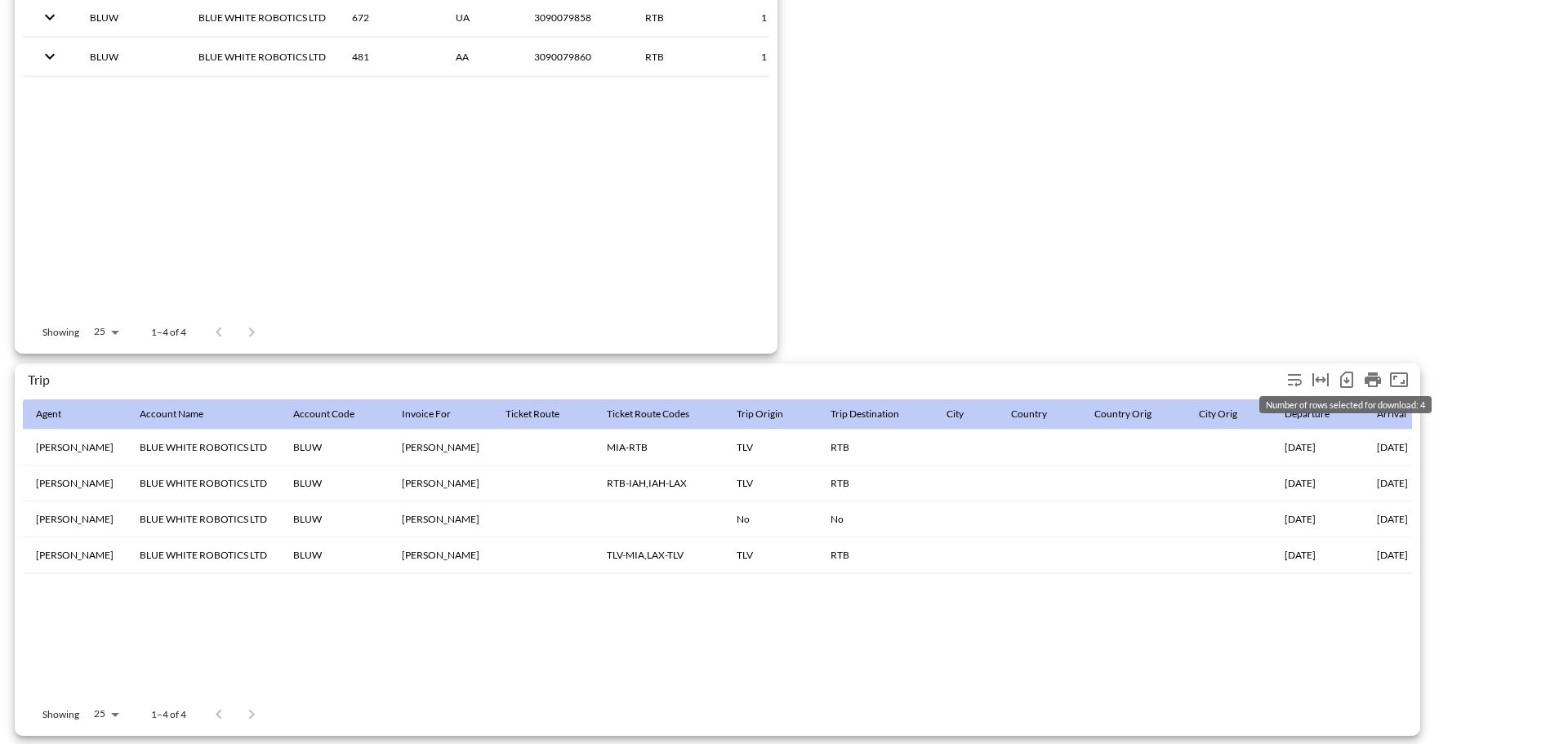
click at [1345, 374] on icon "Number of rows selected for download: 4" at bounding box center [1347, 379] width 19 height 19
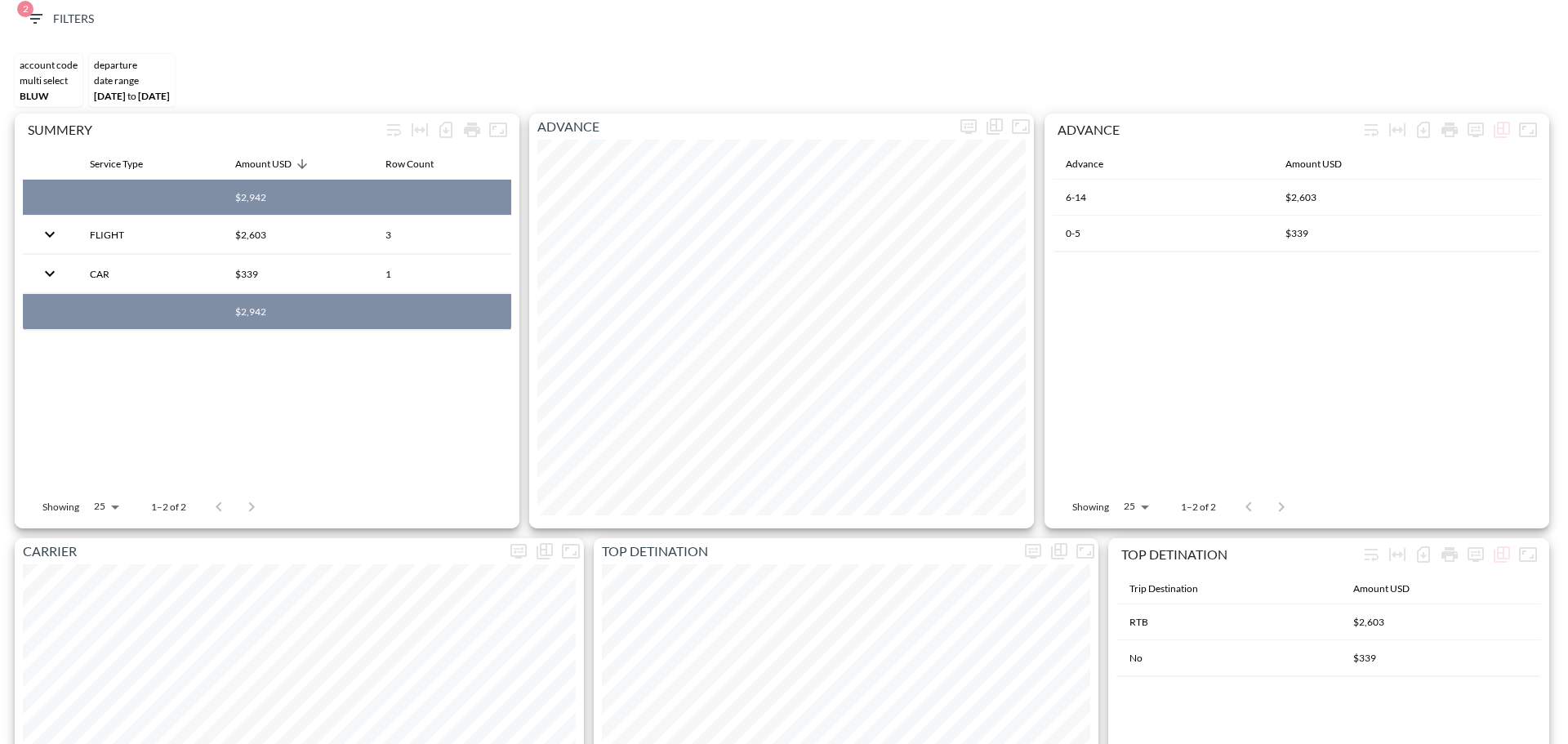
scroll to position [0, 0]
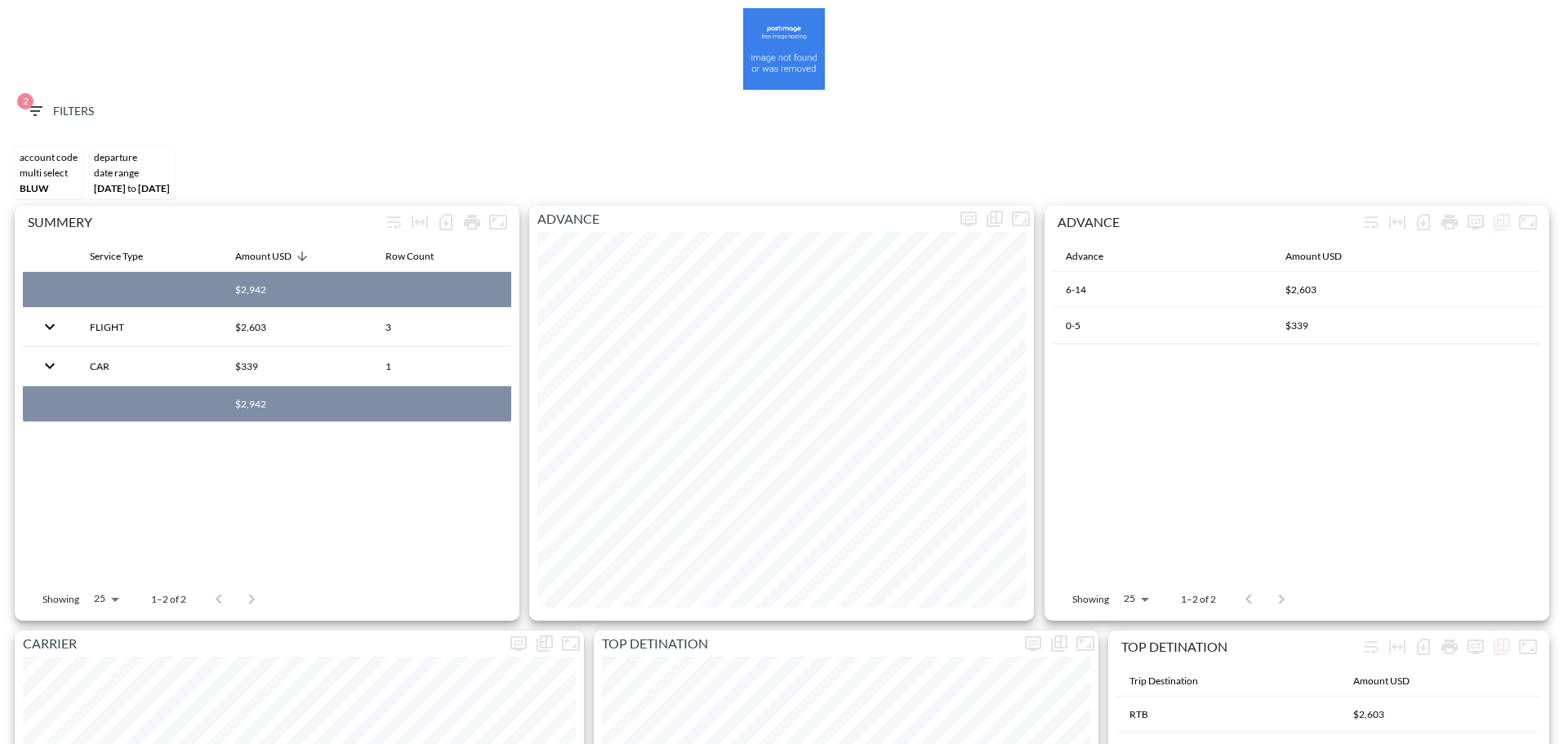
click at [56, 121] on span "2 Filters" at bounding box center [60, 111] width 68 height 20
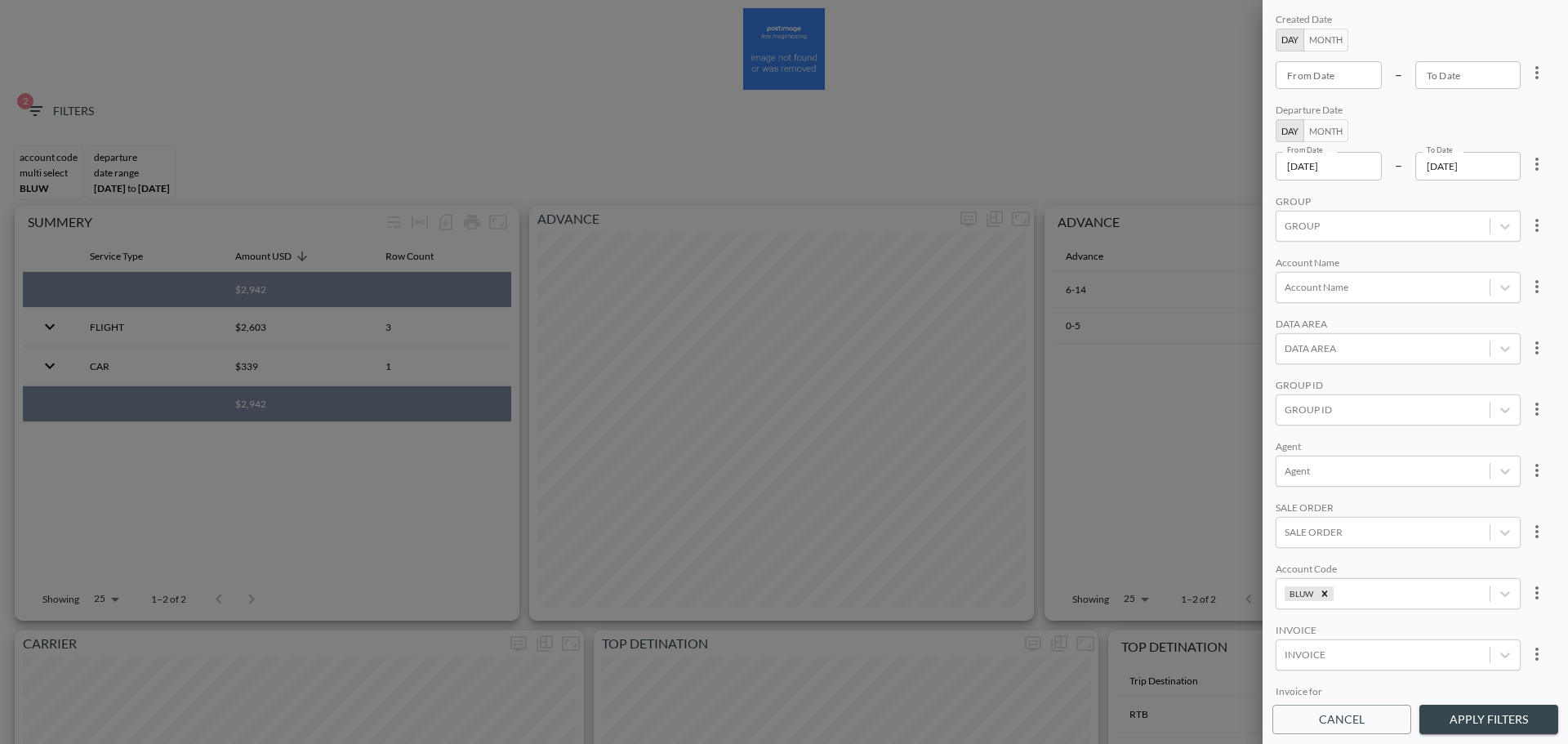
click at [1536, 168] on icon "more" at bounding box center [1537, 164] width 4 height 13
click at [1504, 207] on li "Clear" at bounding box center [1476, 201] width 147 height 29
click at [1325, 593] on icon "Remove BLUW" at bounding box center [1325, 593] width 11 height 11
click at [1360, 81] on input "From Date" at bounding box center [1328, 75] width 106 height 28
type input "YYYY-MM-DD"
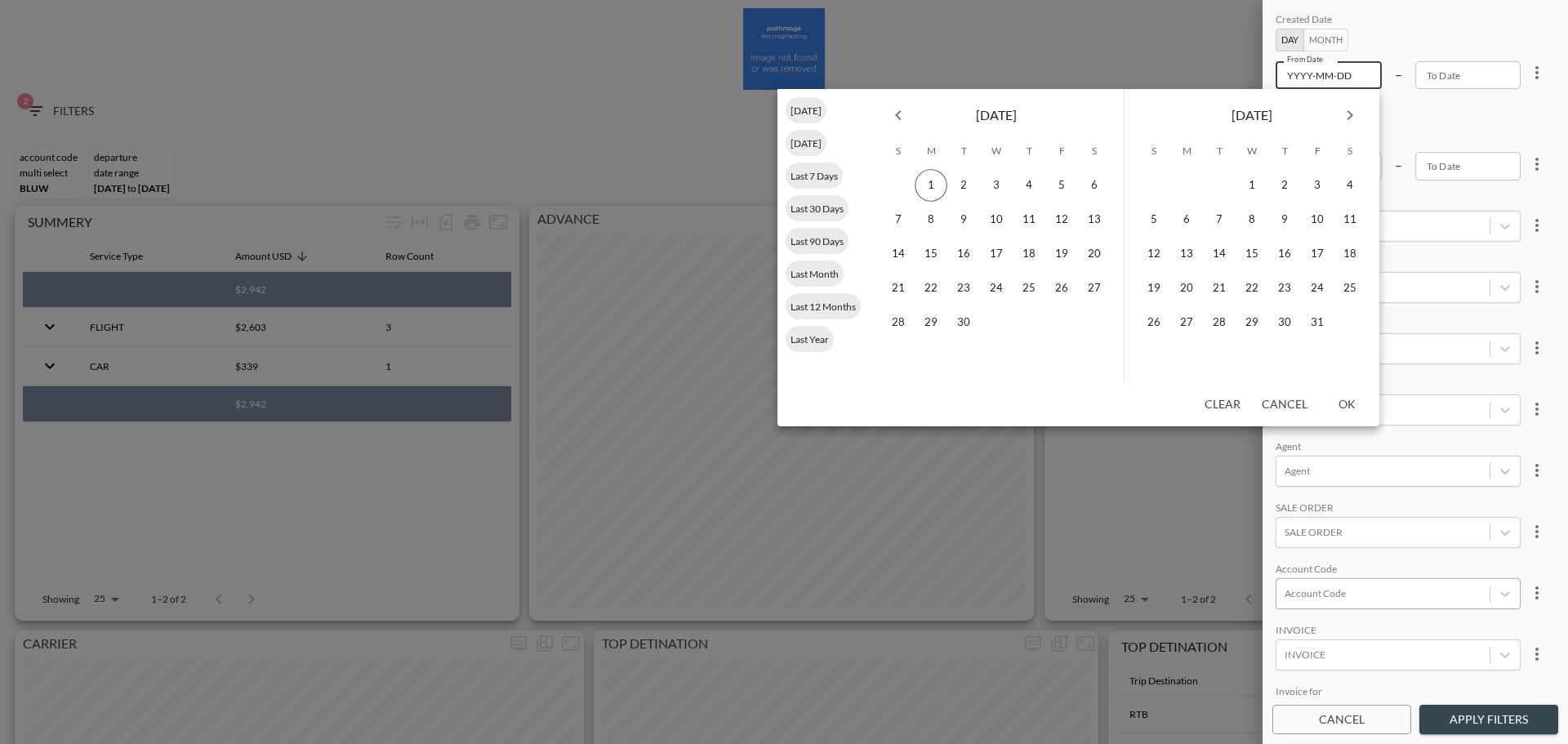
drag, startPoint x: 913, startPoint y: 116, endPoint x: 903, endPoint y: 111, distance: 11.2
click at [912, 115] on button "Previous month" at bounding box center [898, 115] width 32 height 32
click at [1062, 187] on button "1" at bounding box center [1061, 185] width 32 height 32
type input "[DATE]"
type input "YYYY-MM-DD"
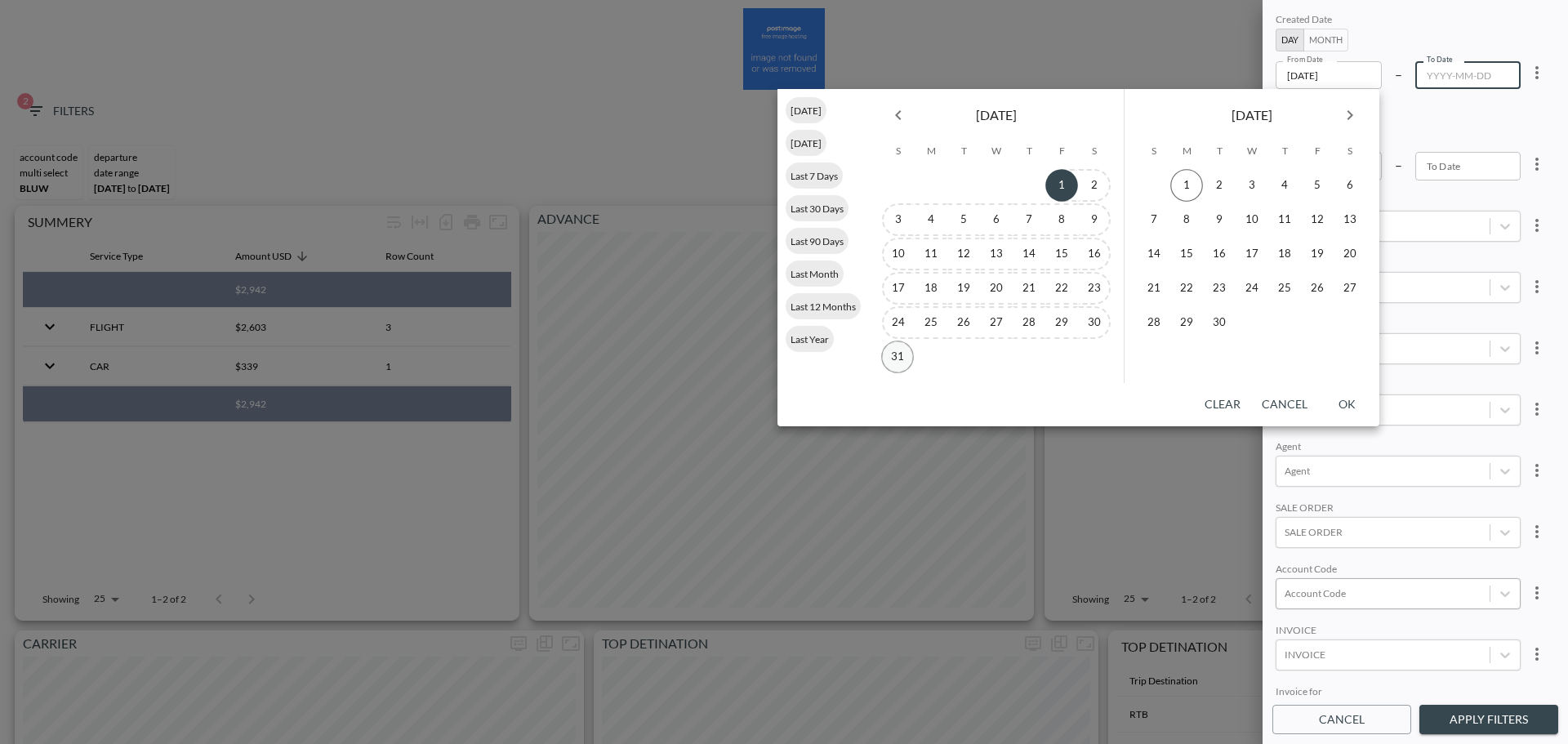
click at [894, 355] on button "31" at bounding box center [897, 356] width 32 height 32
type input "[DATE]"
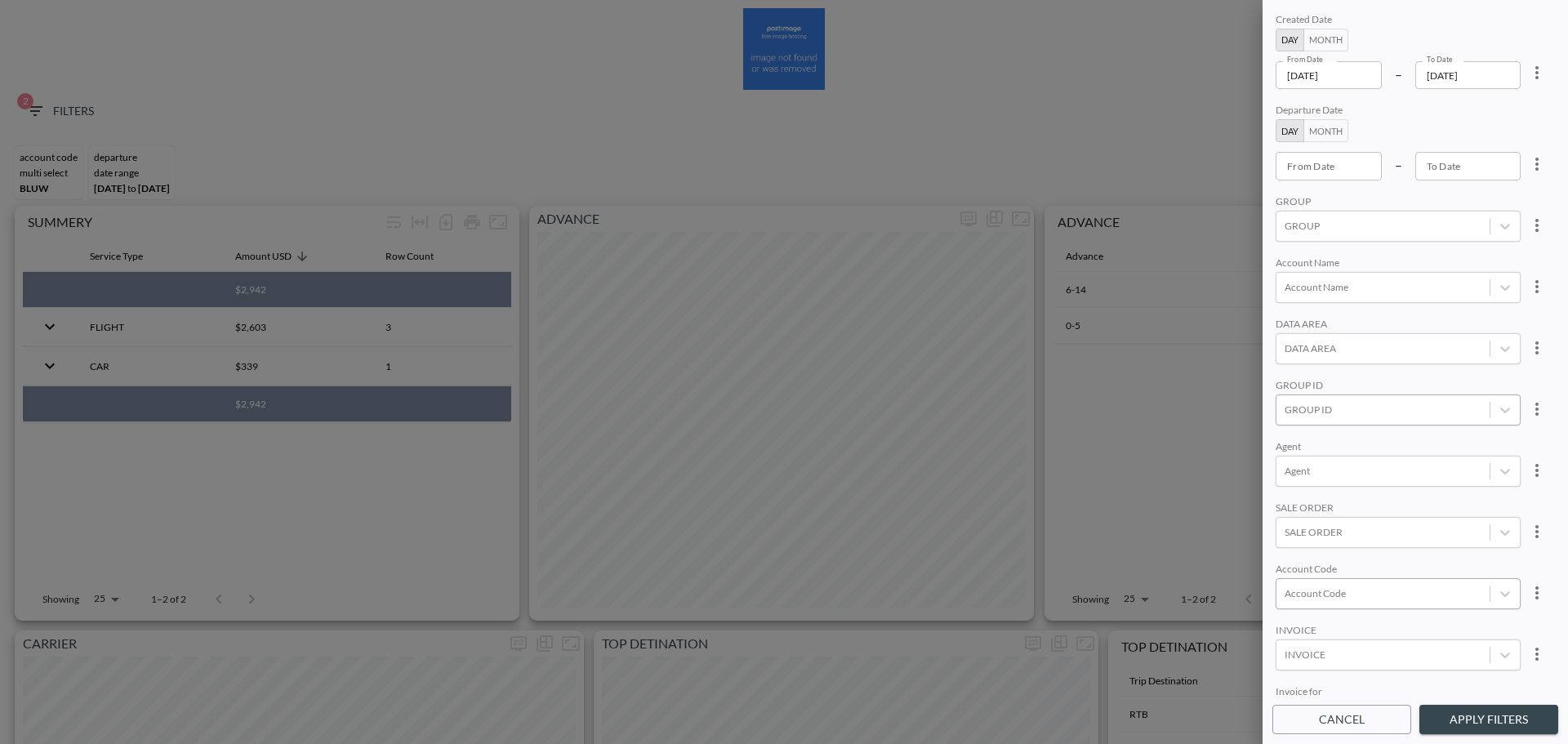
click at [1349, 409] on div at bounding box center [1384, 410] width 197 height 16
click at [1290, 321] on input "Prilenia" at bounding box center [1288, 327] width 34 height 34
type input "PRIL"
click at [1434, 249] on div "Created Date Day Month From Date [DATE] From Date – To Date [DATE] To Date Depa…" at bounding box center [1416, 353] width 286 height 686
click at [1503, 713] on button "Apply Filters" at bounding box center [1489, 719] width 139 height 30
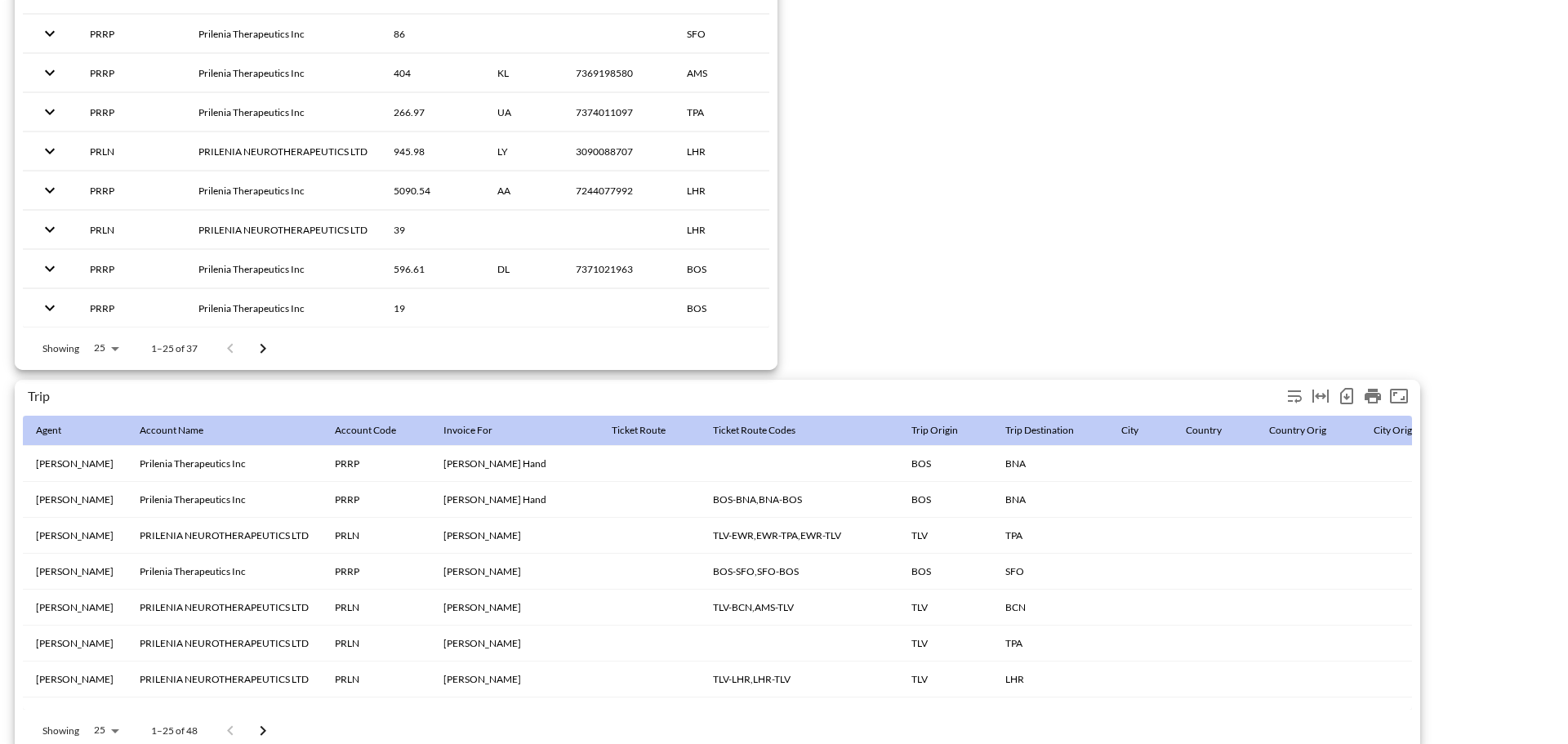
scroll to position [2567, 0]
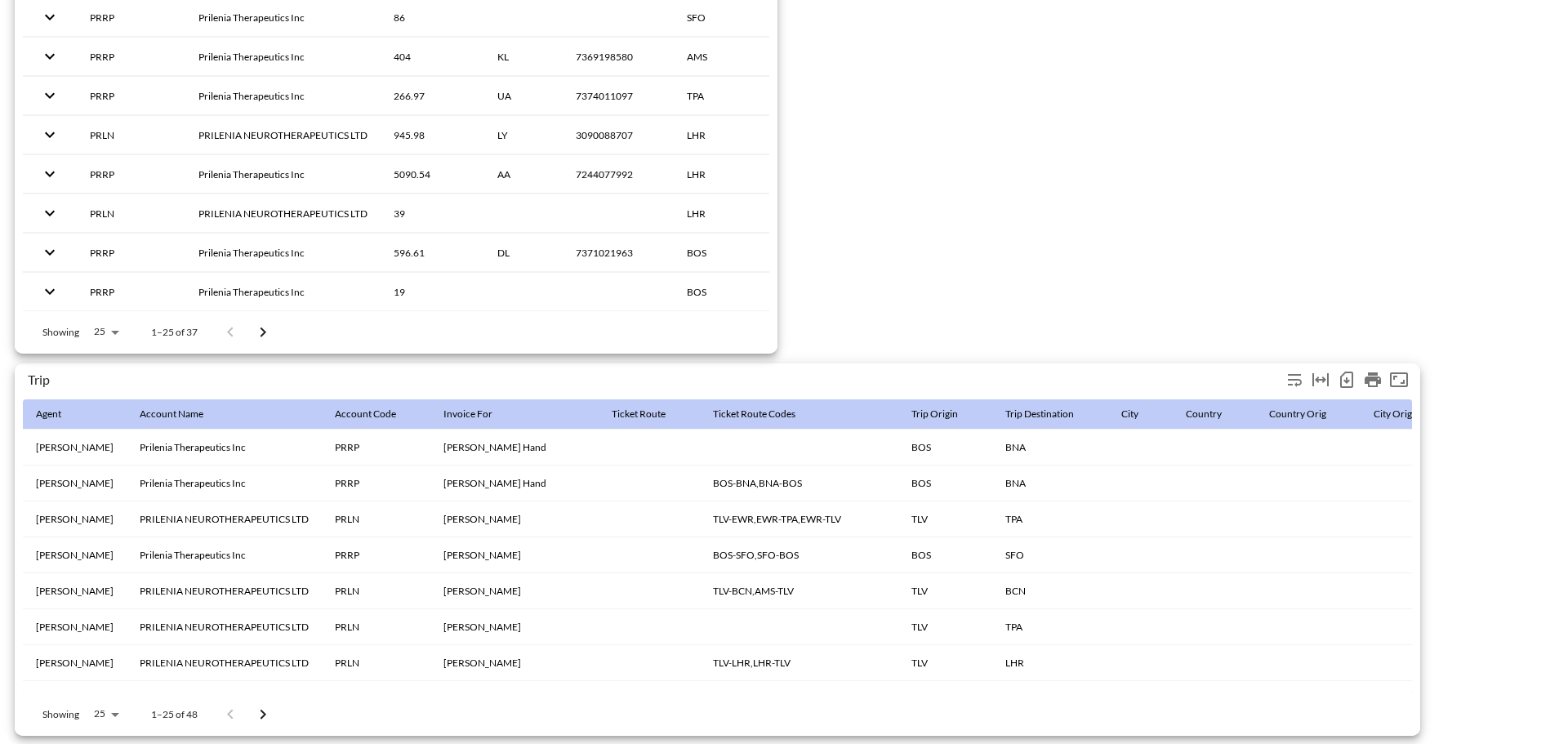
click at [1352, 371] on icon "Number of rows selected for download: 48" at bounding box center [1347, 379] width 13 height 17
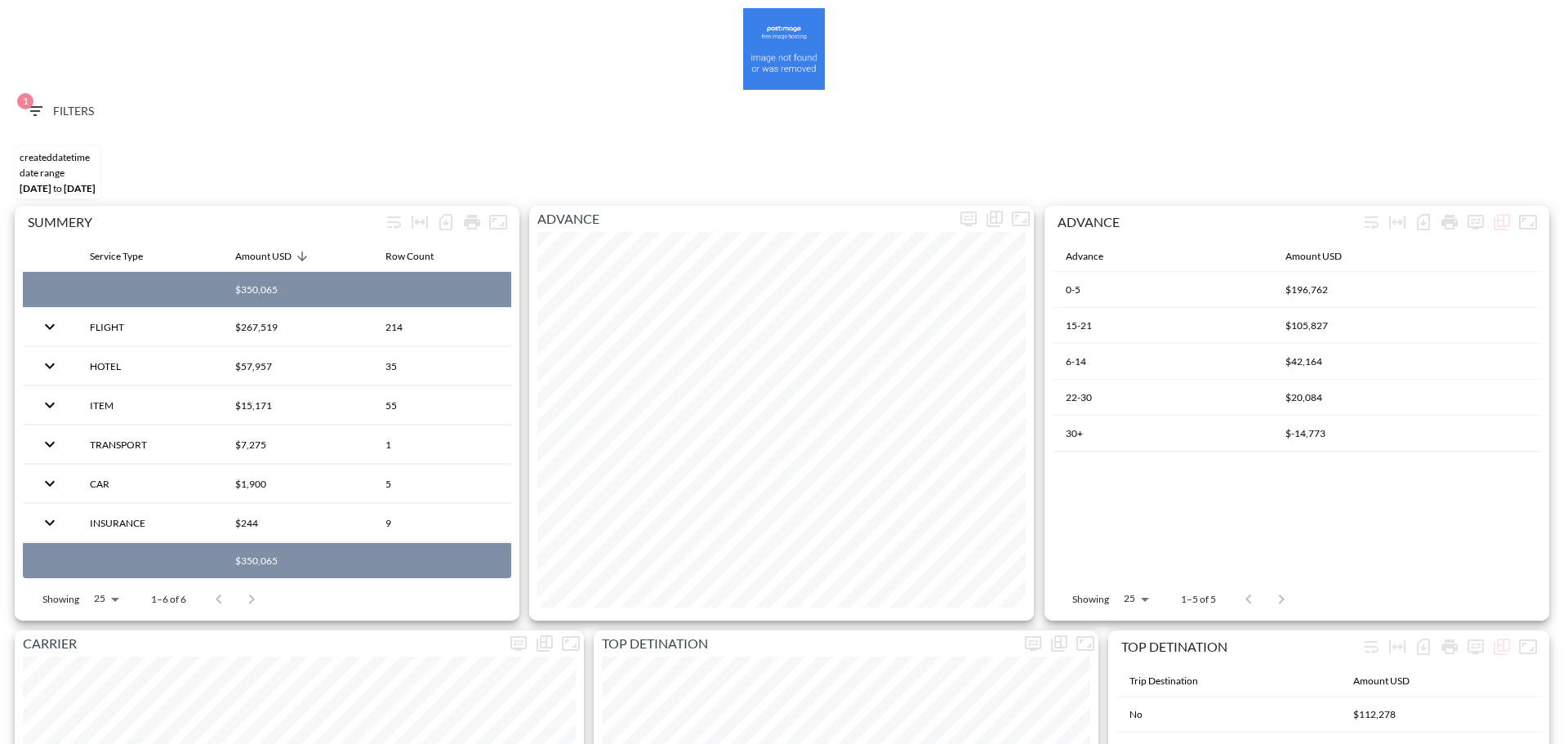
click at [47, 101] on span "1 Filters" at bounding box center [60, 111] width 68 height 20
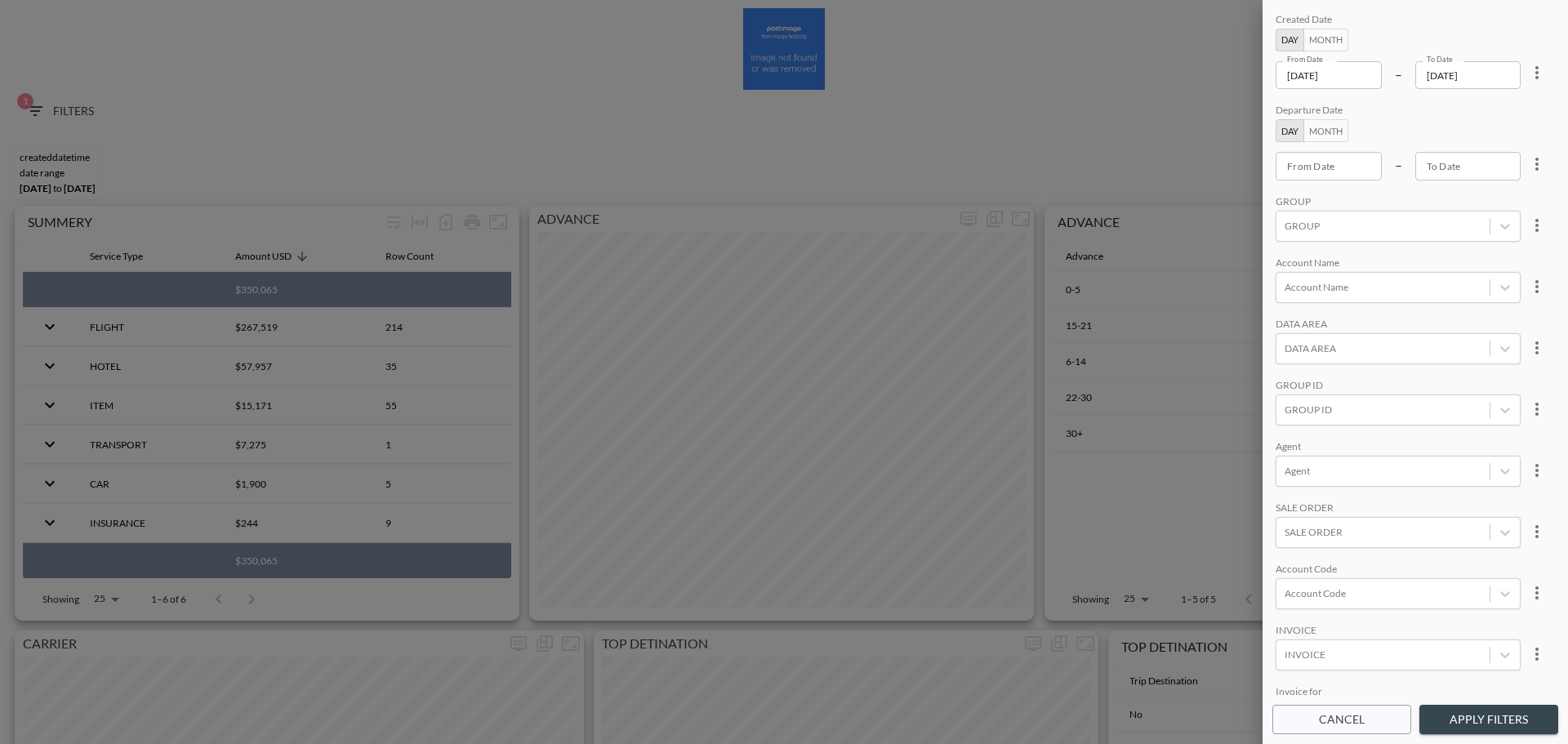
click at [1366, 71] on input "[DATE]" at bounding box center [1328, 75] width 106 height 28
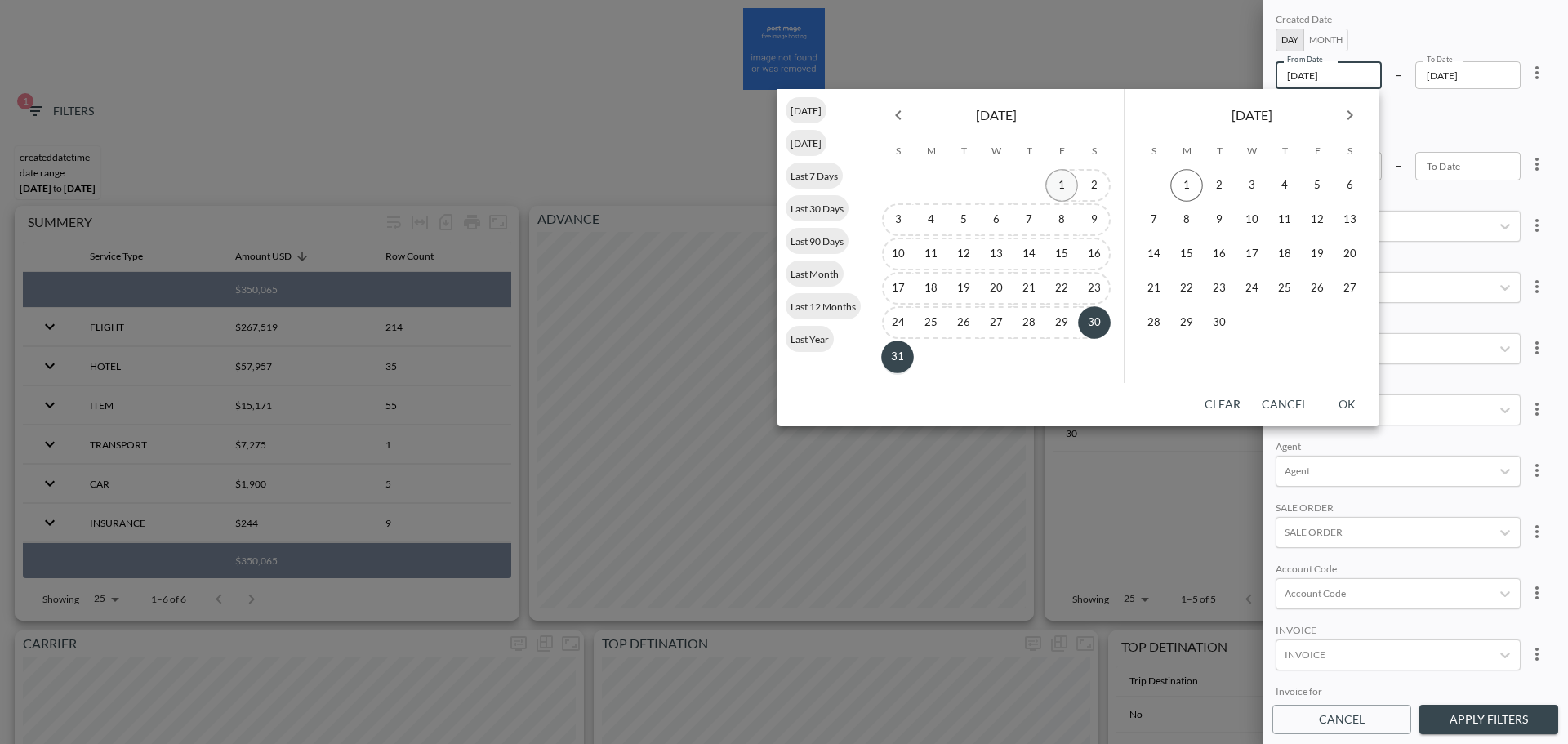
click at [1054, 182] on button "1" at bounding box center [1061, 185] width 32 height 32
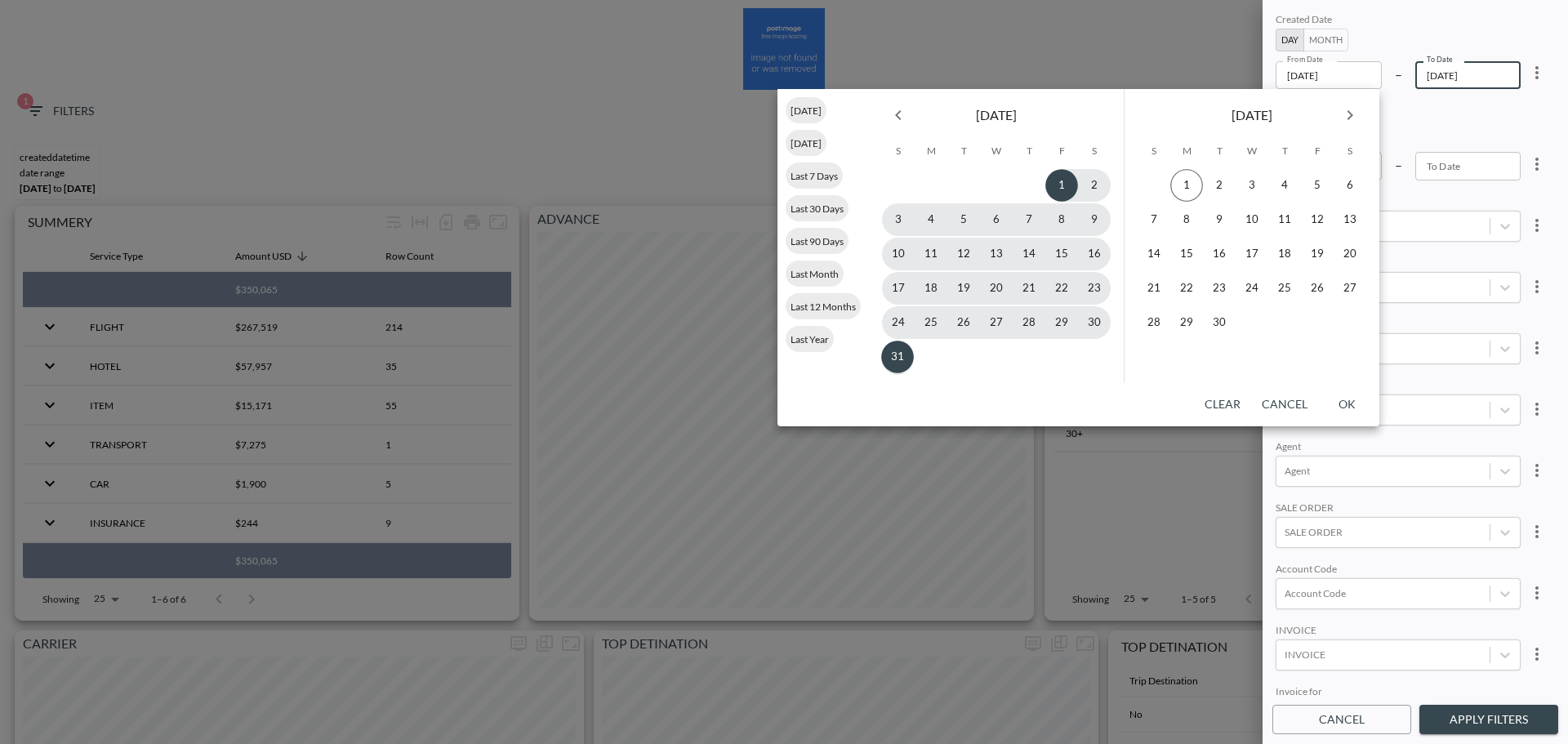
type input "[DATE]"
click at [899, 361] on button "31" at bounding box center [897, 356] width 32 height 32
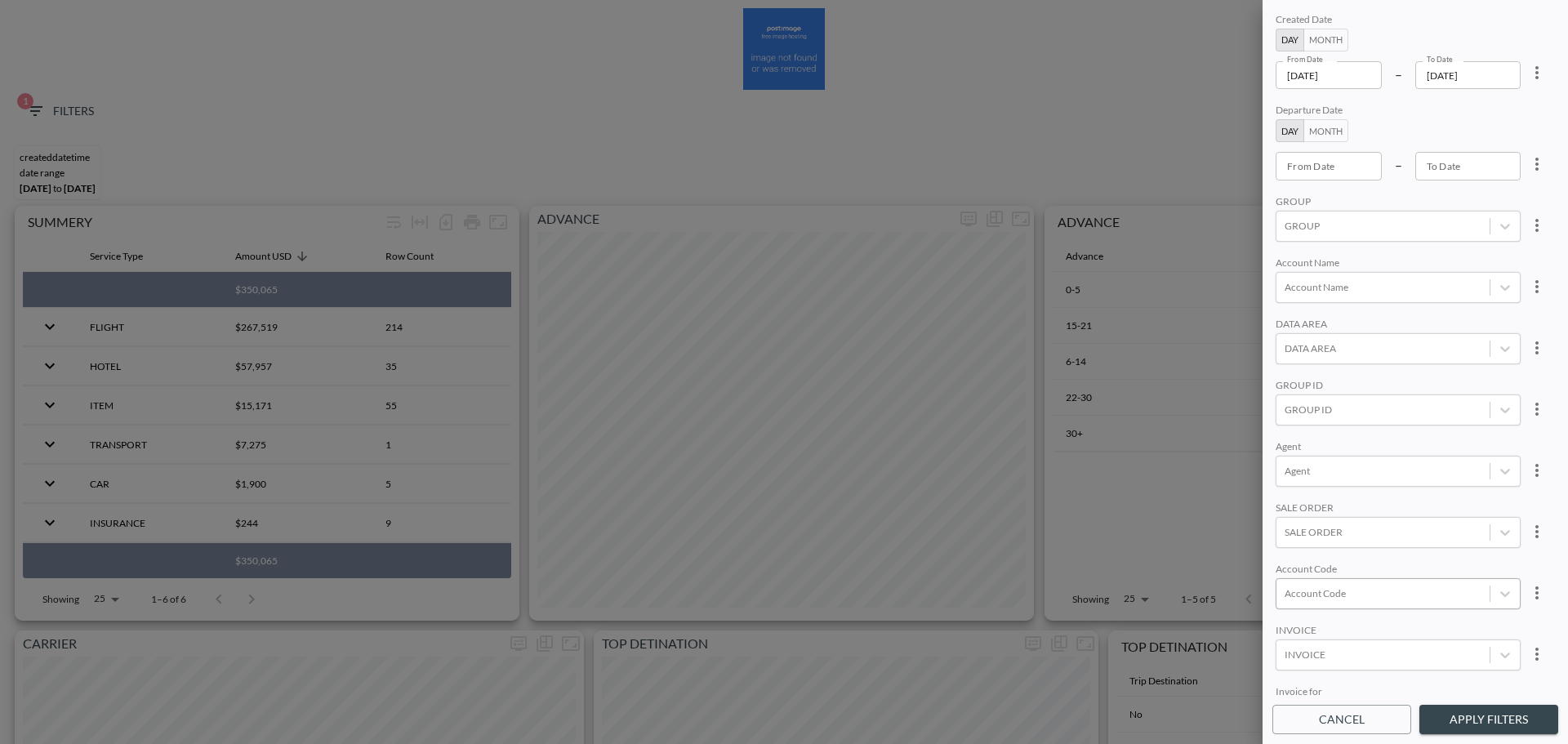
click at [1362, 590] on div at bounding box center [1384, 593] width 197 height 16
click at [1295, 376] on input "4MNC" at bounding box center [1288, 377] width 34 height 34
type input "4"
click at [1419, 257] on div "Account Name" at bounding box center [1398, 264] width 245 height 16
click at [1467, 723] on button "Apply Filters" at bounding box center [1489, 719] width 139 height 30
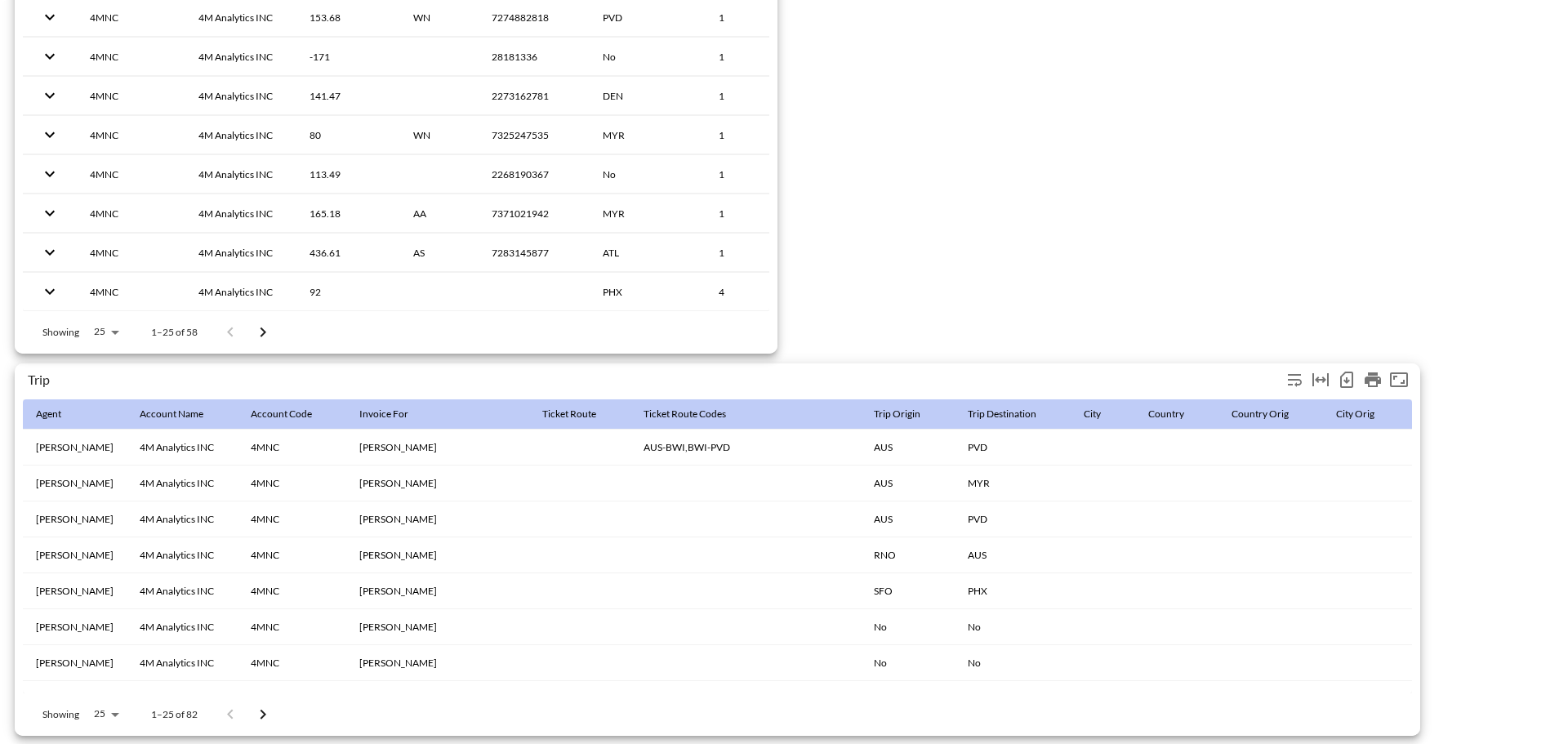
scroll to position [2567, 0]
click at [1339, 370] on icon "Number of rows selected for download: 82" at bounding box center [1347, 379] width 19 height 19
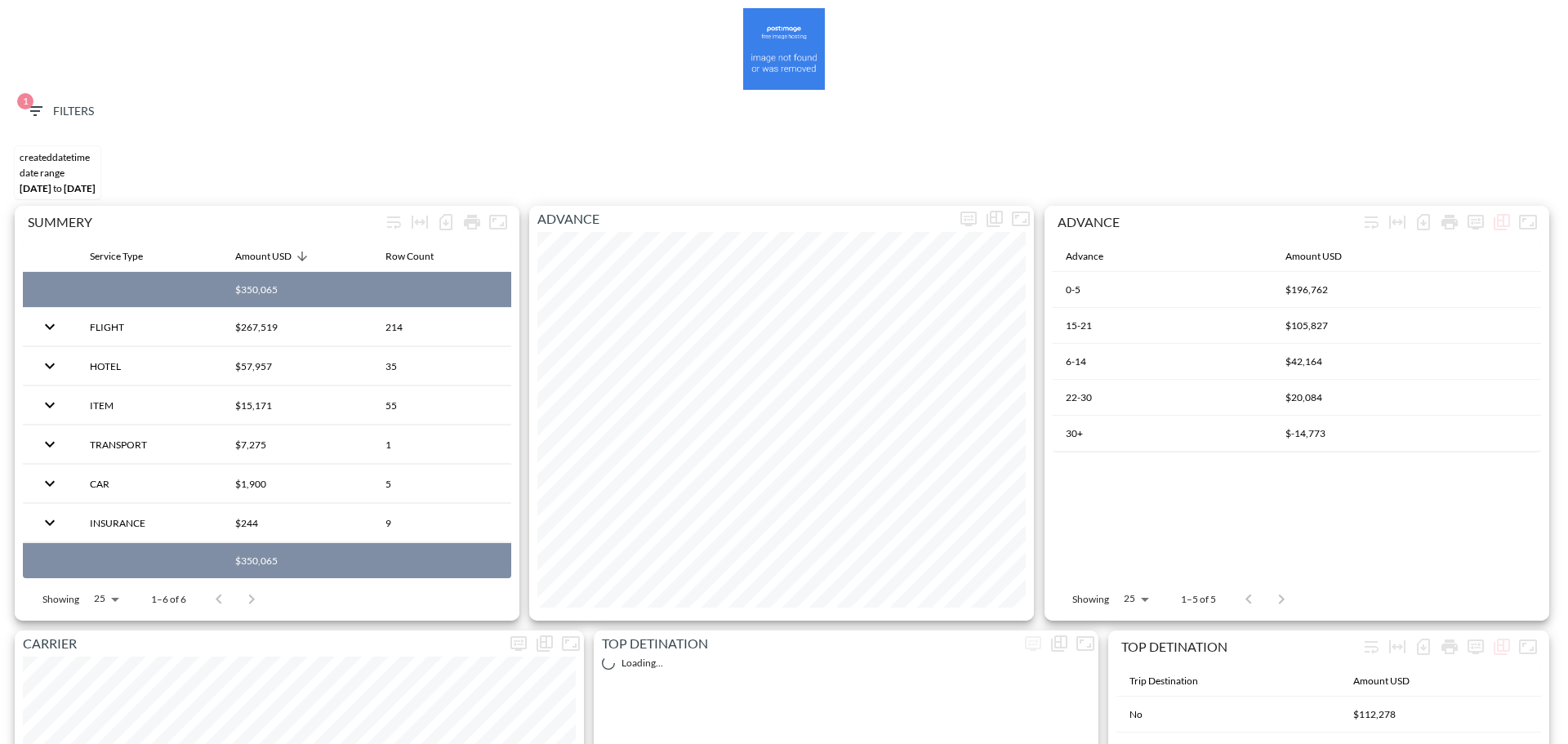
click at [29, 105] on span "1" at bounding box center [25, 101] width 17 height 17
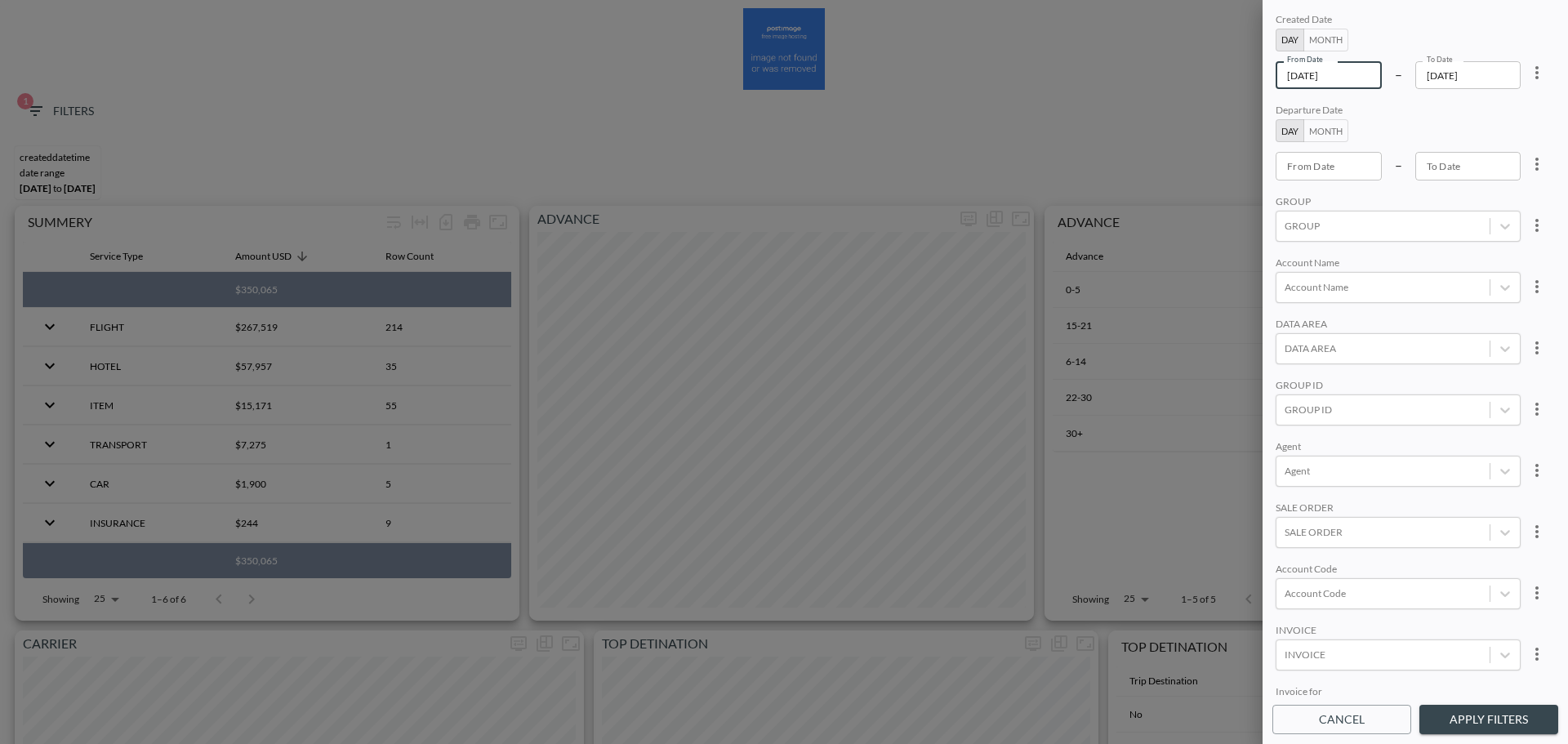
click at [1361, 77] on input "[DATE]" at bounding box center [1328, 75] width 106 height 28
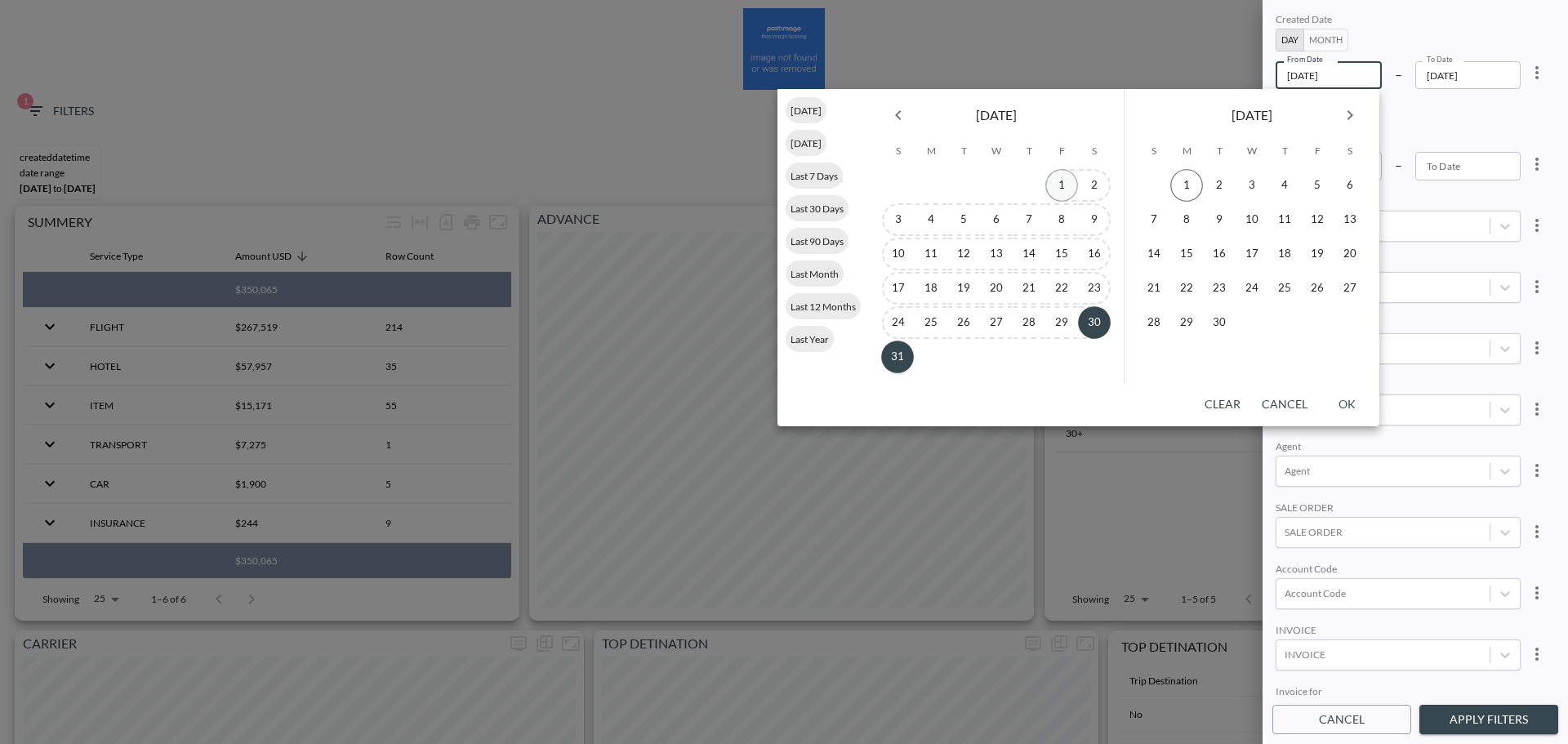
click at [1064, 182] on button "1" at bounding box center [1061, 185] width 32 height 32
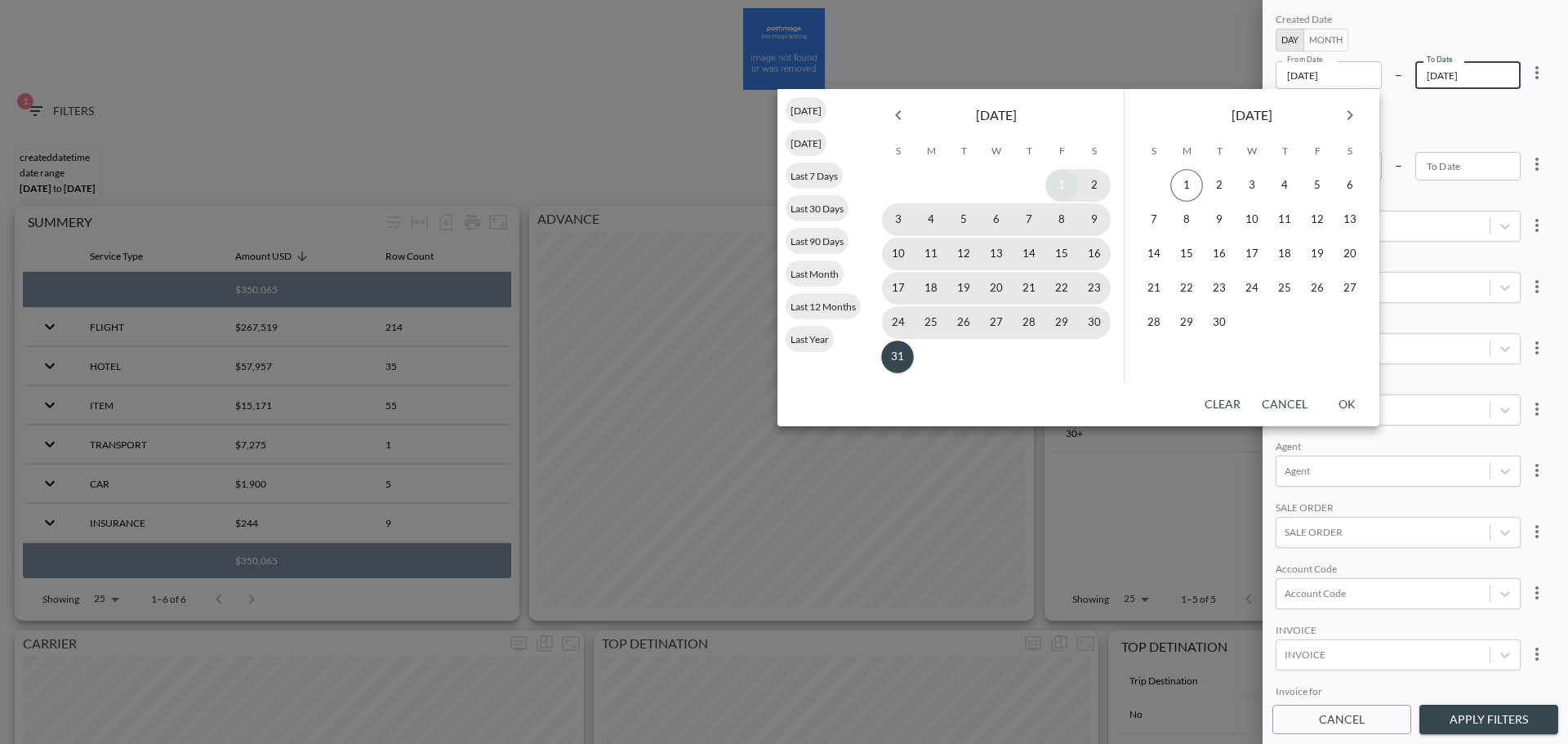
type input "[DATE]"
click at [902, 362] on button "31" at bounding box center [897, 356] width 32 height 32
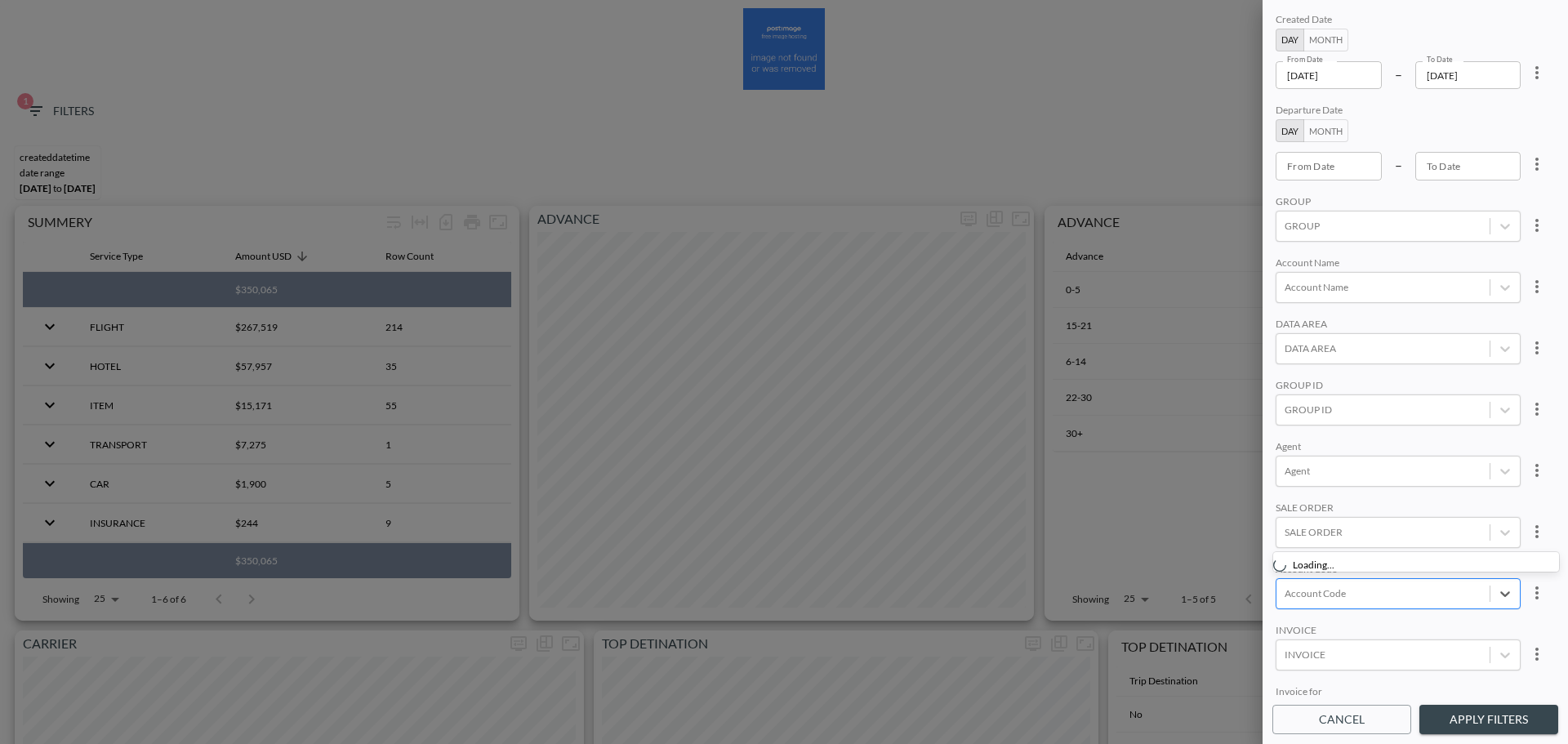
click at [1350, 587] on div at bounding box center [1384, 593] width 197 height 16
click at [1281, 546] on input "SASE" at bounding box center [1288, 539] width 34 height 34
type input "sase"
click at [1477, 712] on button "Apply Filters" at bounding box center [1489, 719] width 139 height 30
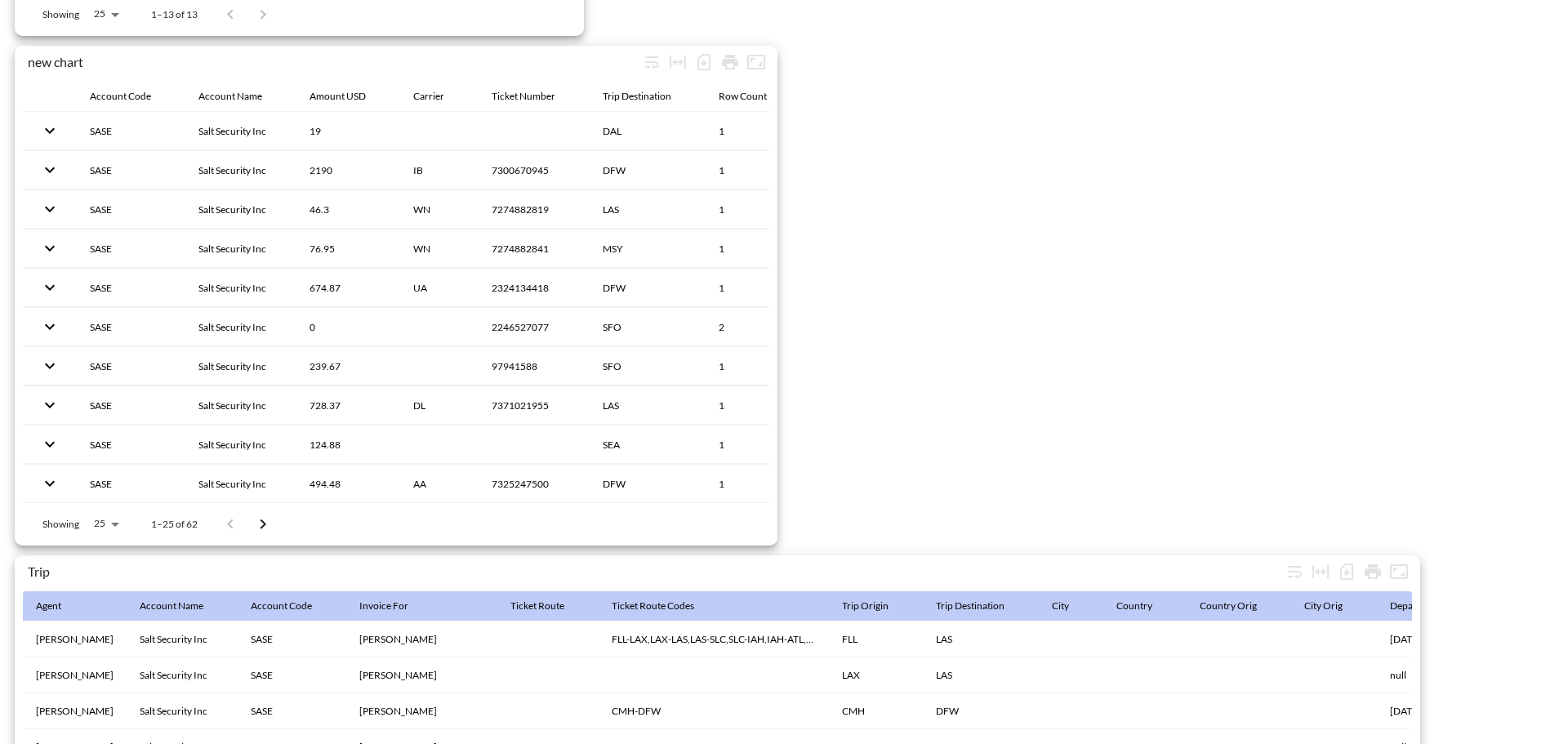
scroll to position [2567, 0]
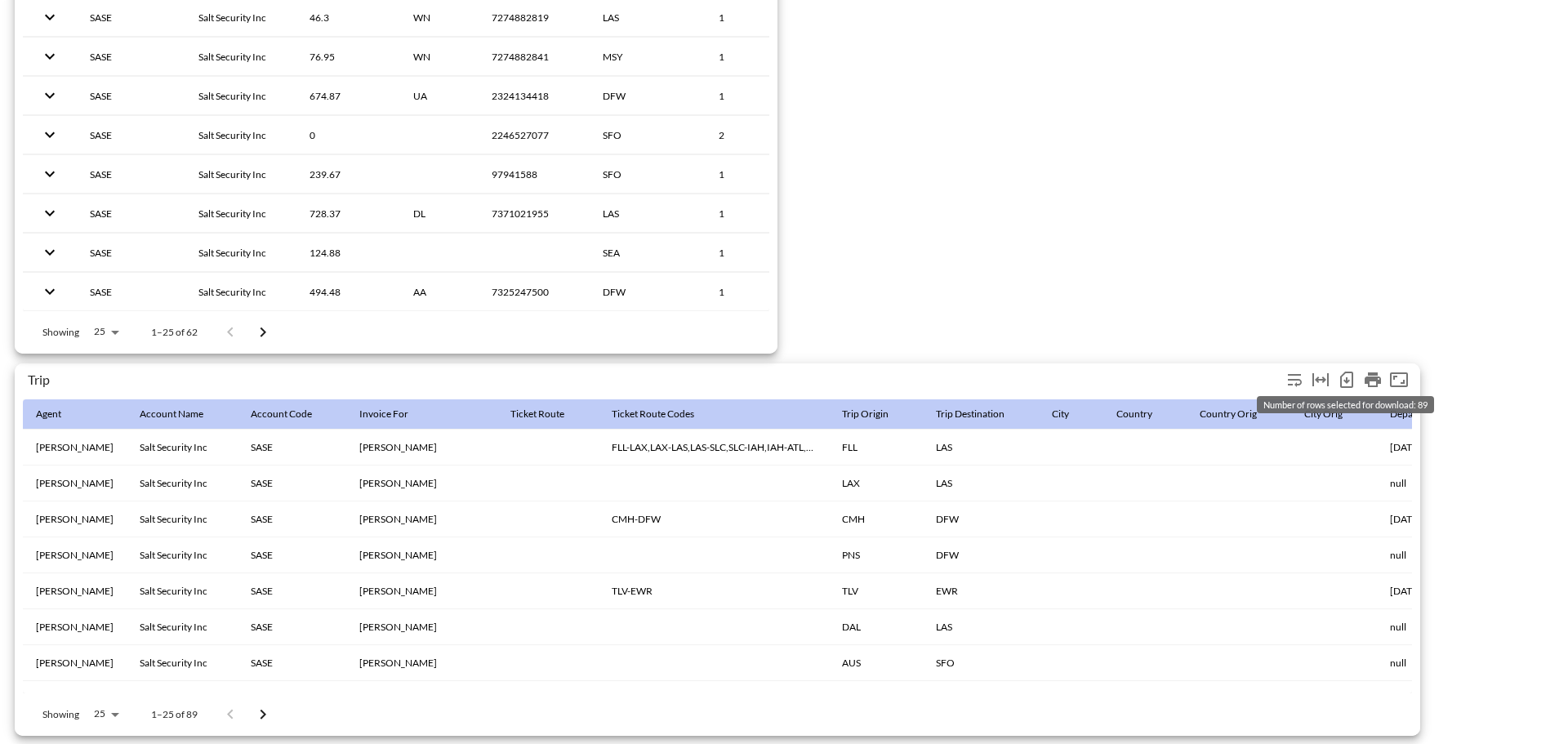
click at [1350, 374] on icon "Number of rows selected for download: 89" at bounding box center [1347, 379] width 19 height 19
